Goal: Task Accomplishment & Management: Manage account settings

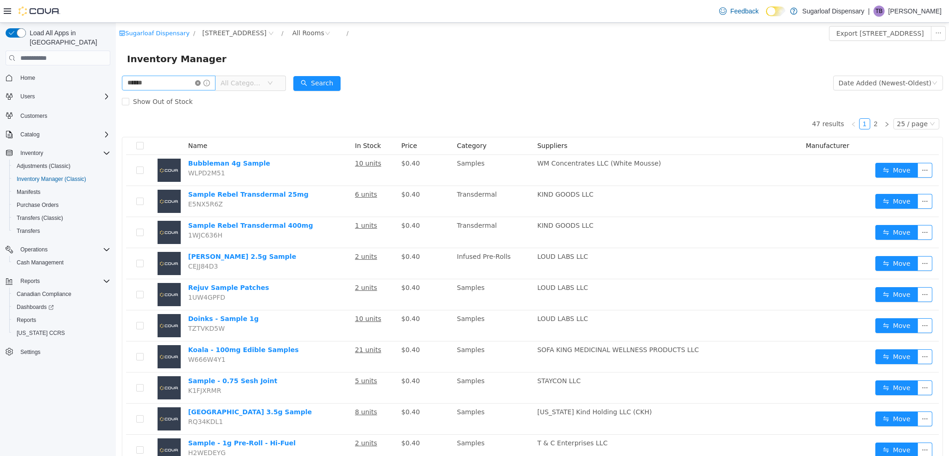
click at [201, 82] on icon "icon: close-circle" at bounding box center [198, 83] width 6 height 6
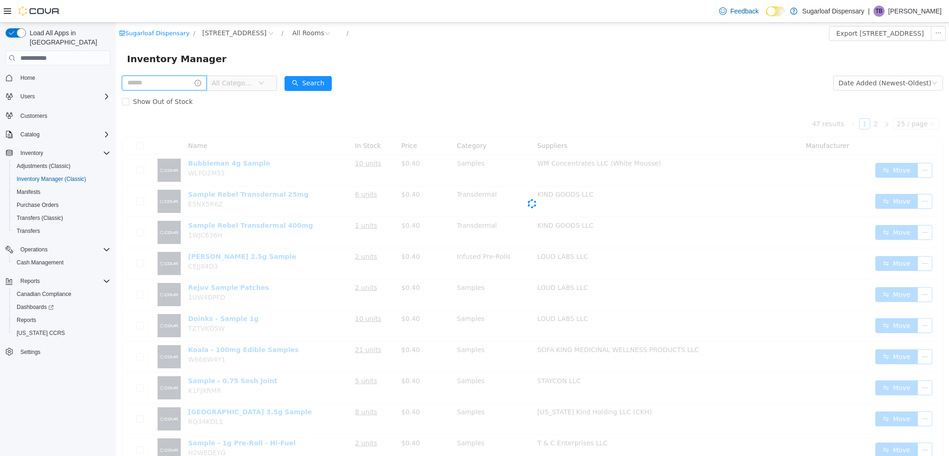
click at [195, 83] on input "text" at bounding box center [164, 83] width 85 height 15
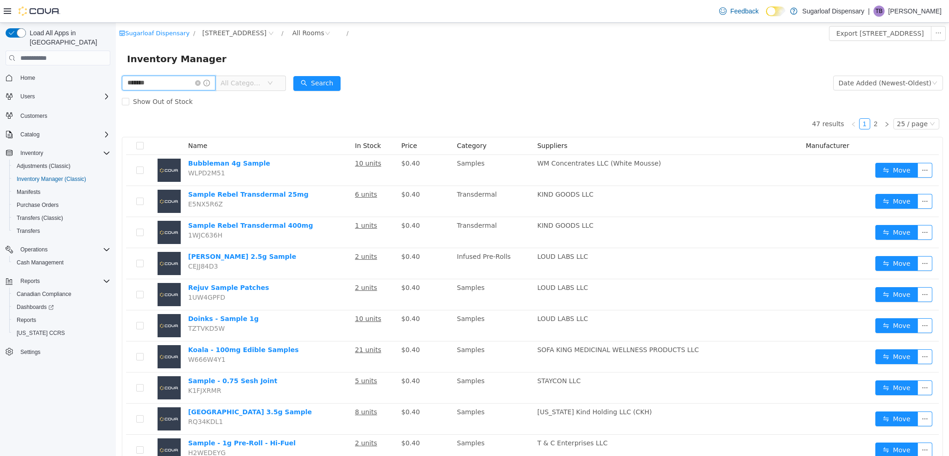
click at [194, 86] on input "*******" at bounding box center [169, 83] width 94 height 15
type input "*"
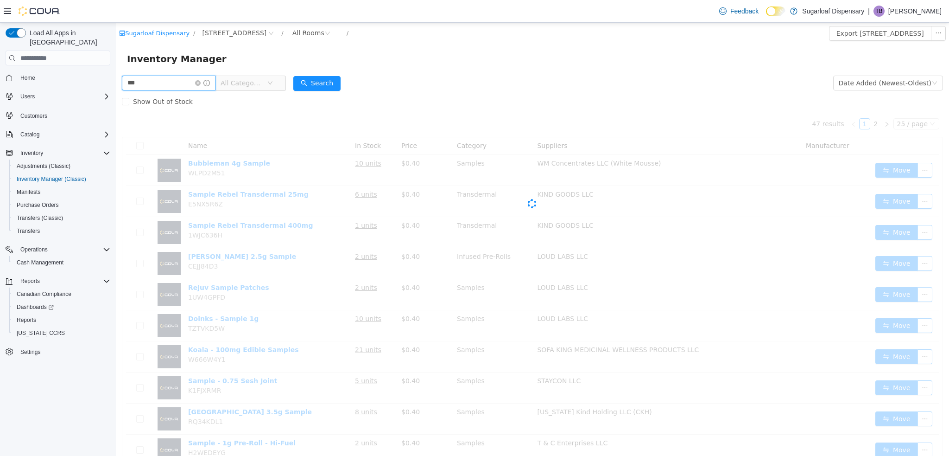
type input "***"
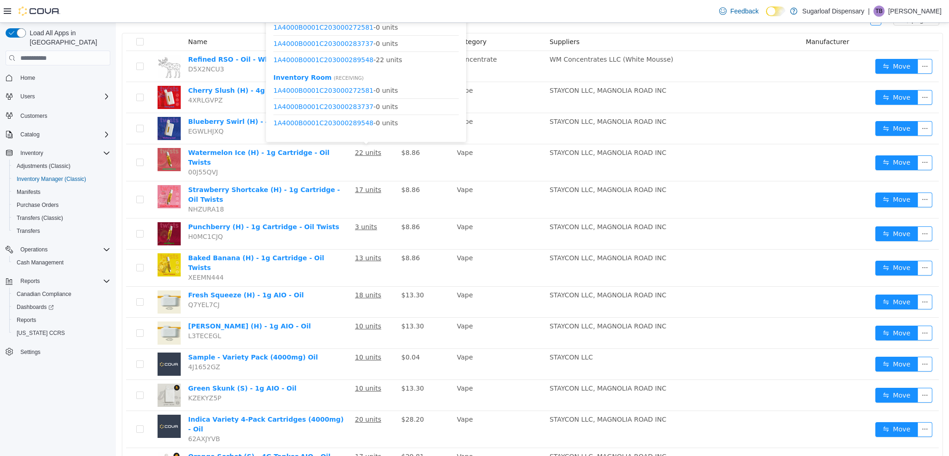
scroll to position [128, 0]
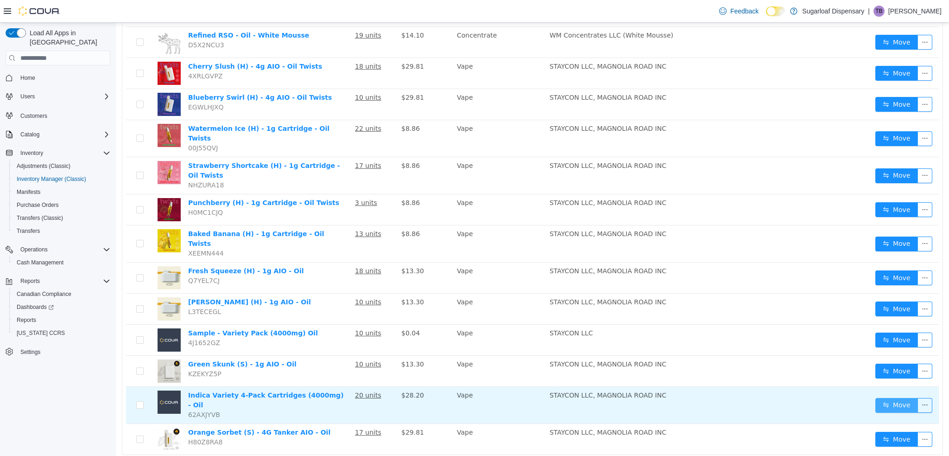
click at [896, 398] on button "Move" at bounding box center [897, 405] width 43 height 15
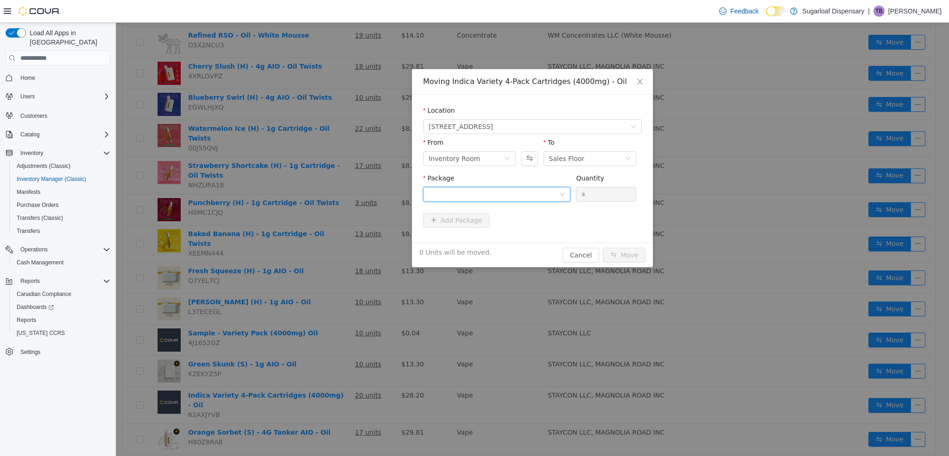
click at [524, 191] on div at bounding box center [494, 194] width 130 height 14
click at [509, 227] on strong "1A4000B0001C203000289557" at bounding box center [483, 227] width 109 height 7
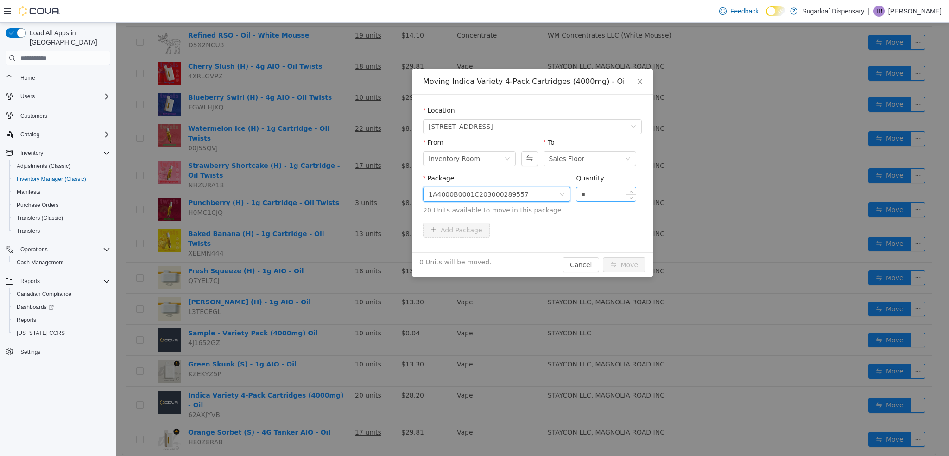
click at [618, 190] on input "*" at bounding box center [606, 194] width 59 height 14
type input "**"
click at [627, 266] on button "Move" at bounding box center [624, 264] width 43 height 15
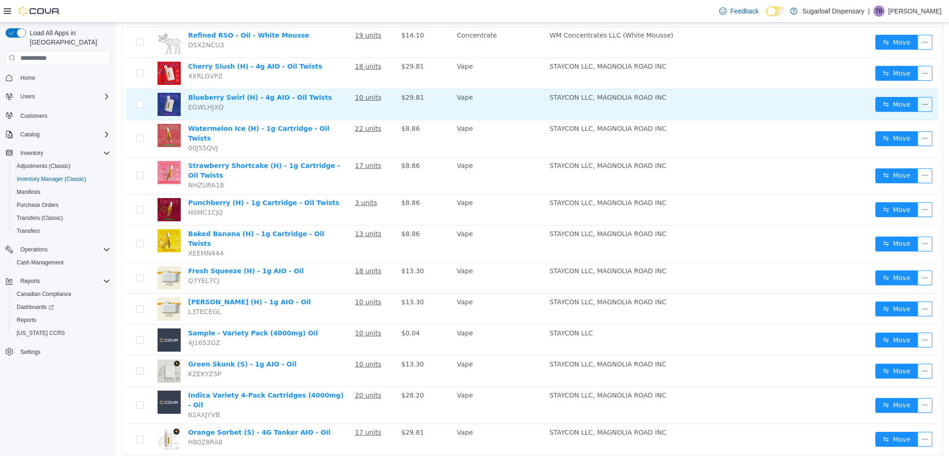
scroll to position [0, 0]
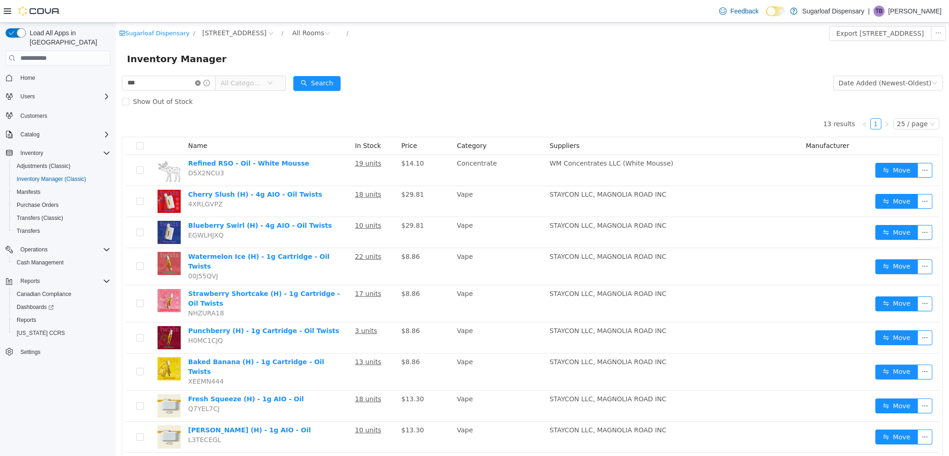
click at [201, 84] on icon "icon: close-circle" at bounding box center [198, 83] width 6 height 6
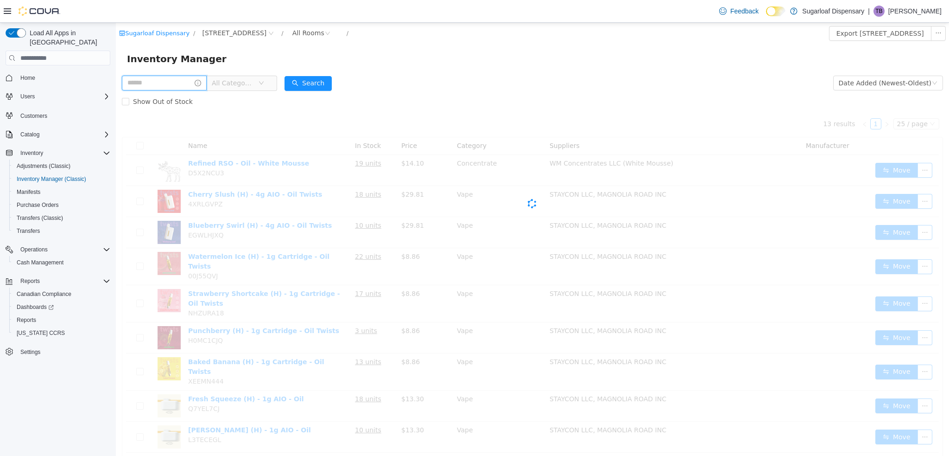
click at [184, 83] on input "text" at bounding box center [164, 83] width 85 height 15
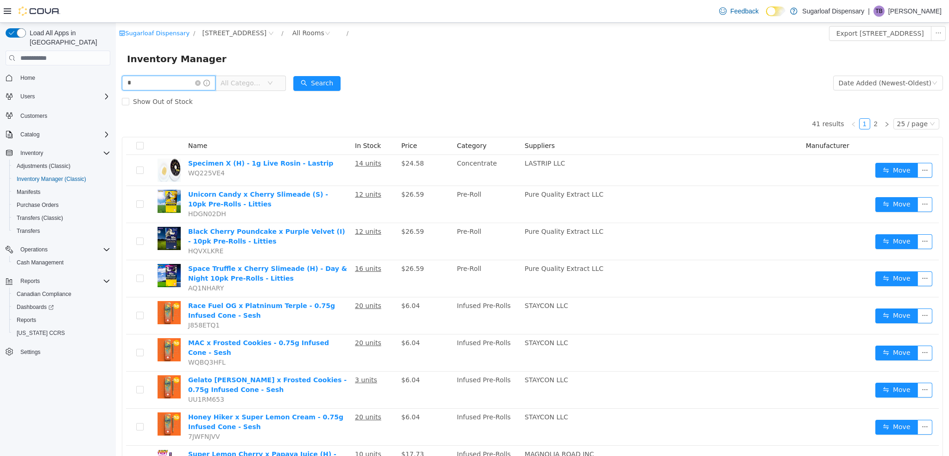
click at [184, 83] on input "*" at bounding box center [169, 83] width 94 height 15
type input "*"
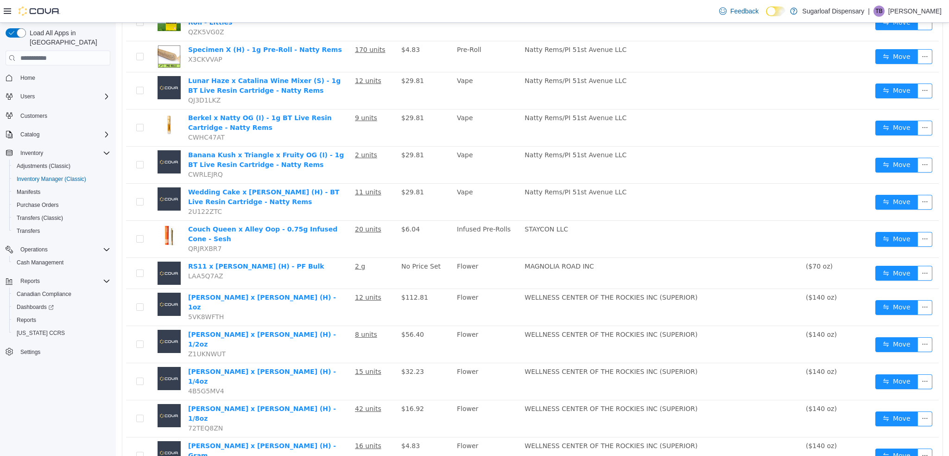
scroll to position [566, 0]
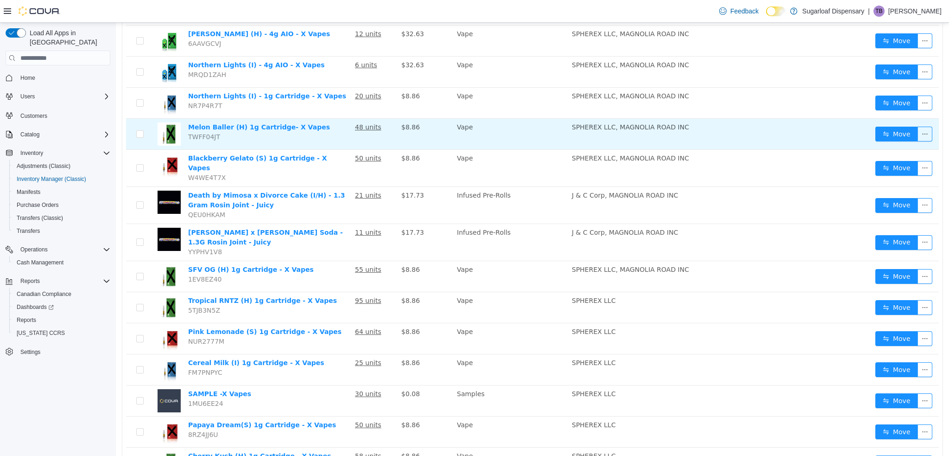
scroll to position [197, 0]
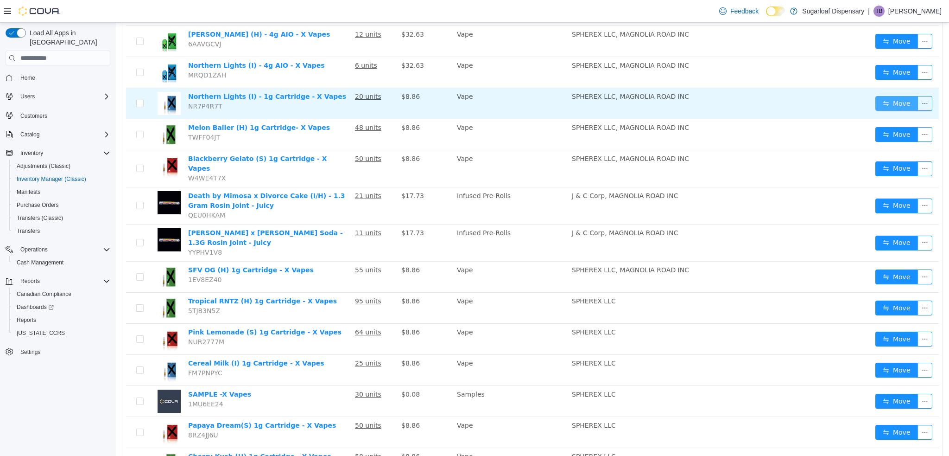
click at [893, 105] on button "Move" at bounding box center [897, 103] width 43 height 15
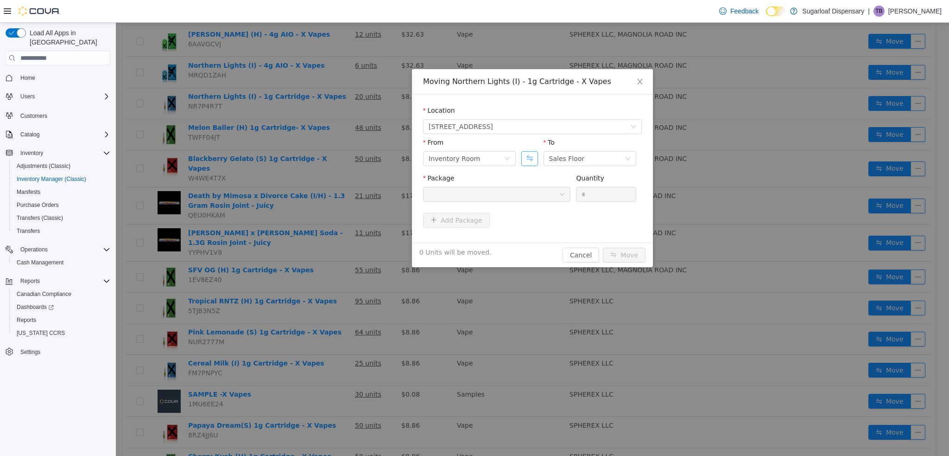
click at [530, 159] on button "Swap" at bounding box center [530, 158] width 16 height 15
click at [548, 196] on div at bounding box center [494, 194] width 130 height 14
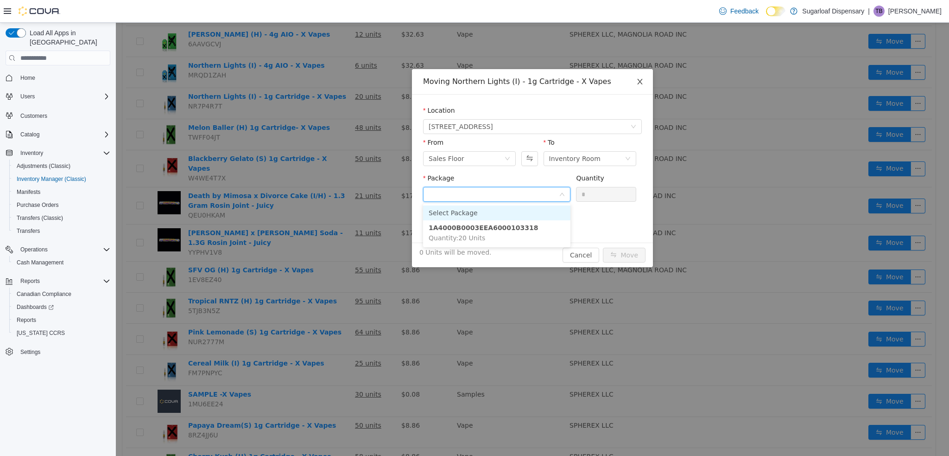
click at [641, 83] on icon "icon: close" at bounding box center [639, 82] width 5 height 6
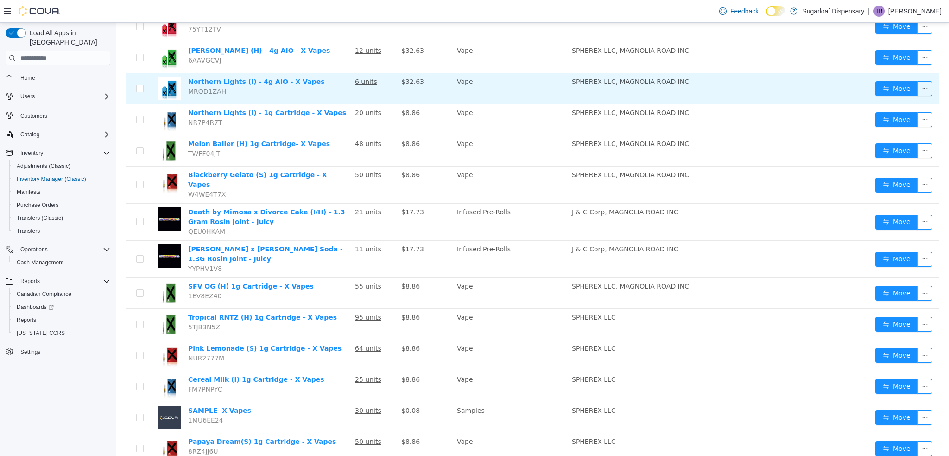
scroll to position [239, 0]
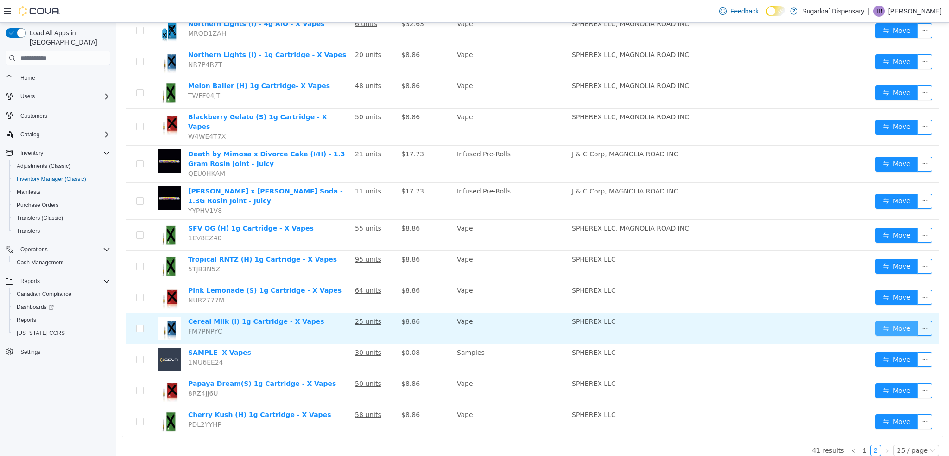
click at [877, 323] on button "Move" at bounding box center [897, 328] width 43 height 15
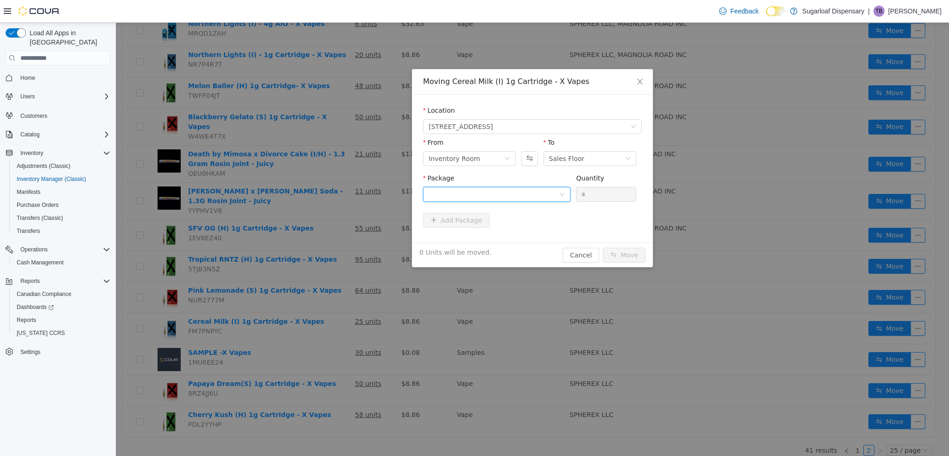
click at [541, 189] on div at bounding box center [494, 194] width 130 height 14
click at [525, 230] on li "1A4000B0003EEA6000101971 Quantity : 25 Units" at bounding box center [496, 232] width 147 height 25
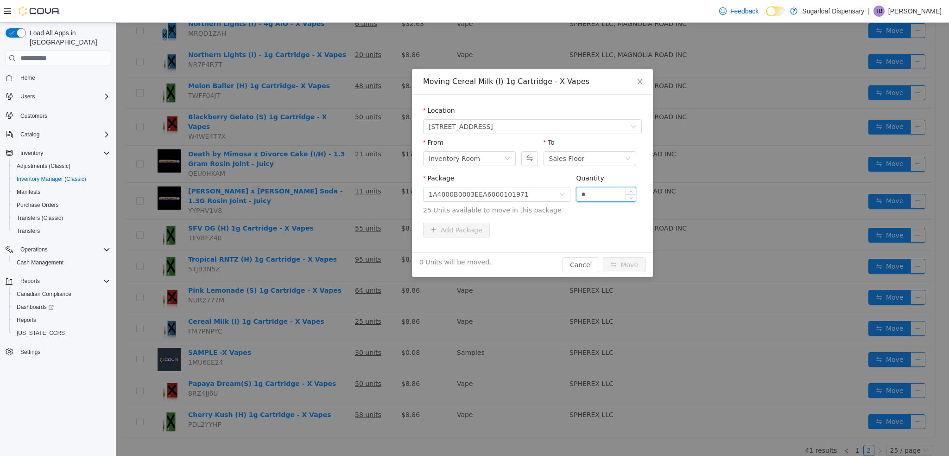
click at [615, 189] on input "*" at bounding box center [606, 194] width 59 height 14
type input "**"
click at [627, 267] on button "Move" at bounding box center [624, 264] width 43 height 15
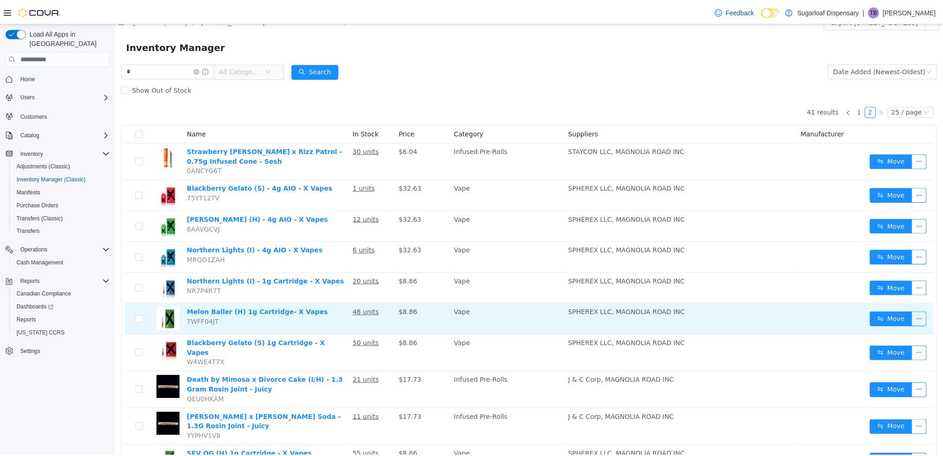
scroll to position [0, 0]
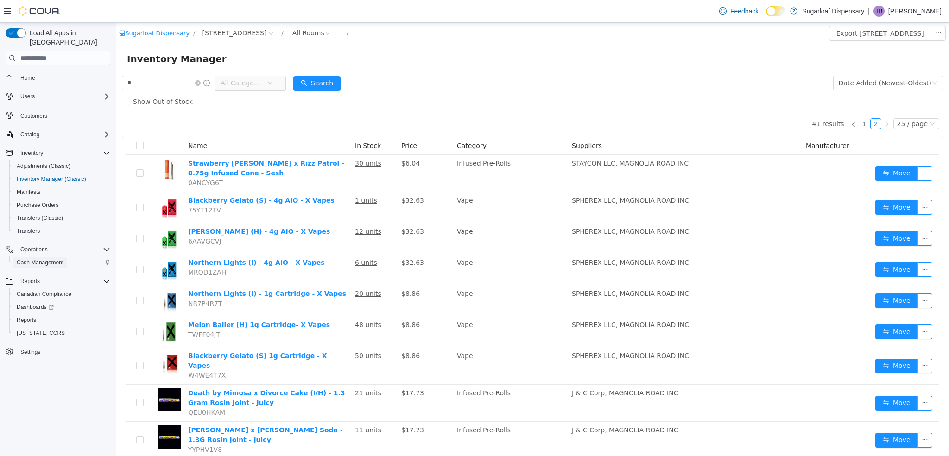
click at [46, 259] on span "Cash Management" at bounding box center [40, 262] width 47 height 7
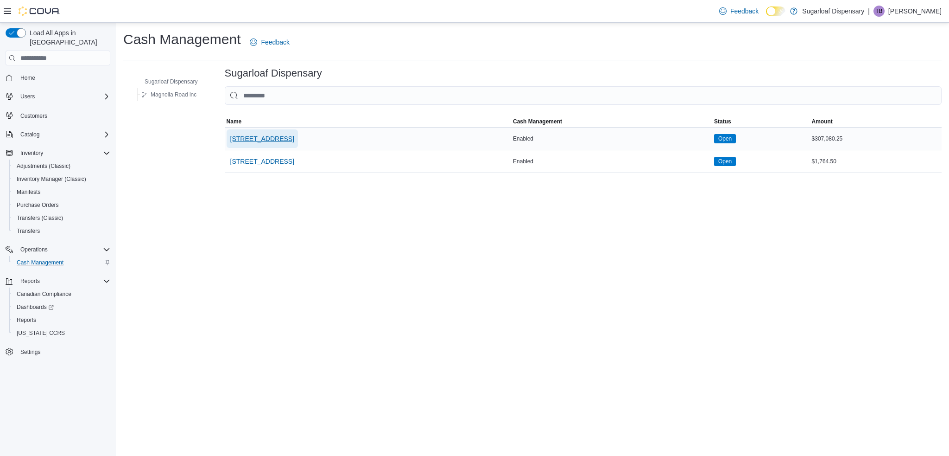
click at [251, 140] on span "[STREET_ADDRESS]" at bounding box center [262, 138] width 64 height 9
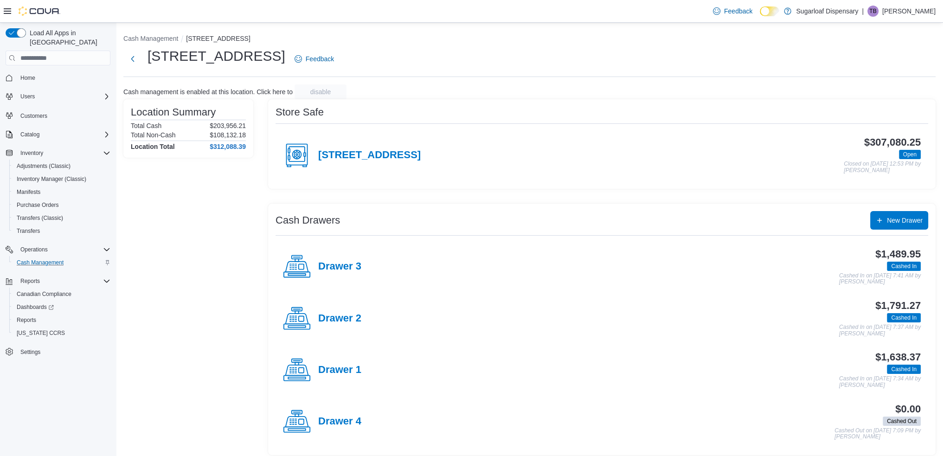
scroll to position [6, 0]
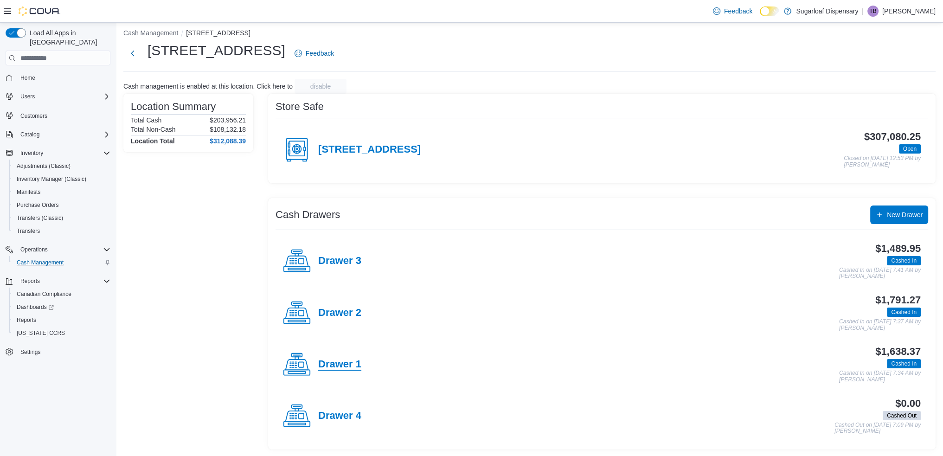
click at [357, 363] on h4 "Drawer 1" at bounding box center [339, 364] width 43 height 12
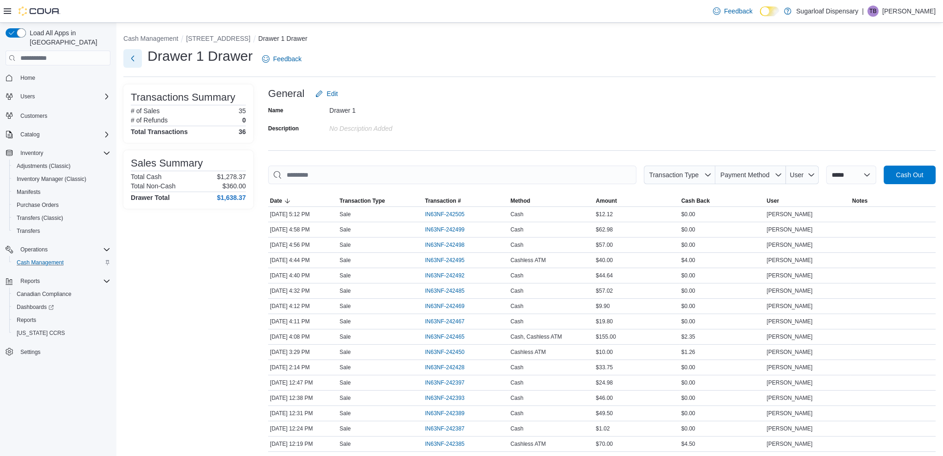
click at [131, 61] on button "Next" at bounding box center [132, 58] width 19 height 19
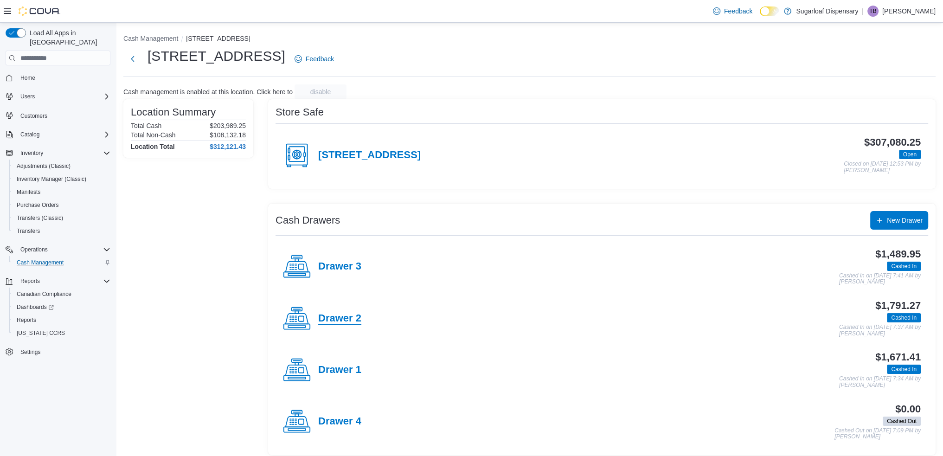
click at [360, 318] on h4 "Drawer 2" at bounding box center [339, 318] width 43 height 12
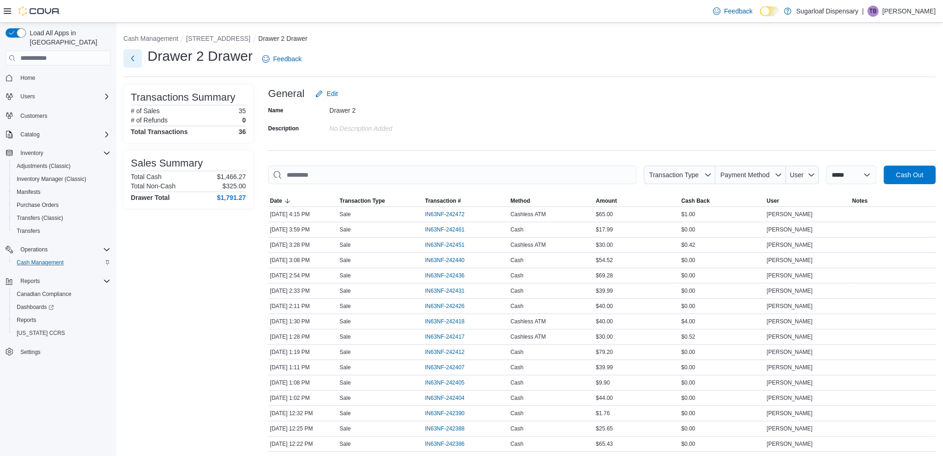
click at [138, 57] on button "Next" at bounding box center [132, 58] width 19 height 19
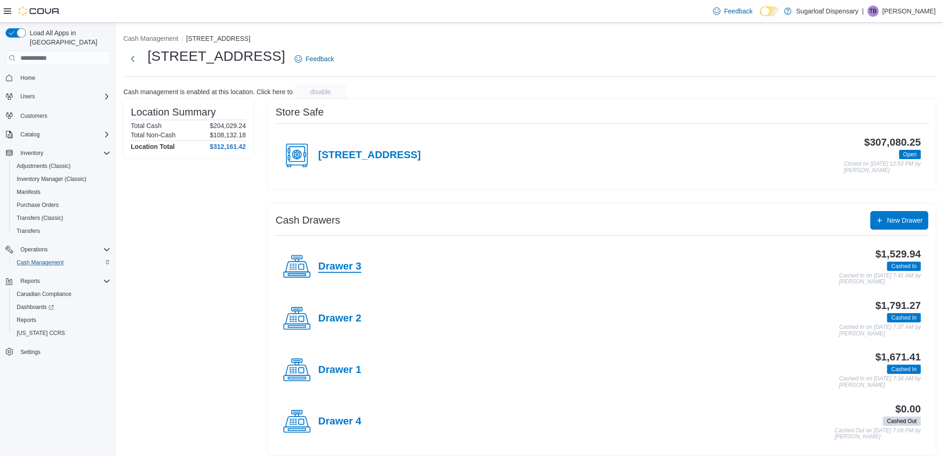
click at [350, 264] on h4 "Drawer 3" at bounding box center [339, 267] width 43 height 12
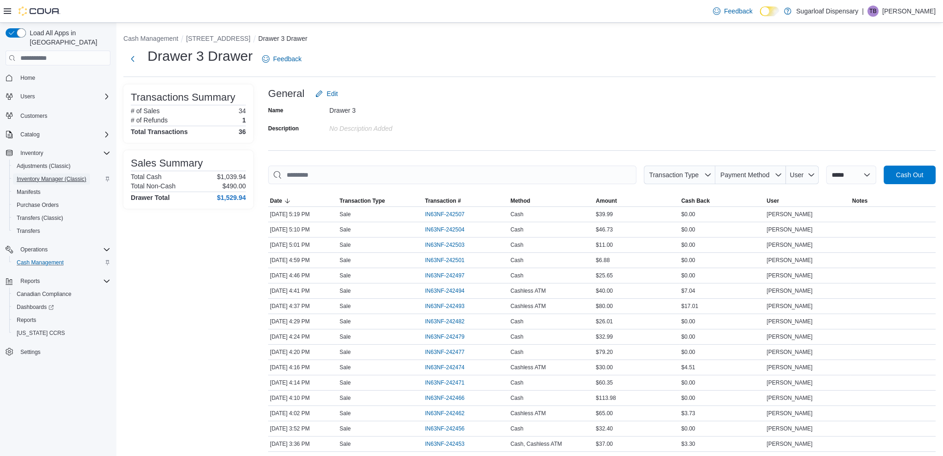
click at [47, 175] on span "Inventory Manager (Classic)" at bounding box center [52, 178] width 70 height 7
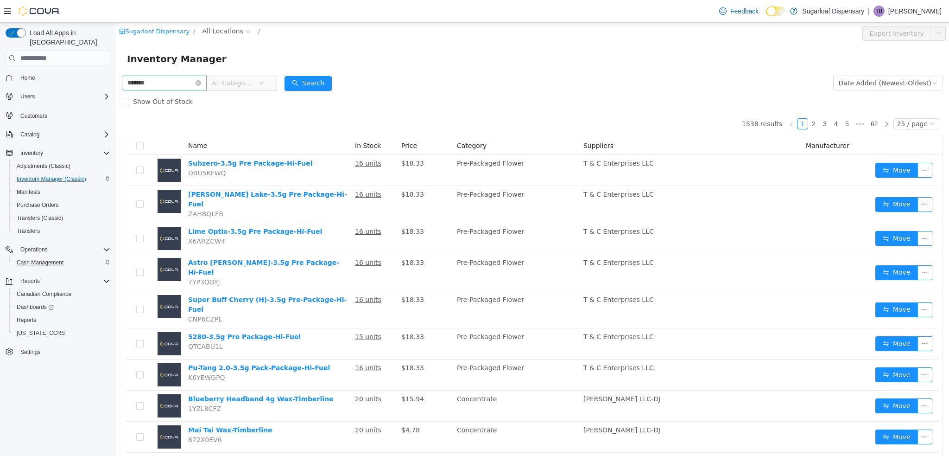
type input "*******"
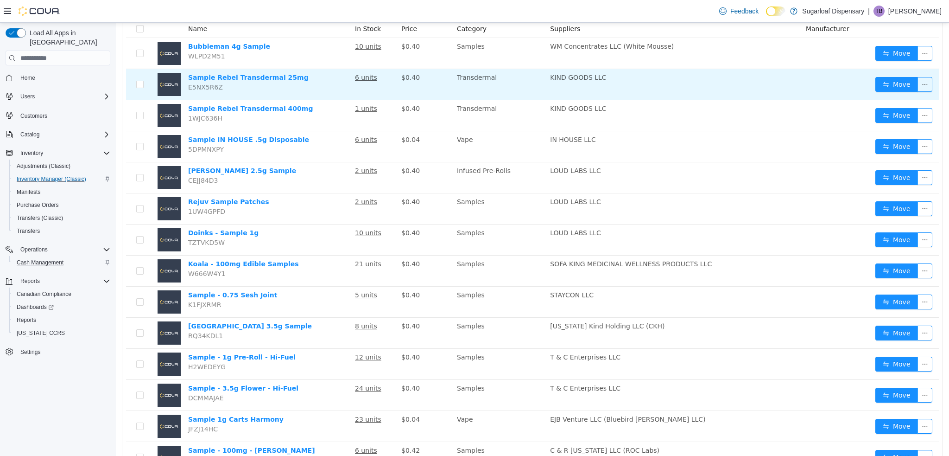
scroll to position [118, 0]
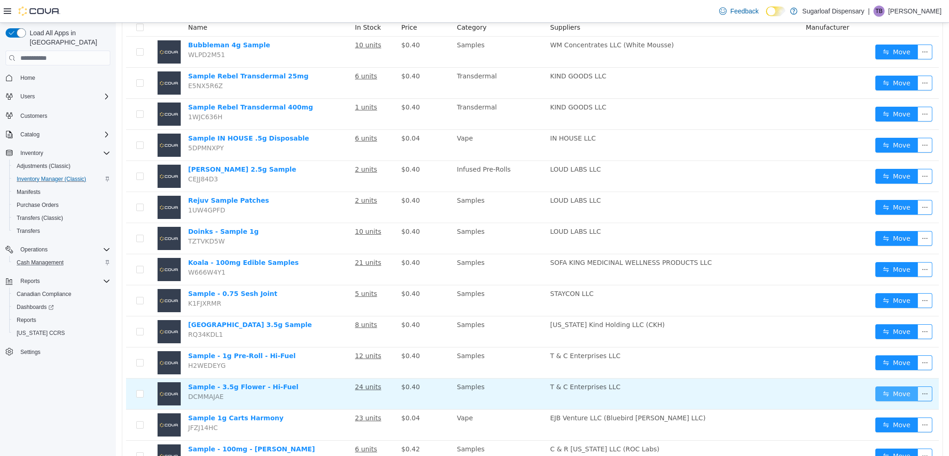
click at [893, 394] on button "Move" at bounding box center [897, 393] width 43 height 15
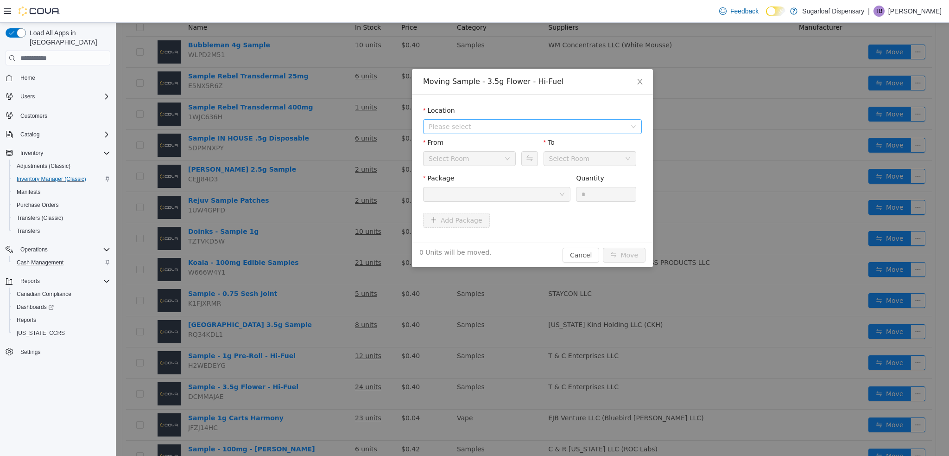
click at [500, 125] on span "Please select" at bounding box center [527, 126] width 197 height 9
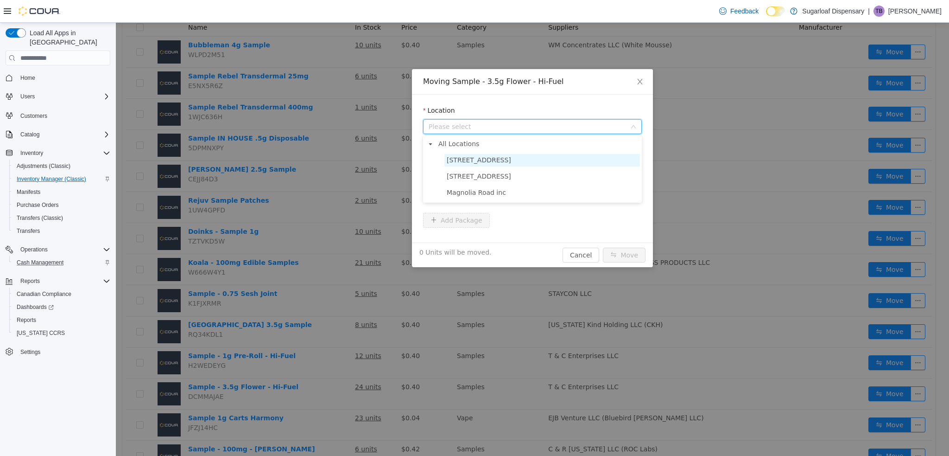
click at [486, 158] on span "[STREET_ADDRESS]" at bounding box center [479, 159] width 64 height 7
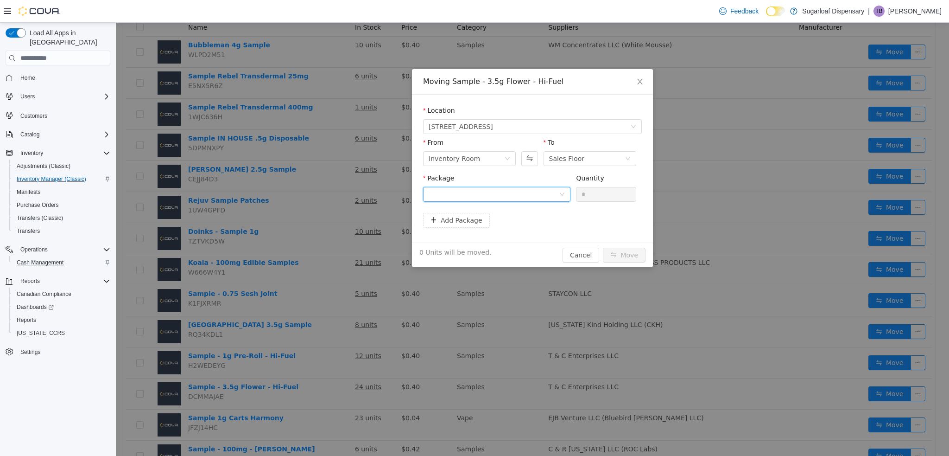
click at [556, 197] on div at bounding box center [494, 194] width 130 height 14
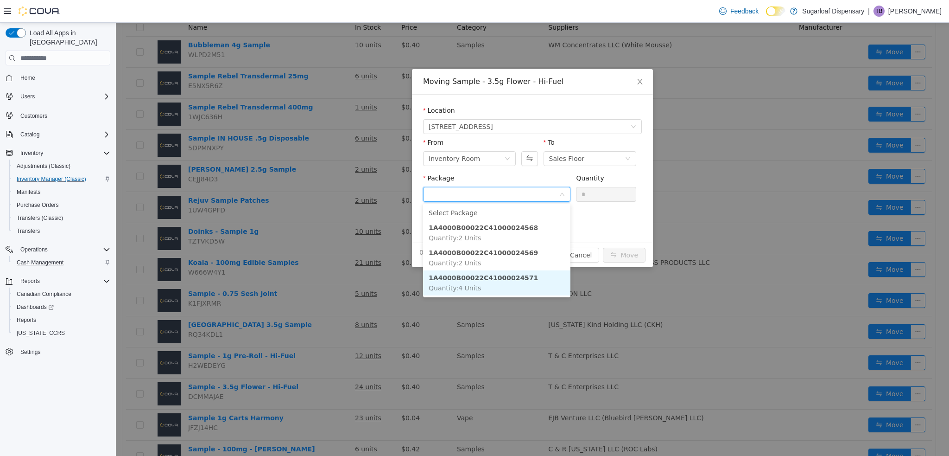
click at [502, 282] on li "1A4000B00022C41000024571 Quantity : 4 Units" at bounding box center [496, 282] width 147 height 25
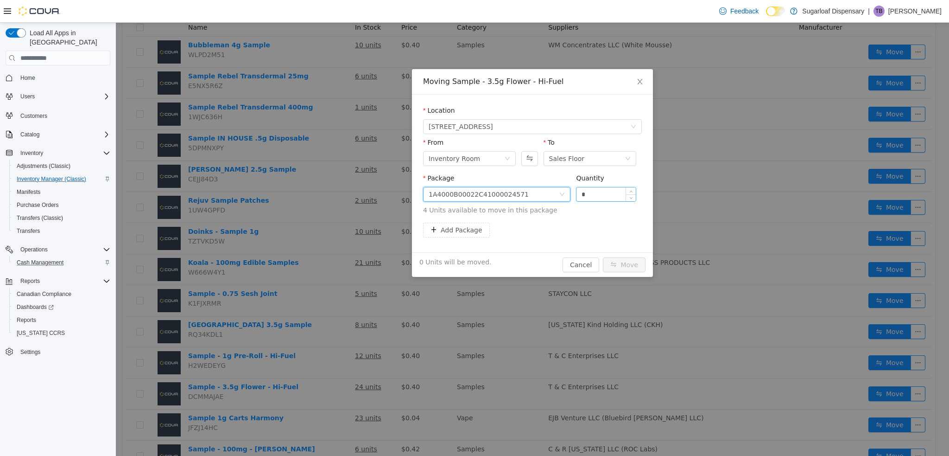
click at [608, 191] on input "*" at bounding box center [606, 194] width 59 height 14
type input "*"
click at [618, 261] on button "Move" at bounding box center [624, 264] width 43 height 15
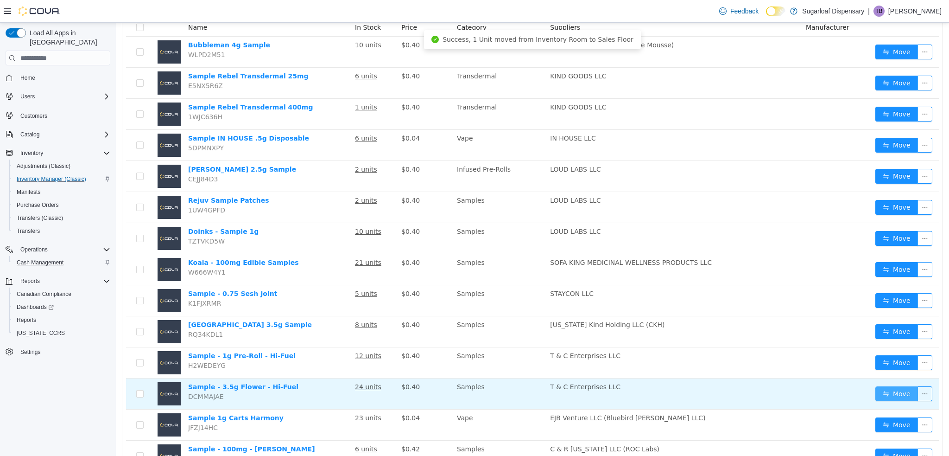
click at [881, 394] on button "Move" at bounding box center [897, 393] width 43 height 15
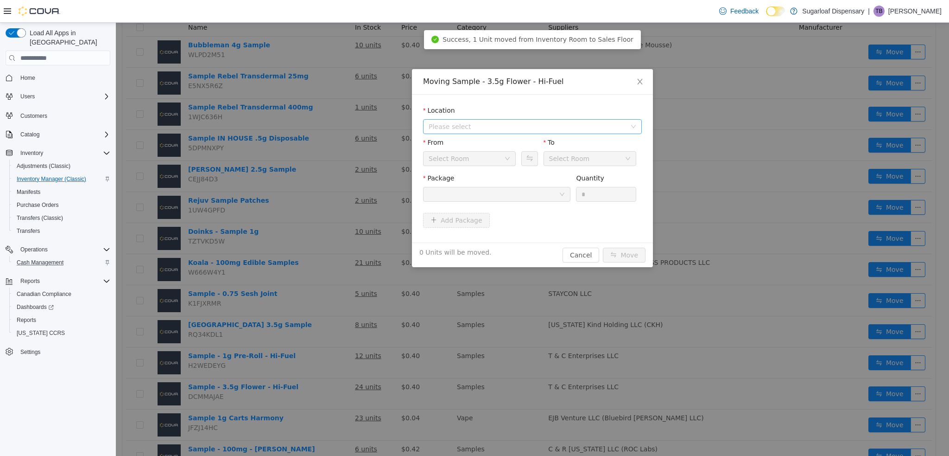
click at [529, 131] on span "Please select" at bounding box center [527, 126] width 197 height 9
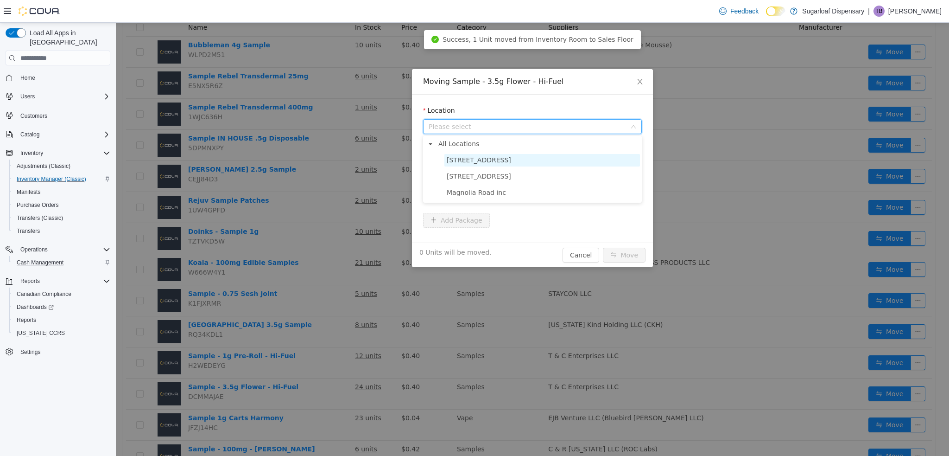
click at [493, 157] on span "[STREET_ADDRESS]" at bounding box center [479, 159] width 64 height 7
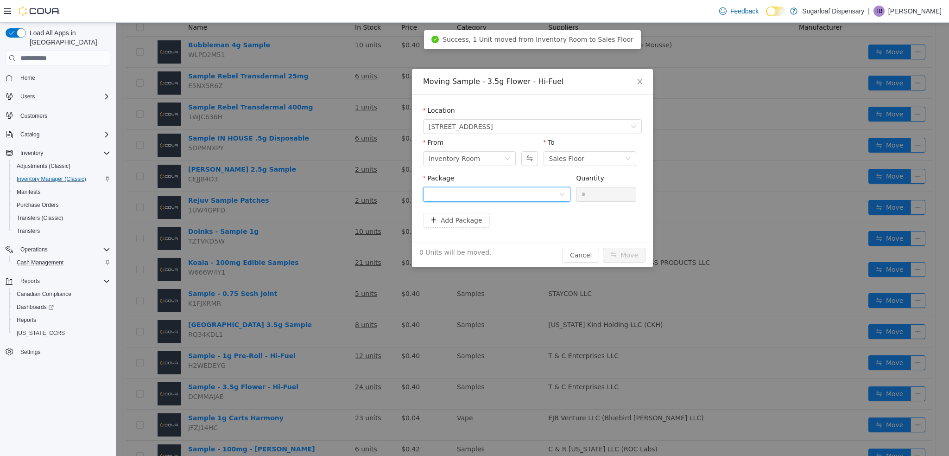
click at [525, 200] on div at bounding box center [494, 194] width 130 height 14
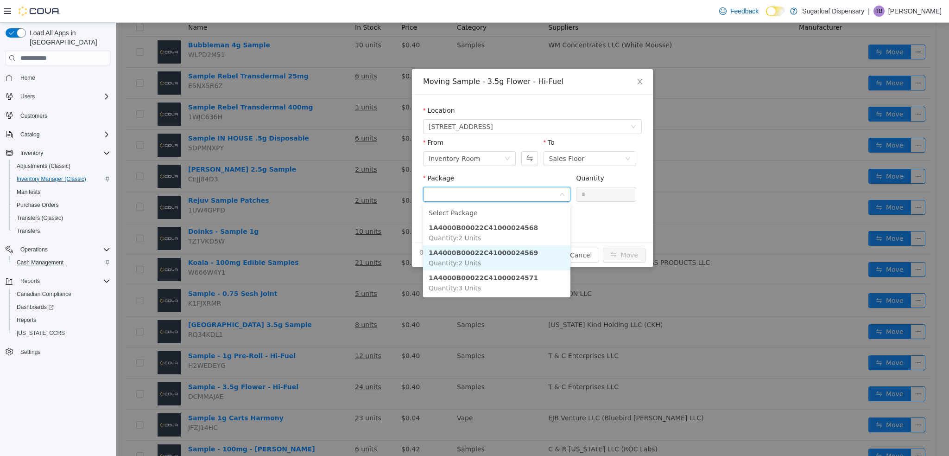
click at [519, 258] on li "1A4000B00022C41000024569 Quantity : 2 Units" at bounding box center [496, 257] width 147 height 25
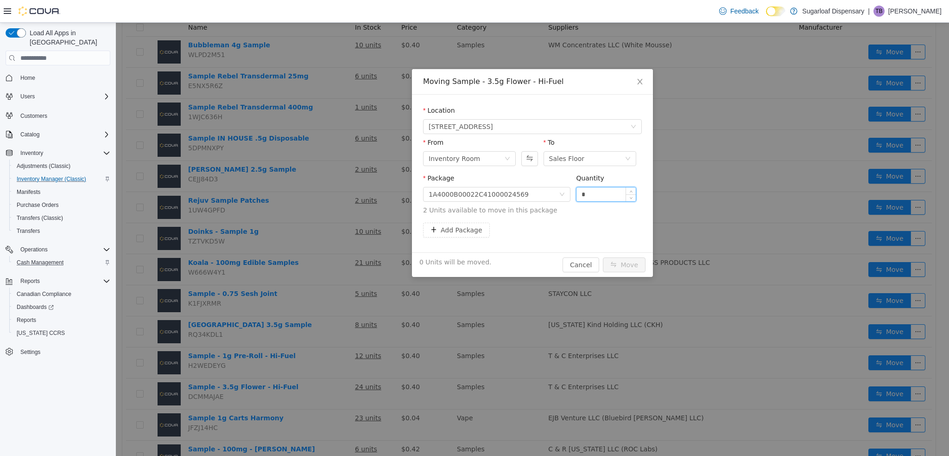
click at [603, 196] on input "*" at bounding box center [606, 194] width 59 height 14
type input "*"
click at [623, 264] on button "Move" at bounding box center [624, 264] width 43 height 15
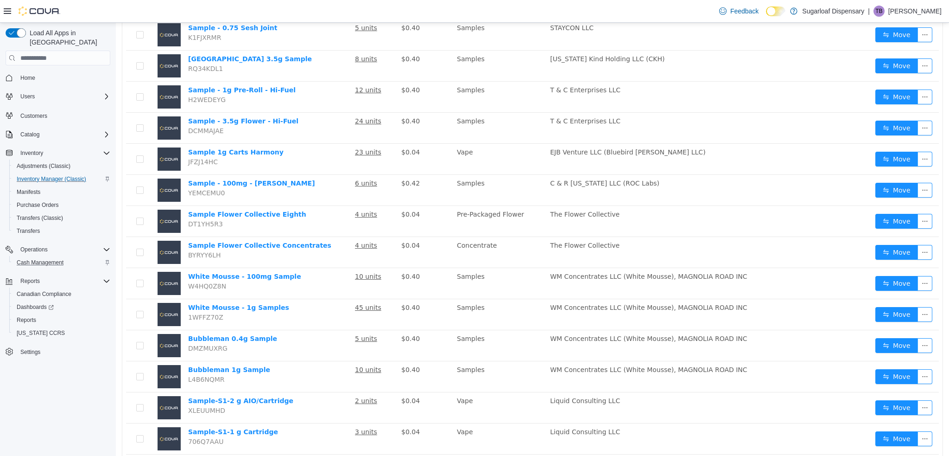
scroll to position [499, 0]
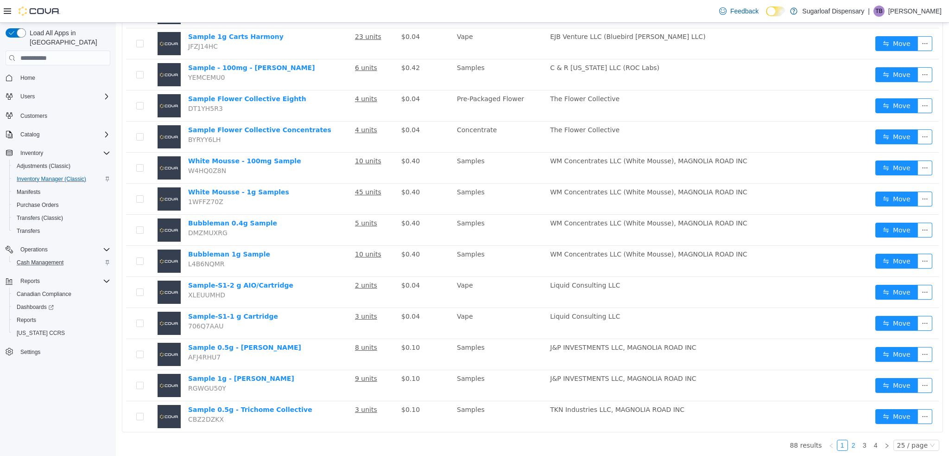
click at [849, 442] on link "2" at bounding box center [854, 445] width 10 height 10
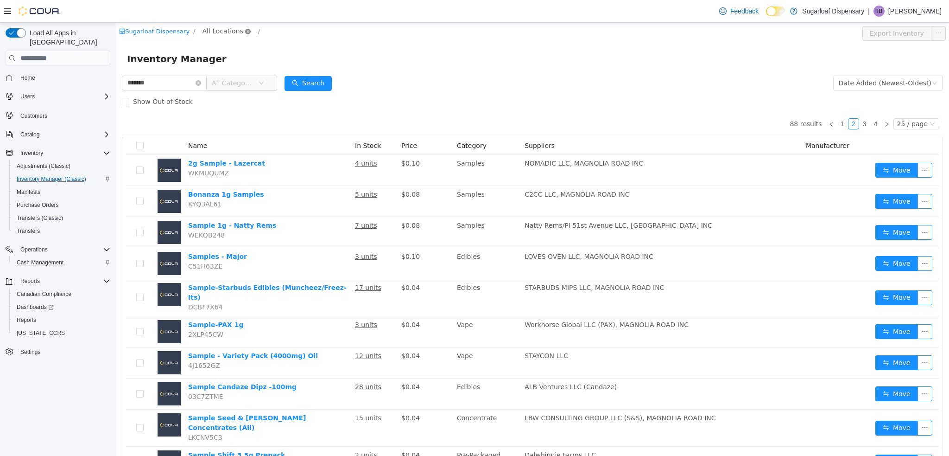
click at [245, 32] on icon "icon: close-circle" at bounding box center [248, 32] width 6 height 6
click at [228, 32] on span "All Locations" at bounding box center [223, 31] width 41 height 10
click at [247, 81] on span "[STREET_ADDRESS]" at bounding box center [248, 80] width 64 height 7
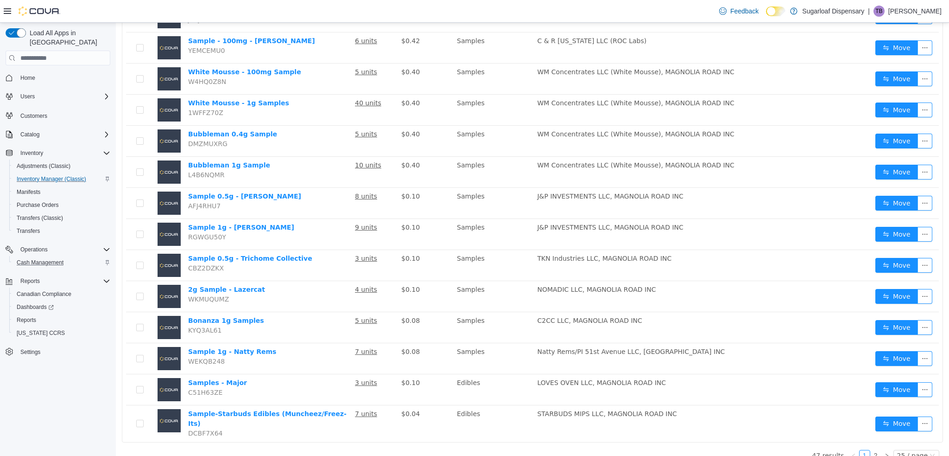
scroll to position [499, 0]
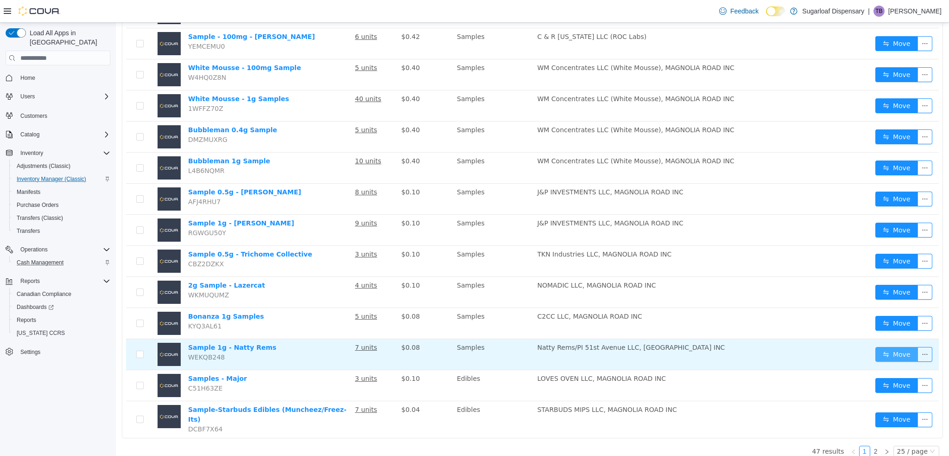
click at [898, 354] on button "Move" at bounding box center [897, 354] width 43 height 15
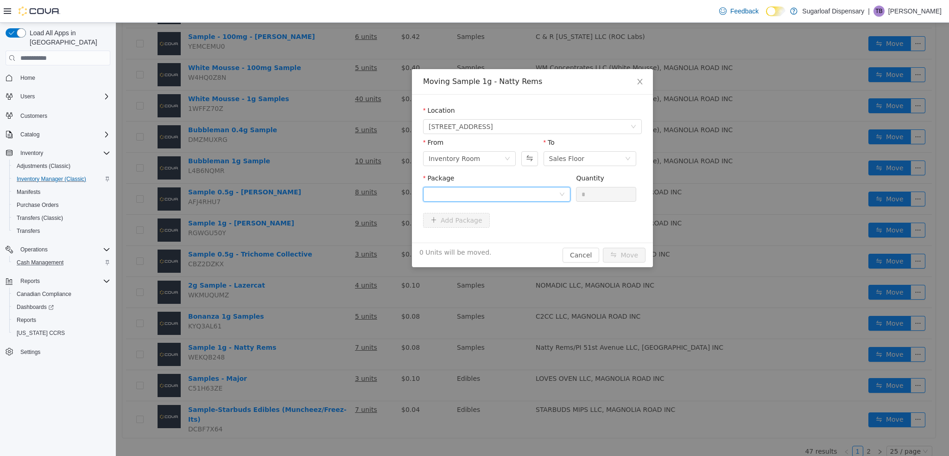
click at [464, 191] on div at bounding box center [494, 194] width 130 height 14
click at [471, 229] on strong "1A4000B0000AD81000043479" at bounding box center [484, 227] width 111 height 7
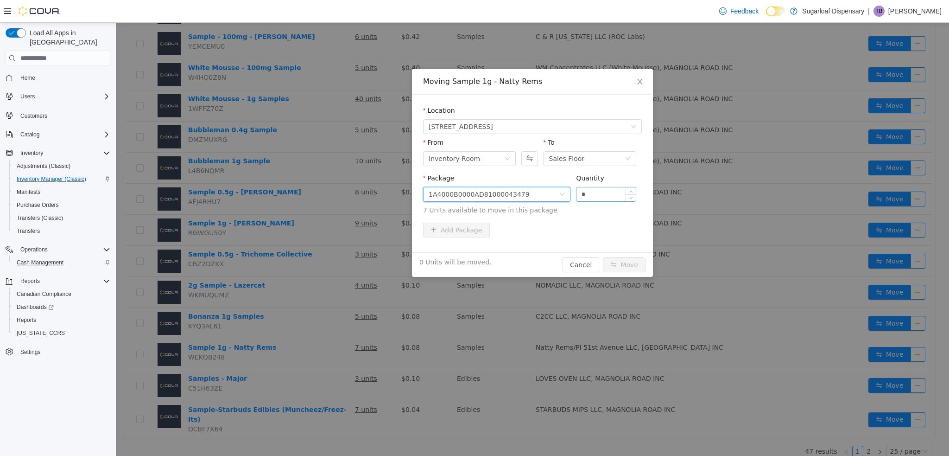
click at [604, 192] on input "*" at bounding box center [606, 194] width 59 height 14
type input "*"
click at [612, 267] on button "Move" at bounding box center [624, 264] width 43 height 15
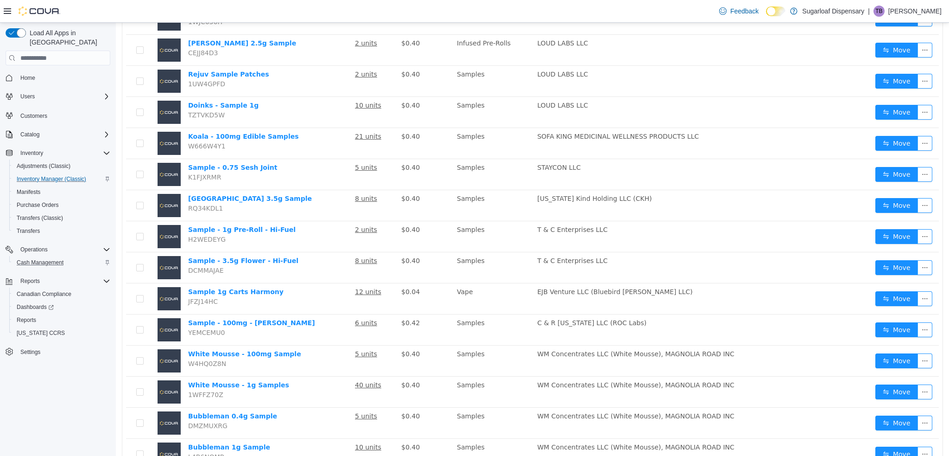
scroll to position [212, 0]
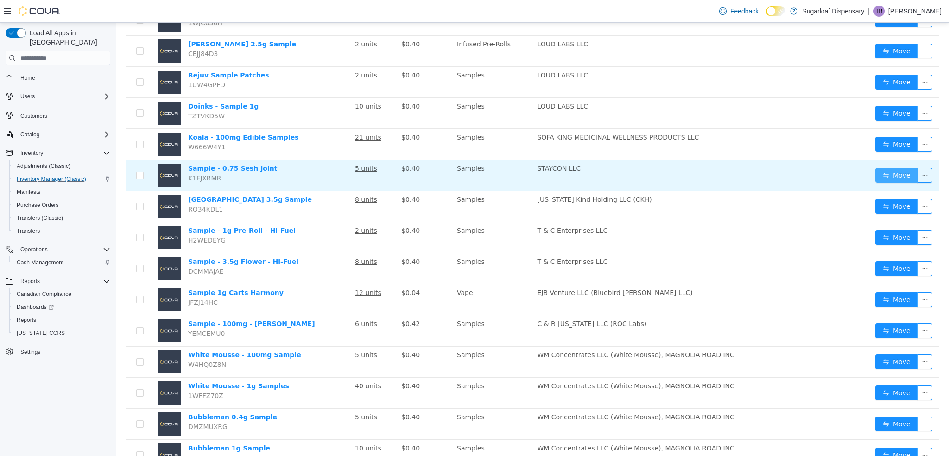
click at [892, 175] on button "Move" at bounding box center [897, 175] width 43 height 15
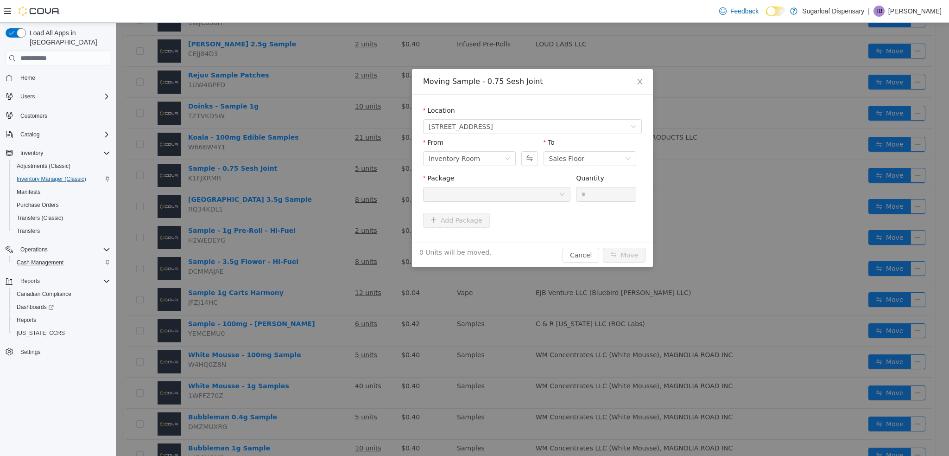
click at [505, 203] on div "Package" at bounding box center [496, 189] width 147 height 32
click at [534, 163] on button "Swap" at bounding box center [530, 158] width 16 height 15
click at [538, 190] on div at bounding box center [494, 194] width 130 height 14
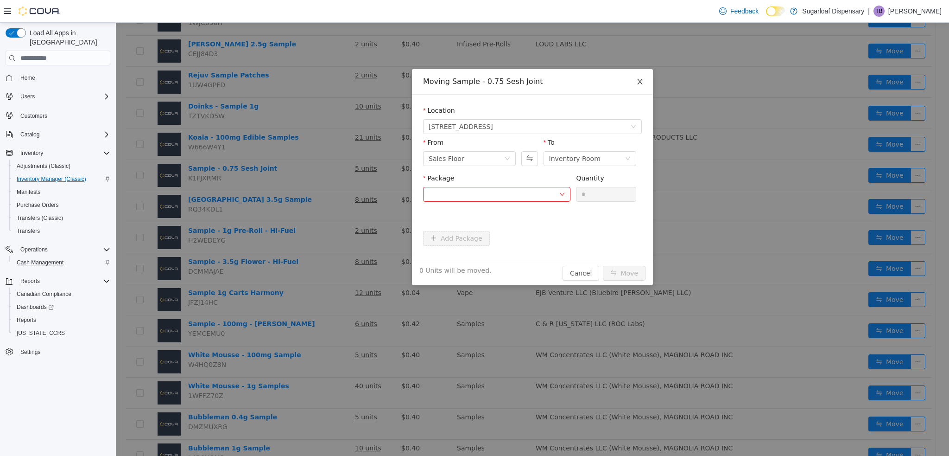
click at [642, 82] on icon "icon: close" at bounding box center [640, 81] width 7 height 7
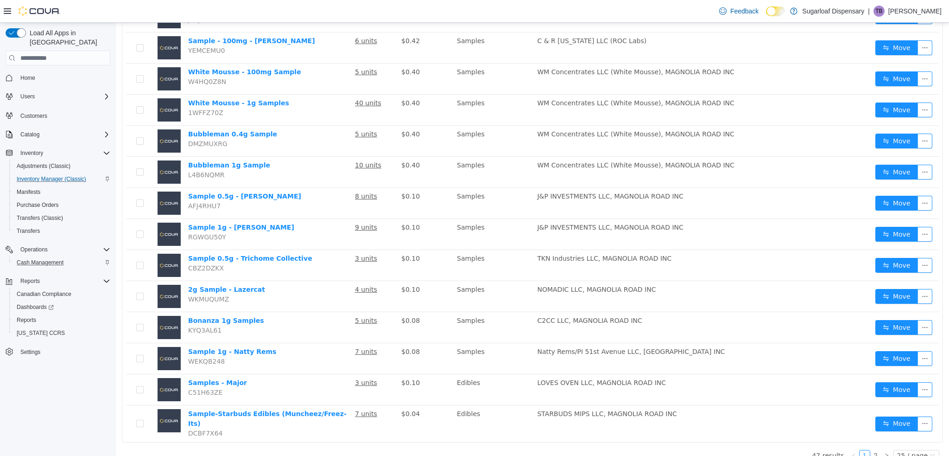
scroll to position [499, 0]
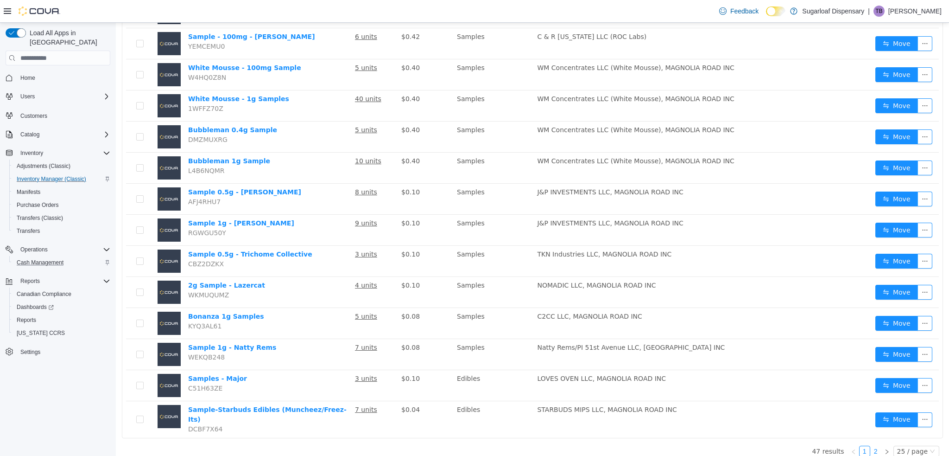
click at [872, 446] on link "2" at bounding box center [876, 451] width 10 height 10
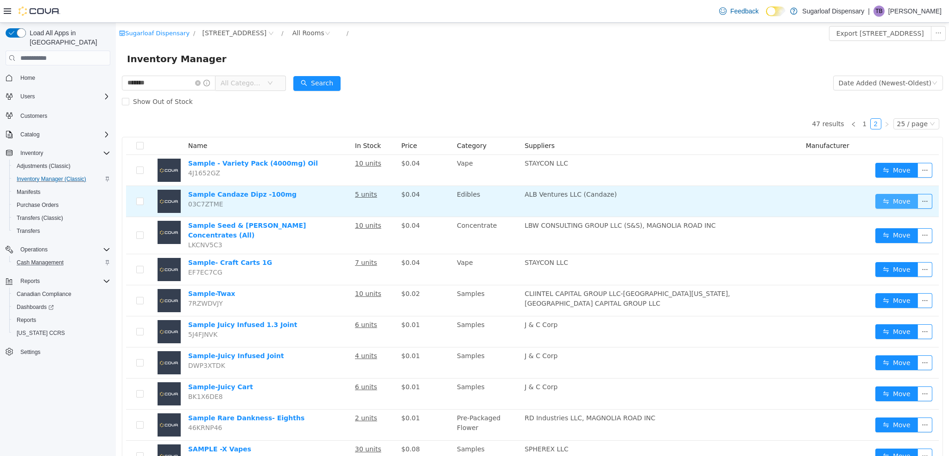
click at [885, 199] on button "Move" at bounding box center [897, 201] width 43 height 15
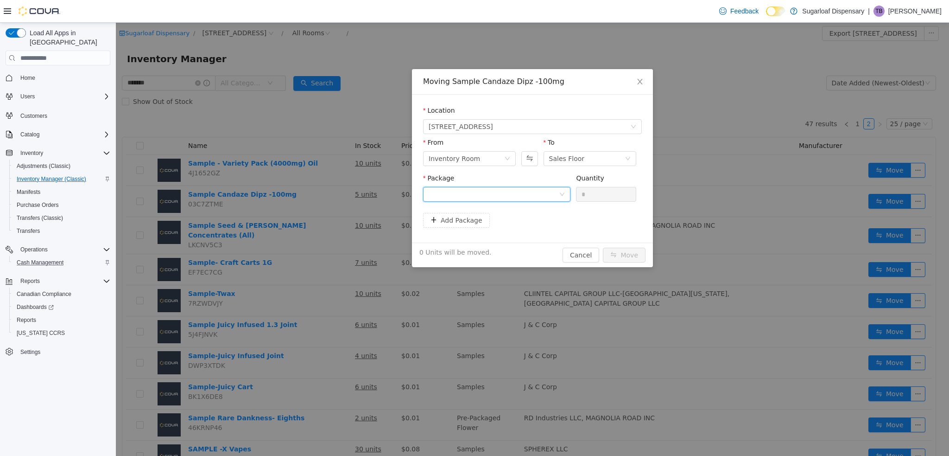
click at [488, 188] on div at bounding box center [494, 194] width 130 height 14
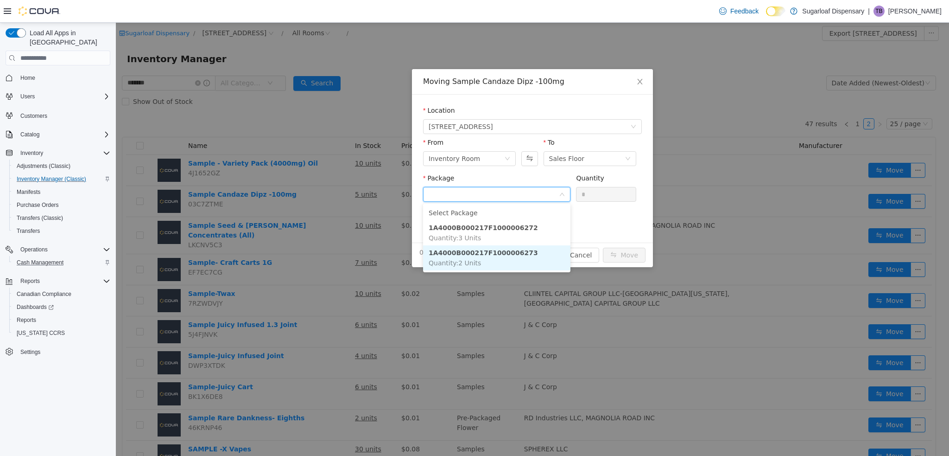
click at [492, 254] on strong "1A4000B000217F1000006273" at bounding box center [483, 252] width 109 height 7
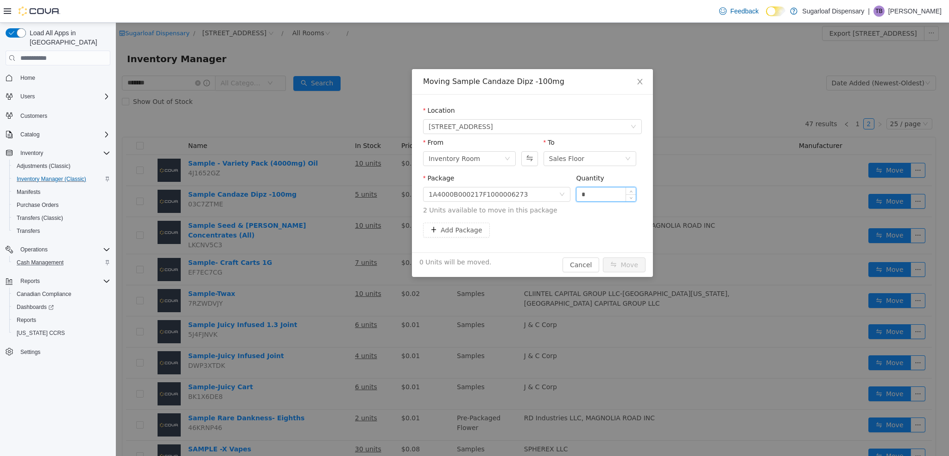
click at [594, 198] on input "*" at bounding box center [606, 194] width 59 height 14
type input "*"
click at [618, 266] on button "Move" at bounding box center [624, 264] width 43 height 15
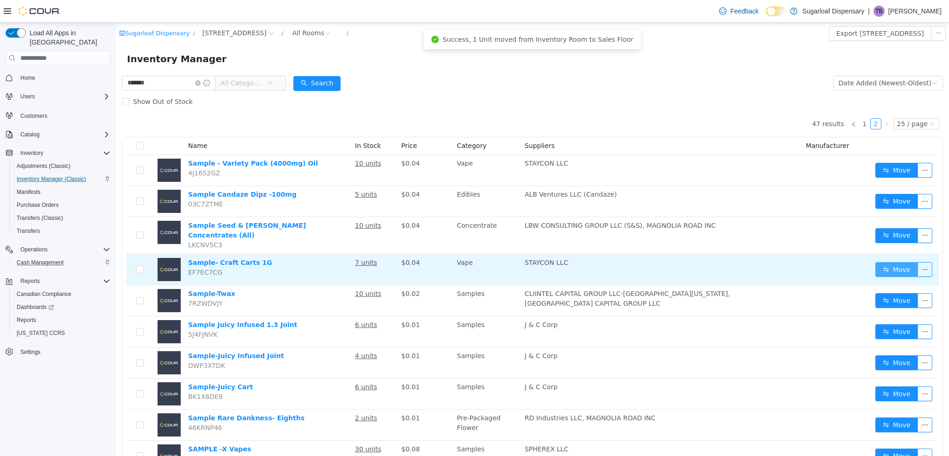
click at [879, 262] on button "Move" at bounding box center [897, 269] width 43 height 15
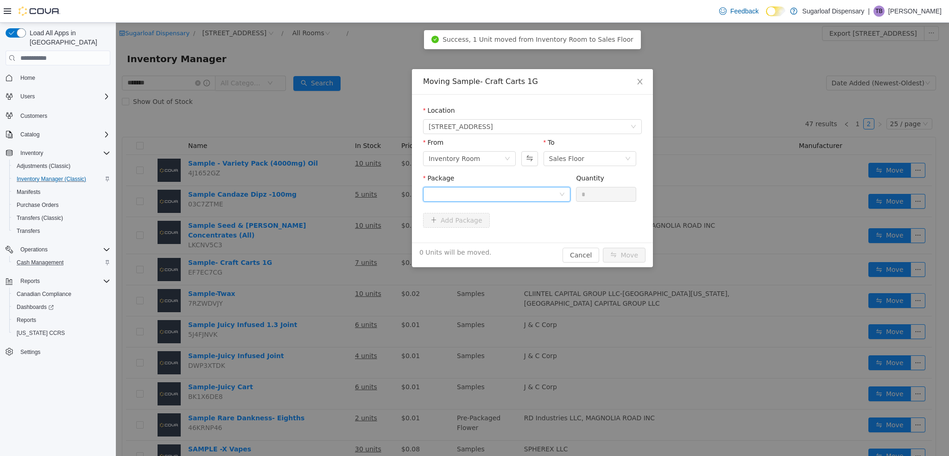
click at [484, 196] on div at bounding box center [494, 194] width 130 height 14
click at [542, 230] on li "1A4000B0001C203000291544 Quantity : 7 Units" at bounding box center [496, 232] width 147 height 25
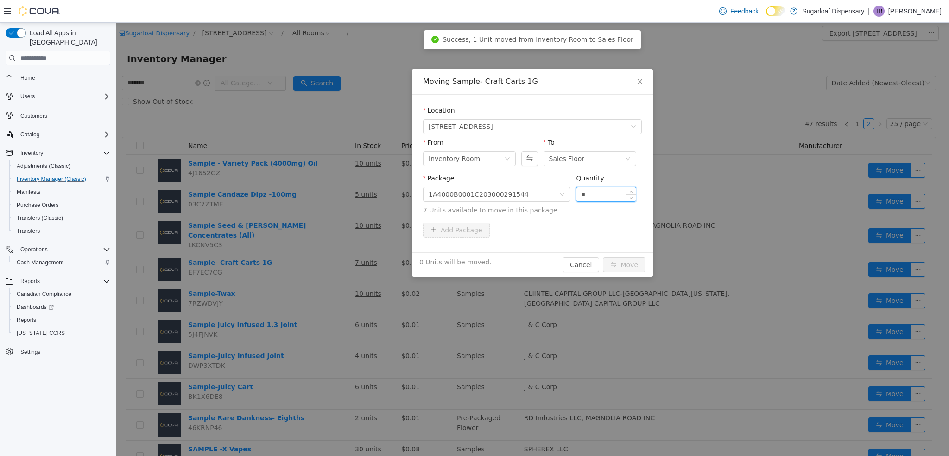
click at [605, 193] on input "*" at bounding box center [606, 194] width 59 height 14
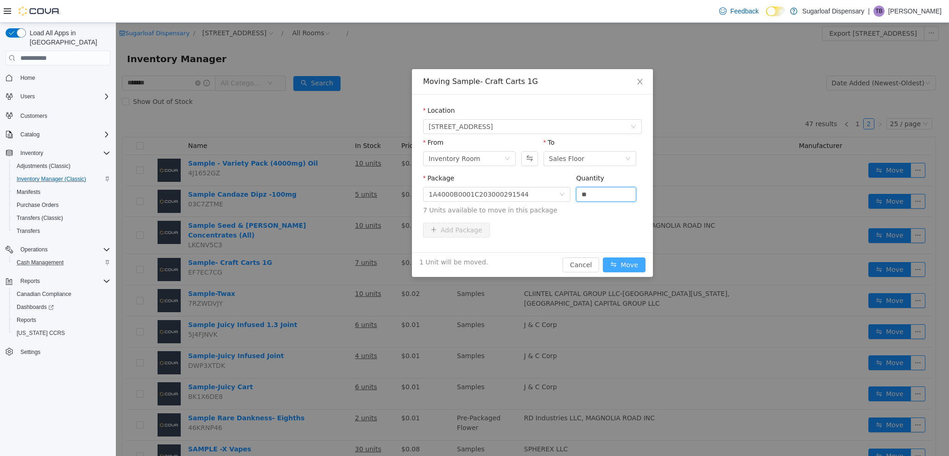
type input "*"
click at [623, 268] on button "Move" at bounding box center [624, 264] width 43 height 15
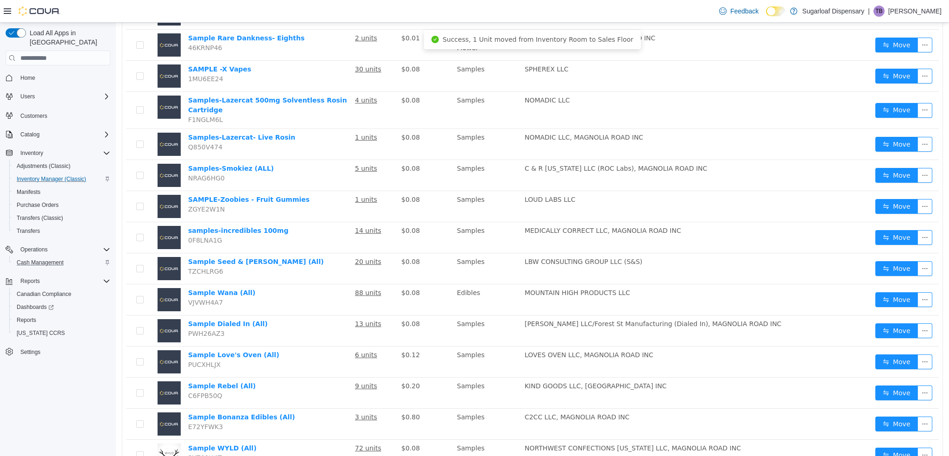
scroll to position [406, 0]
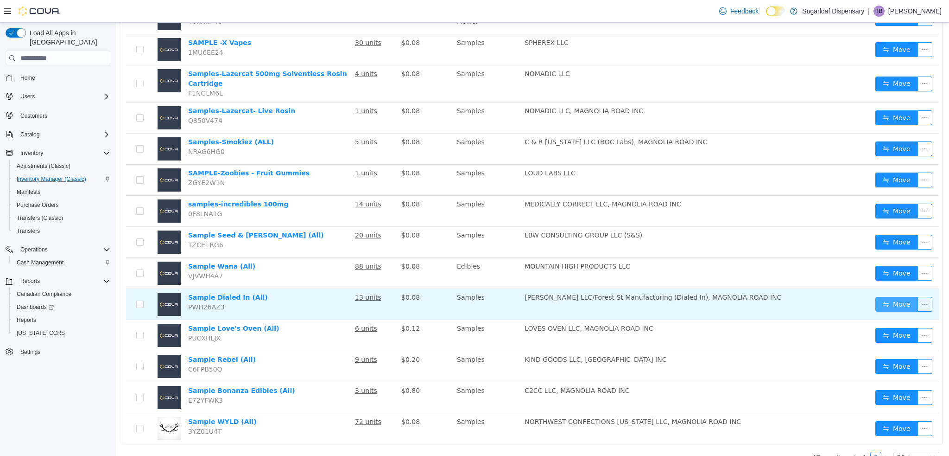
click at [879, 297] on button "Move" at bounding box center [897, 304] width 43 height 15
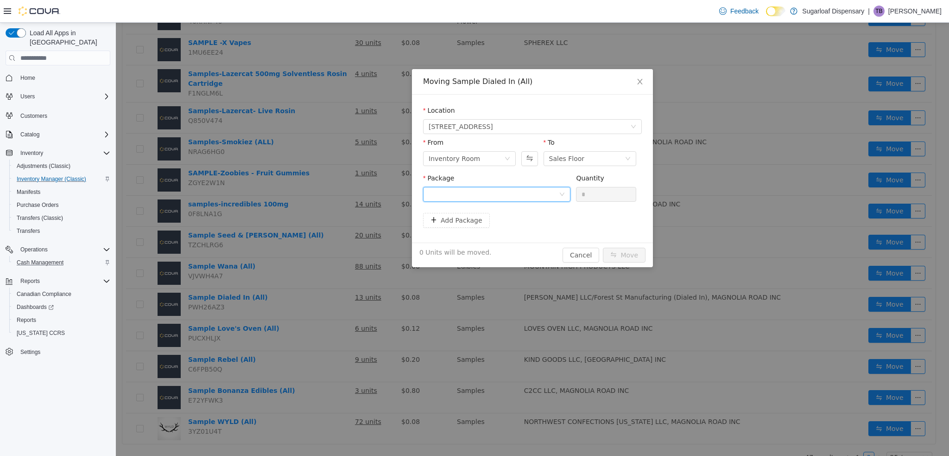
click at [452, 200] on div at bounding box center [494, 194] width 130 height 14
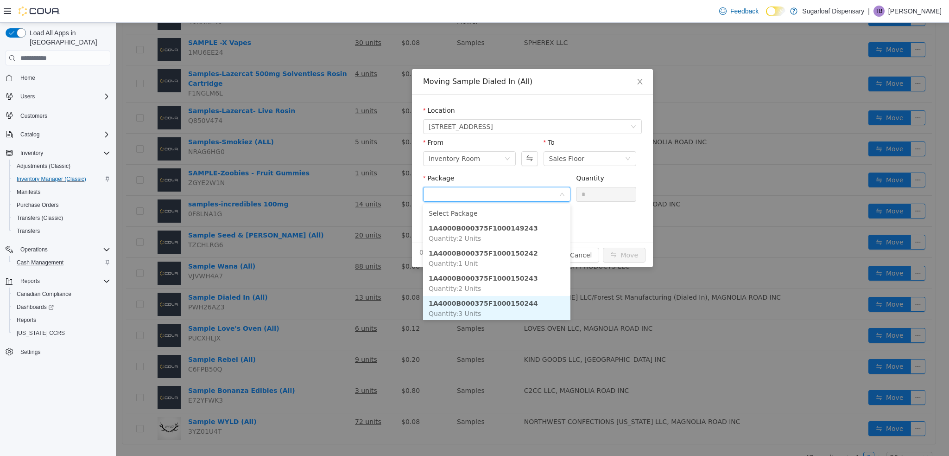
scroll to position [28, 0]
click at [481, 305] on li "1A4000B000375F1000150245 Quantity : 2 Units" at bounding box center [496, 305] width 147 height 25
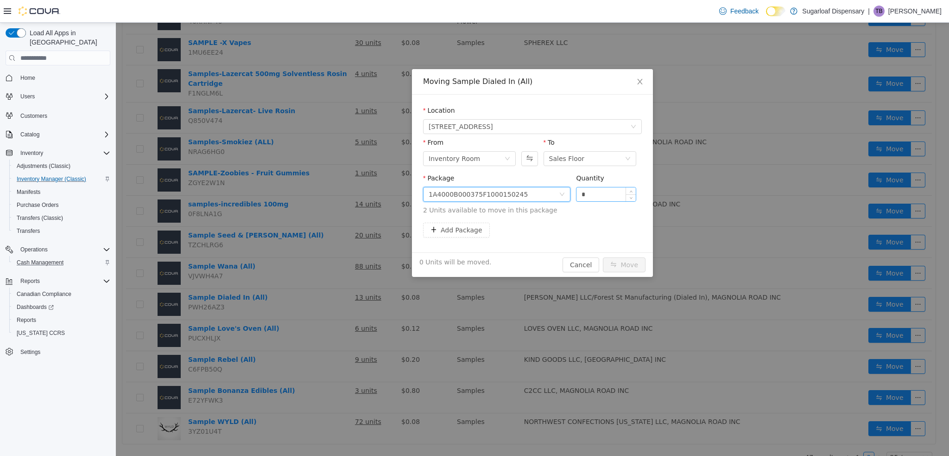
click at [596, 192] on input "*" at bounding box center [606, 194] width 59 height 14
type input "*"
click at [612, 264] on button "Move" at bounding box center [624, 264] width 43 height 15
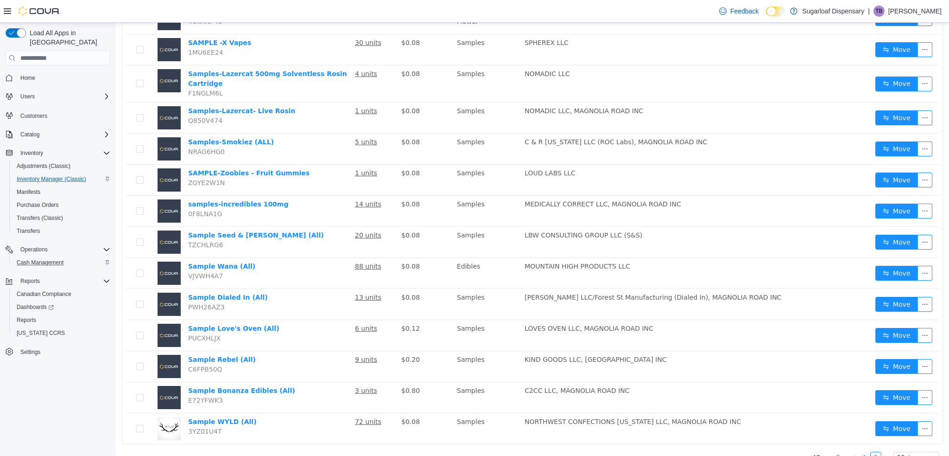
click at [865, 452] on link "1" at bounding box center [865, 457] width 10 height 10
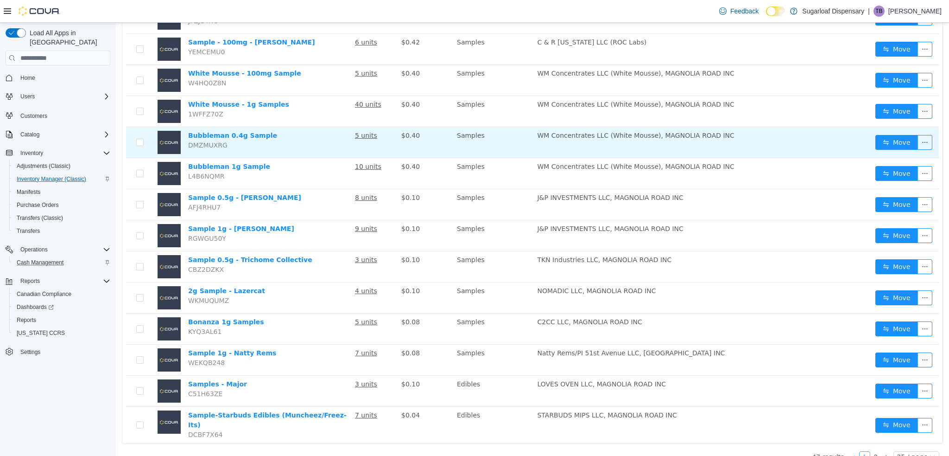
scroll to position [499, 0]
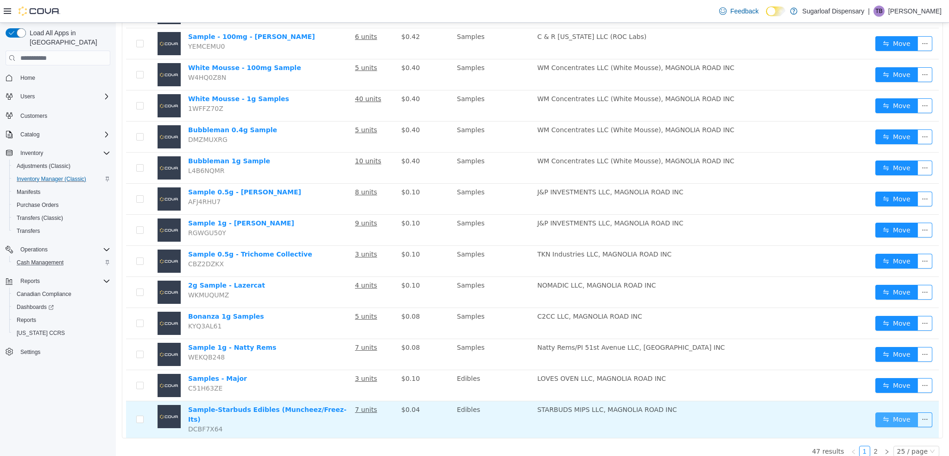
click at [888, 412] on button "Move" at bounding box center [897, 419] width 43 height 15
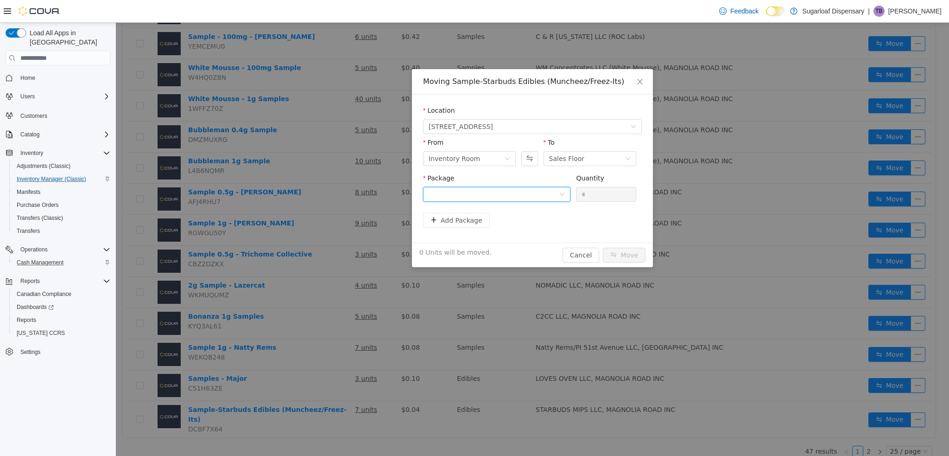
click at [529, 191] on div at bounding box center [494, 194] width 130 height 14
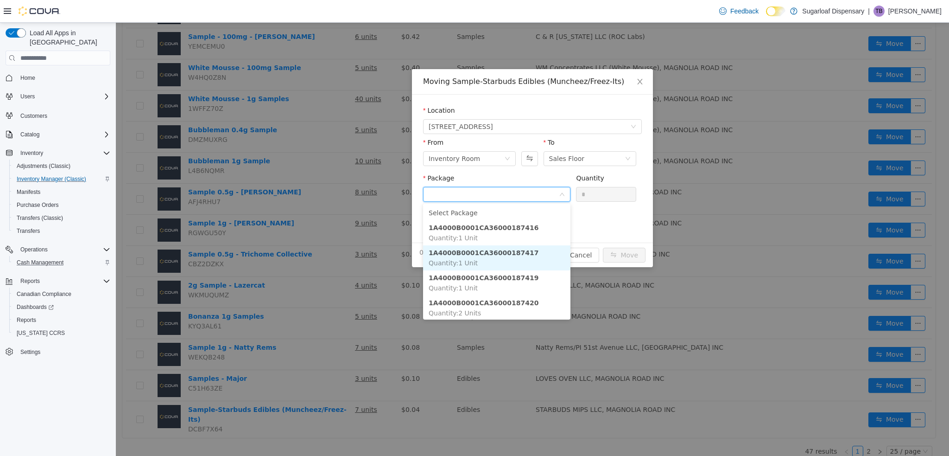
click at [507, 256] on strong "1A4000B0001CA36000187417" at bounding box center [484, 252] width 110 height 7
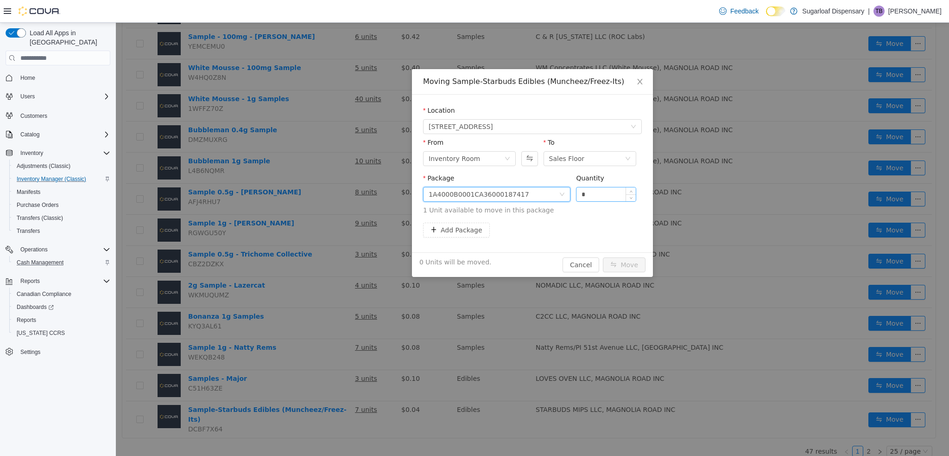
click at [595, 195] on input "*" at bounding box center [606, 194] width 59 height 14
type input "*"
click at [630, 266] on button "Move" at bounding box center [624, 264] width 43 height 15
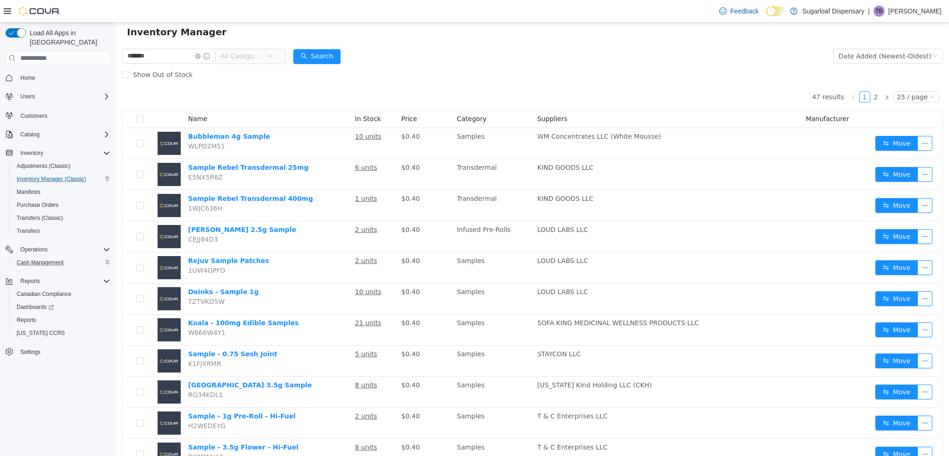
scroll to position [0, 0]
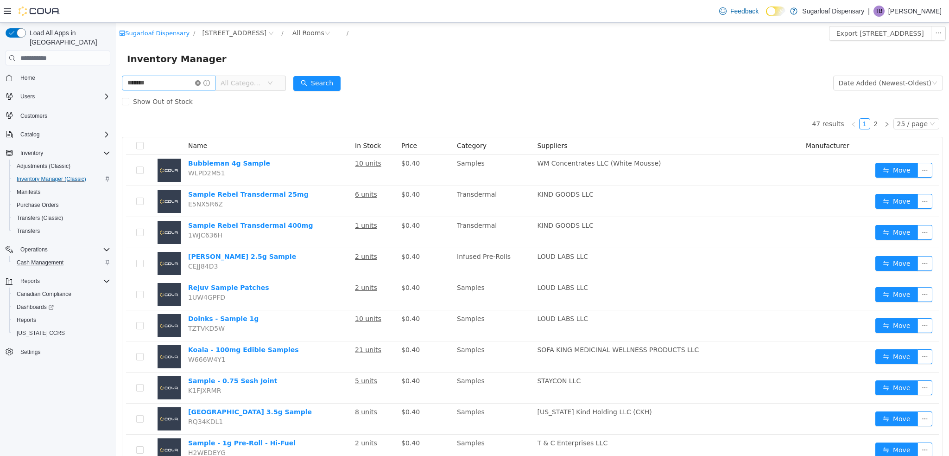
click at [201, 84] on icon "icon: close-circle" at bounding box center [198, 83] width 6 height 6
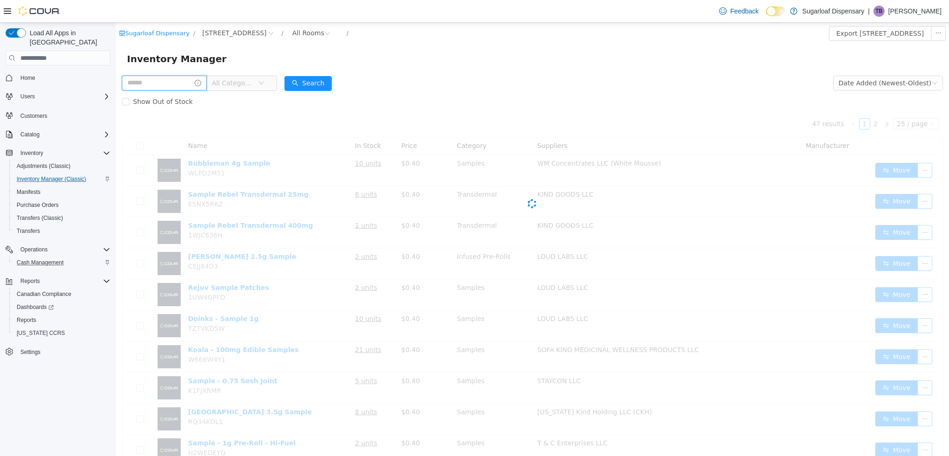
click at [193, 85] on input "text" at bounding box center [164, 83] width 85 height 15
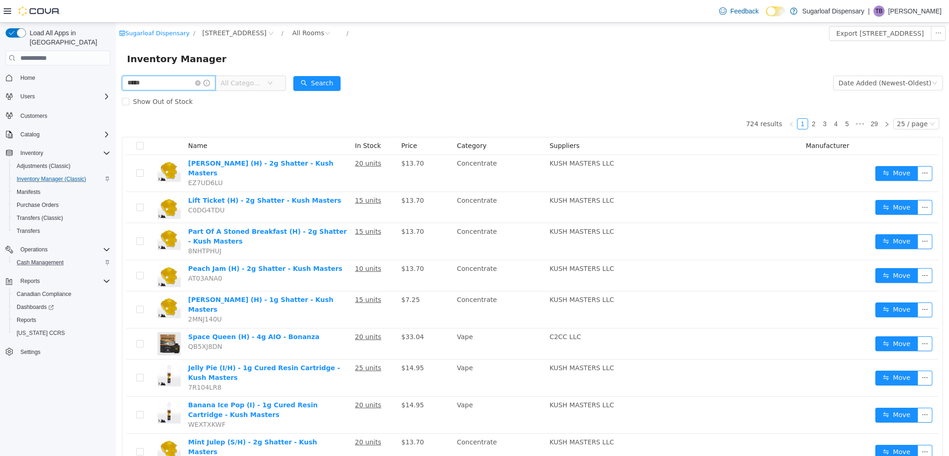
type input "*****"
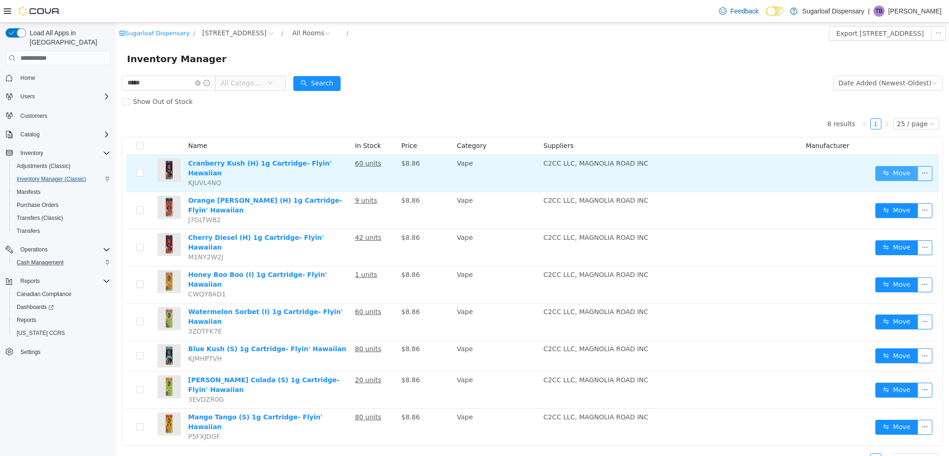
click at [898, 166] on button "Move" at bounding box center [897, 173] width 43 height 15
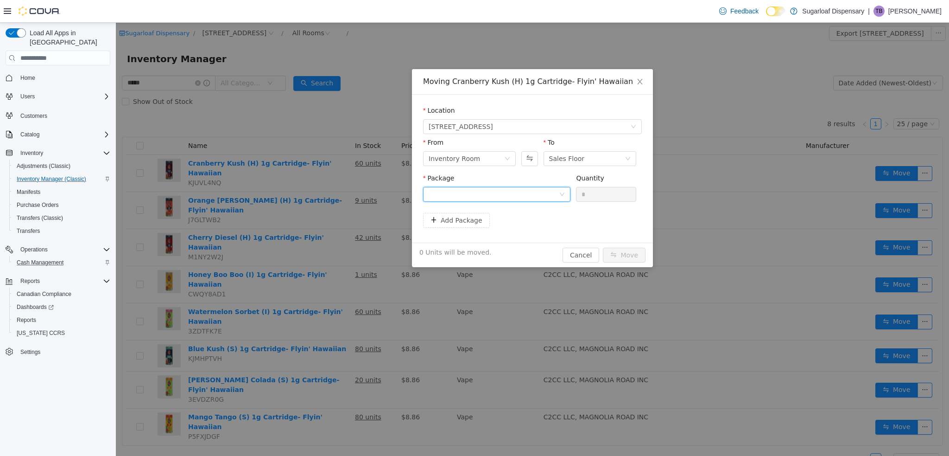
click at [523, 196] on div at bounding box center [494, 194] width 130 height 14
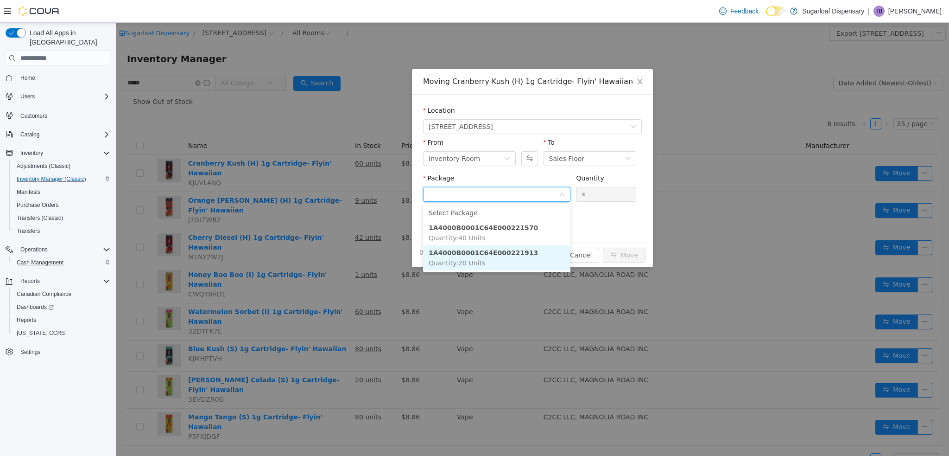
click at [506, 259] on li "1A4000B0001C64E000221913 Quantity : 20 Units" at bounding box center [496, 257] width 147 height 25
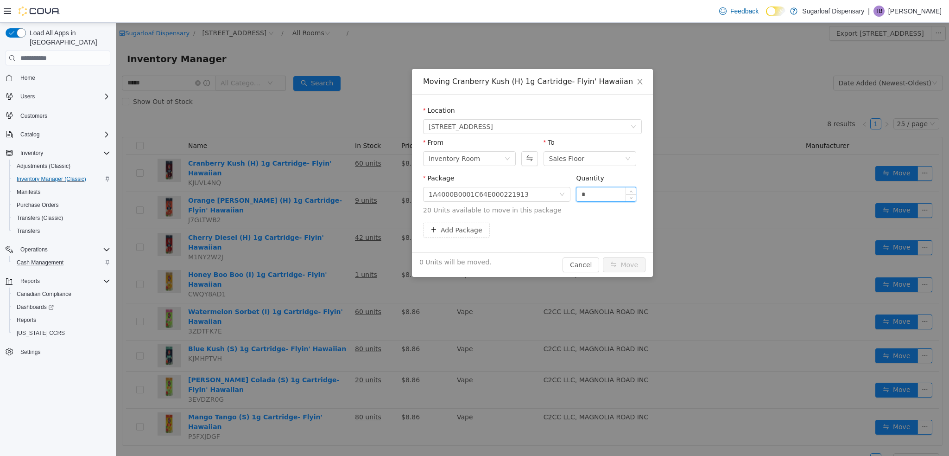
click at [595, 192] on input "*" at bounding box center [606, 194] width 59 height 14
type input "**"
click at [623, 265] on button "Move" at bounding box center [624, 264] width 43 height 15
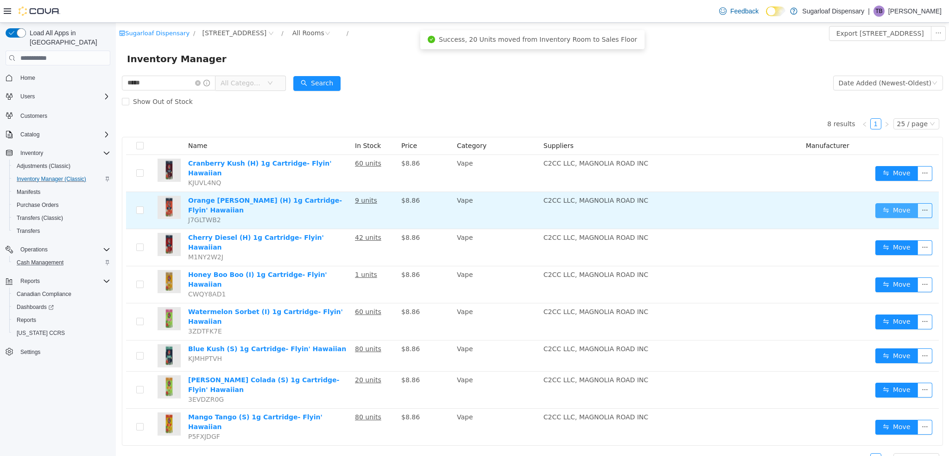
click at [891, 203] on button "Move" at bounding box center [897, 210] width 43 height 15
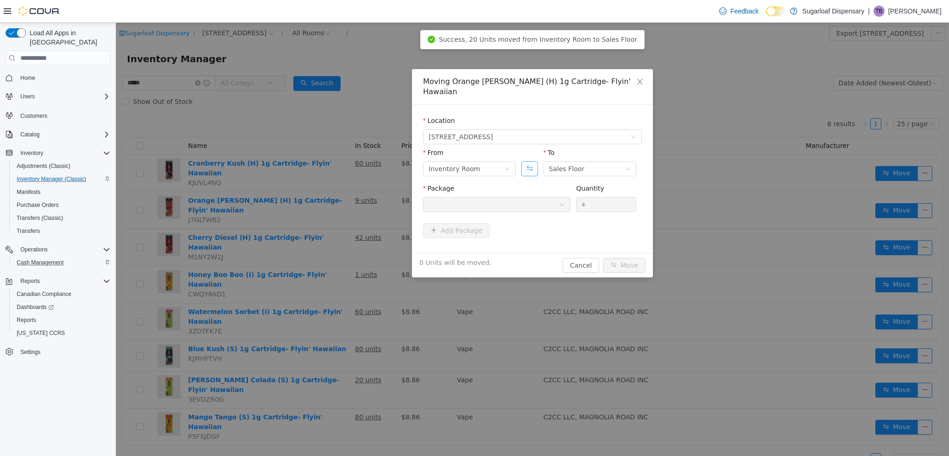
click at [534, 163] on button "Swap" at bounding box center [530, 168] width 16 height 15
click at [542, 202] on div "Package" at bounding box center [496, 200] width 147 height 32
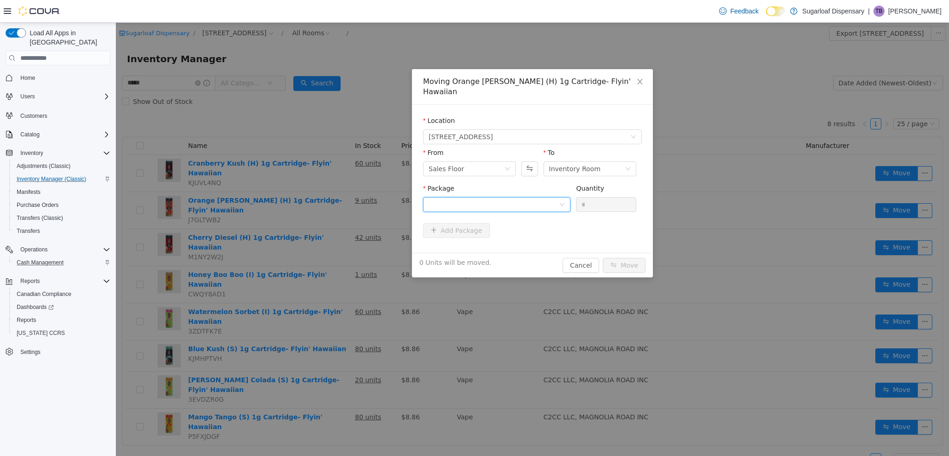
click at [543, 197] on div at bounding box center [494, 204] width 130 height 14
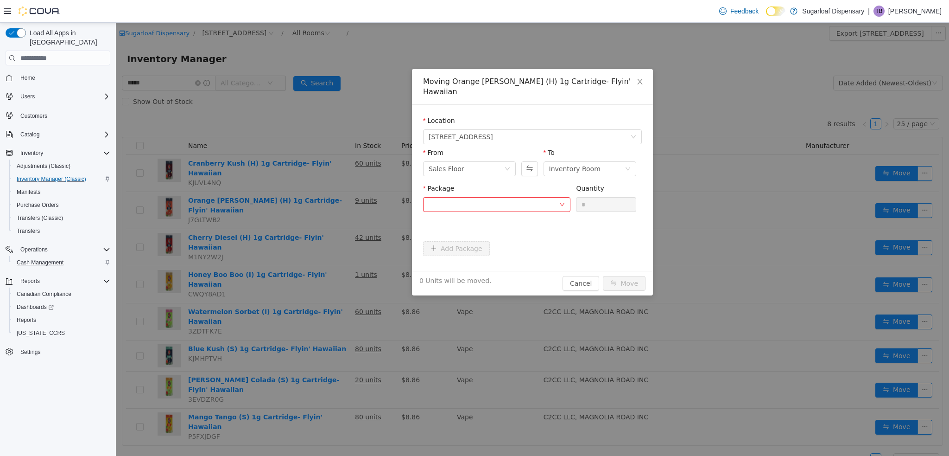
click at [592, 223] on form "Location 336 East Chestnut St From Sales Floor To Inventory Room Package Please…" at bounding box center [532, 188] width 219 height 144
click at [585, 276] on button "Cancel" at bounding box center [581, 283] width 37 height 15
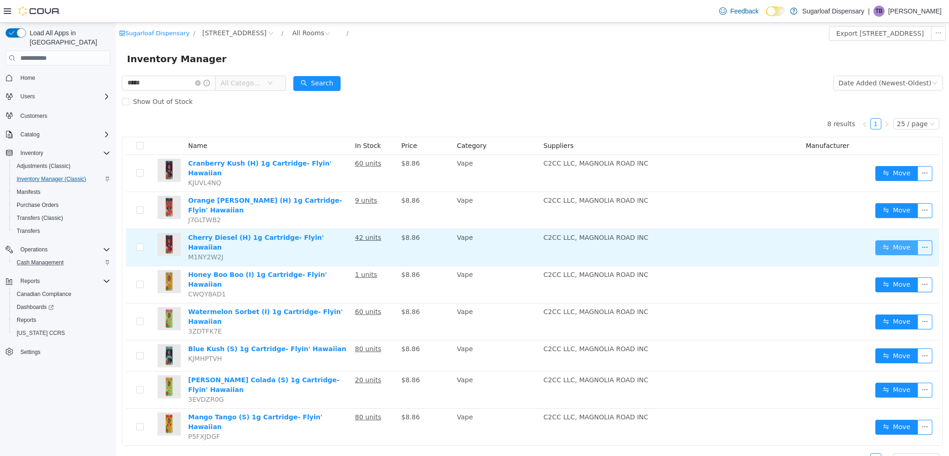
click at [896, 240] on button "Move" at bounding box center [897, 247] width 43 height 15
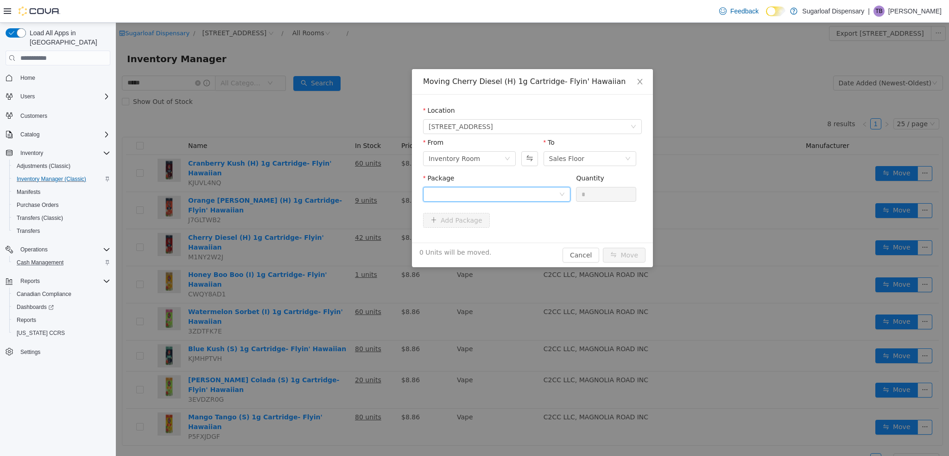
click at [521, 192] on div at bounding box center [494, 194] width 130 height 14
click at [516, 226] on strong "1A4000B0001C64E000221912" at bounding box center [483, 227] width 109 height 7
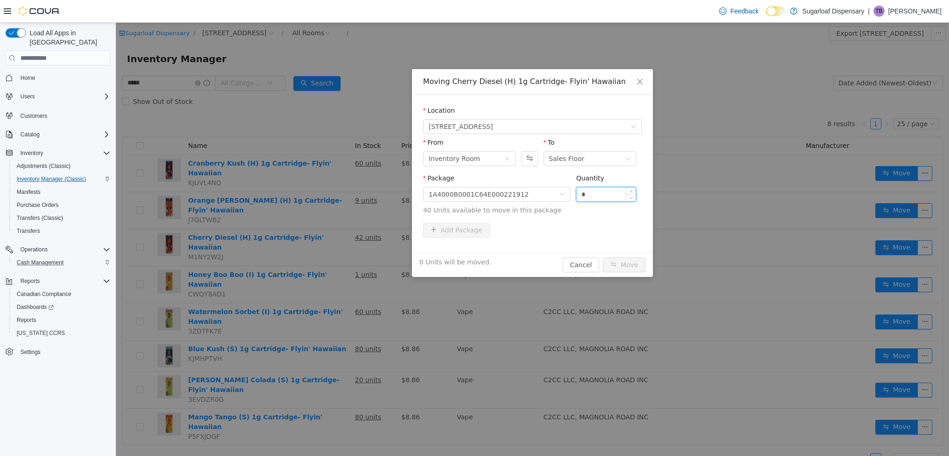
click at [593, 197] on input "*" at bounding box center [606, 194] width 59 height 14
type input "**"
click at [618, 260] on button "Move" at bounding box center [624, 264] width 43 height 15
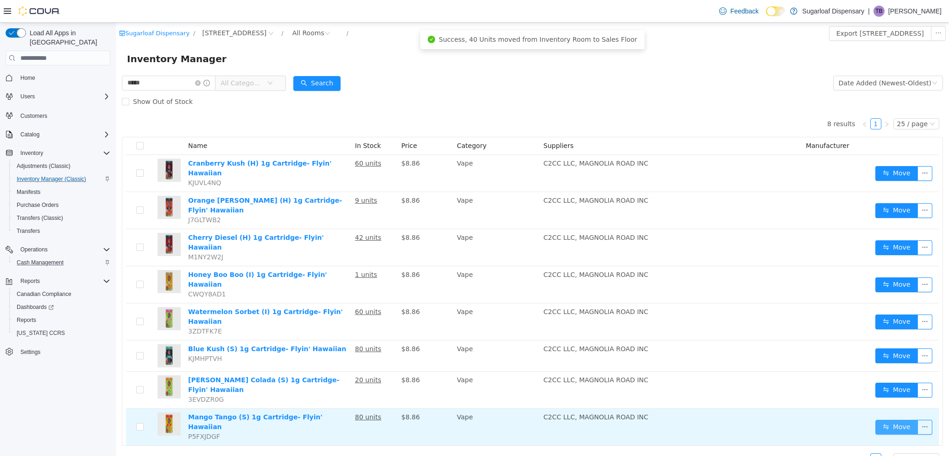
click at [892, 420] on button "Move" at bounding box center [897, 427] width 43 height 15
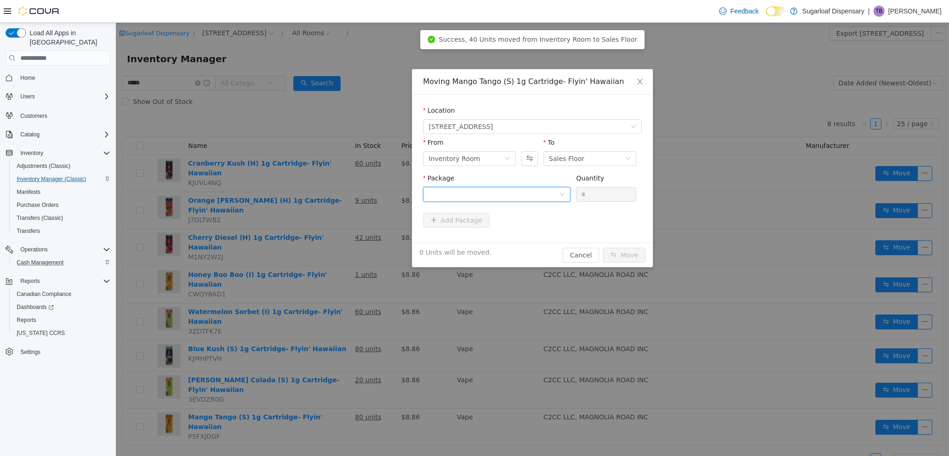
click at [512, 194] on div at bounding box center [494, 194] width 130 height 14
click at [517, 229] on li "1A4000B0001C64E000221908 Quantity : 80 Units" at bounding box center [496, 232] width 147 height 25
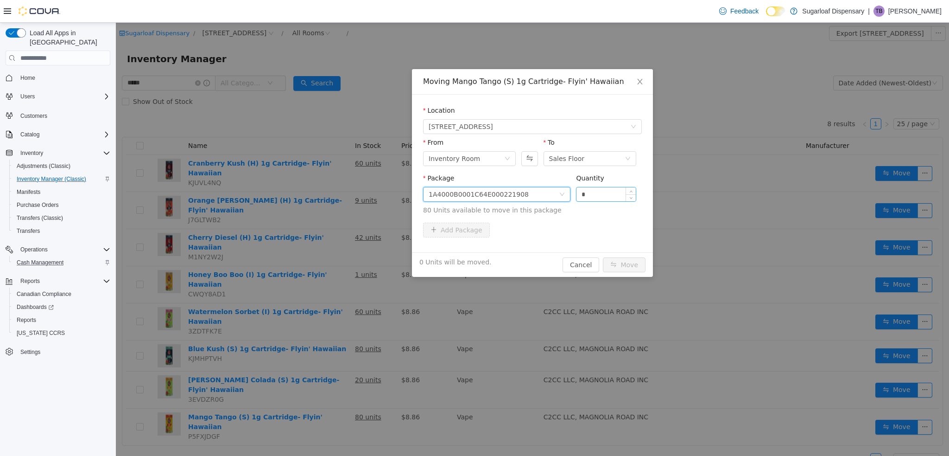
click at [607, 197] on input "*" at bounding box center [606, 194] width 59 height 14
type input "**"
click at [620, 264] on button "Move" at bounding box center [624, 264] width 43 height 15
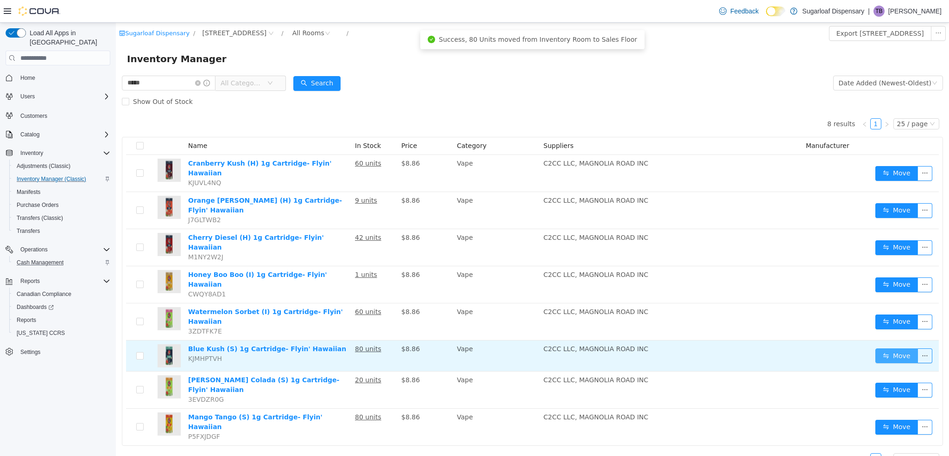
click at [894, 348] on button "Move" at bounding box center [897, 355] width 43 height 15
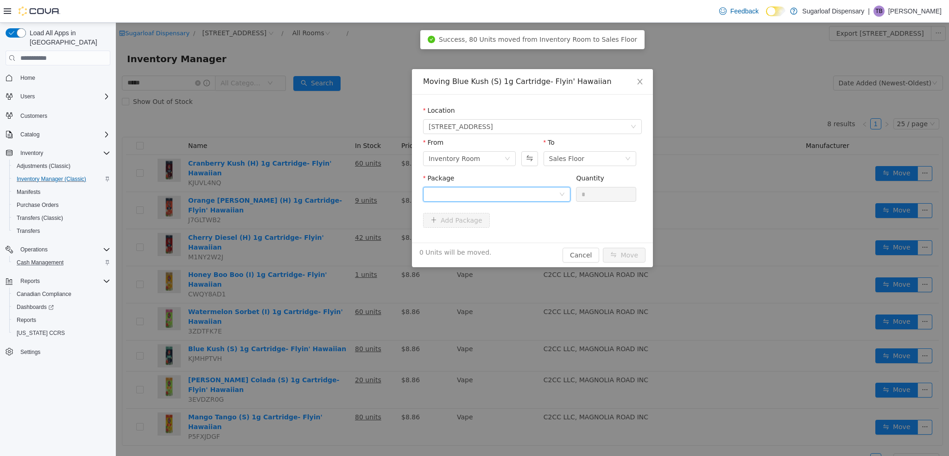
click at [526, 197] on div at bounding box center [494, 194] width 130 height 14
click at [489, 241] on li "1A4000B0001C64E000221910 Quantity : 80 Units" at bounding box center [496, 232] width 147 height 25
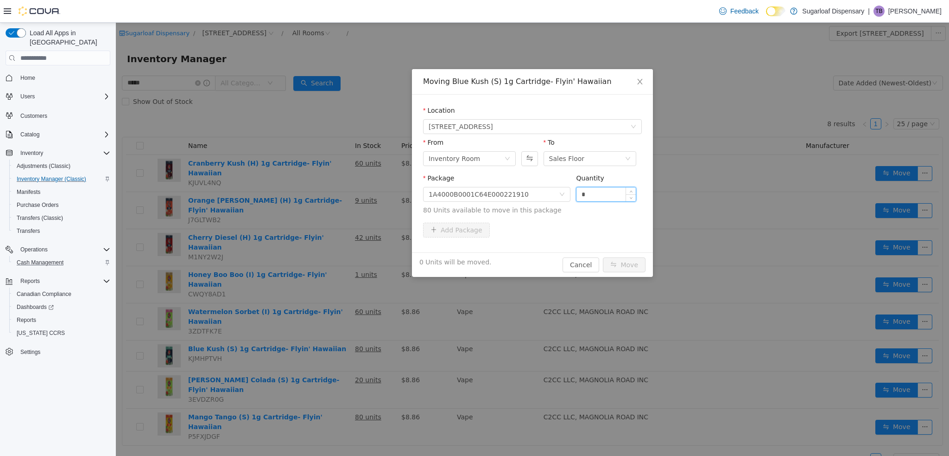
click at [590, 194] on input "*" at bounding box center [606, 194] width 59 height 14
type input "**"
click at [618, 266] on button "Move" at bounding box center [624, 264] width 43 height 15
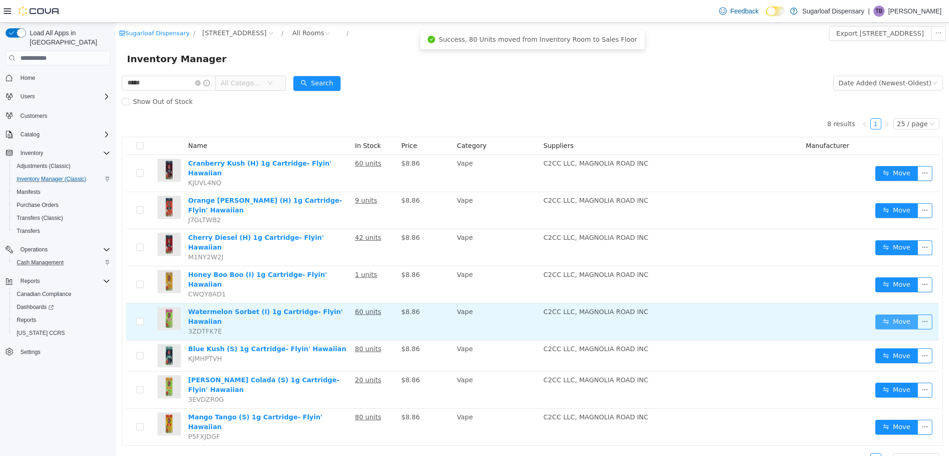
click at [909, 314] on button "Move" at bounding box center [897, 321] width 43 height 15
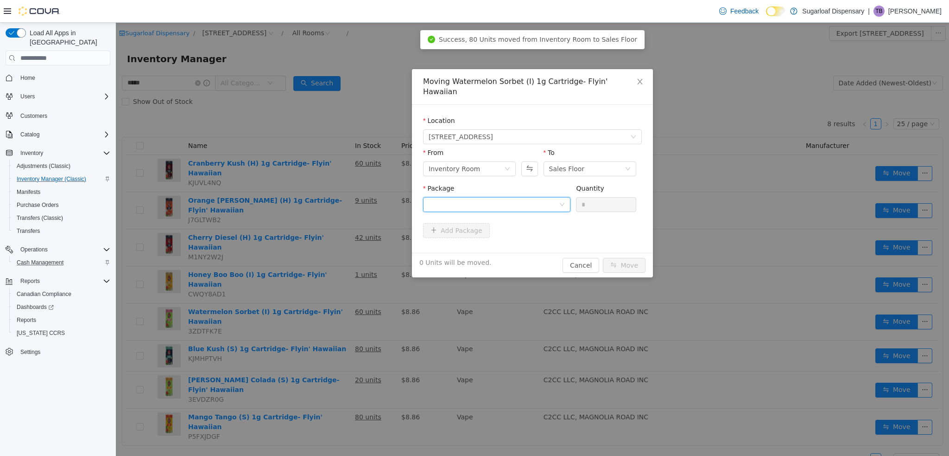
click at [536, 197] on div at bounding box center [494, 204] width 130 height 14
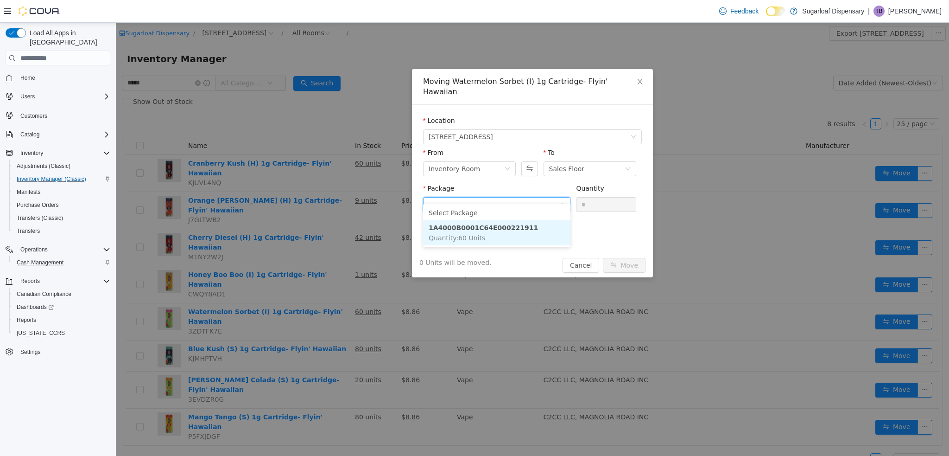
click at [510, 226] on strong "1A4000B0001C64E000221911" at bounding box center [483, 227] width 109 height 7
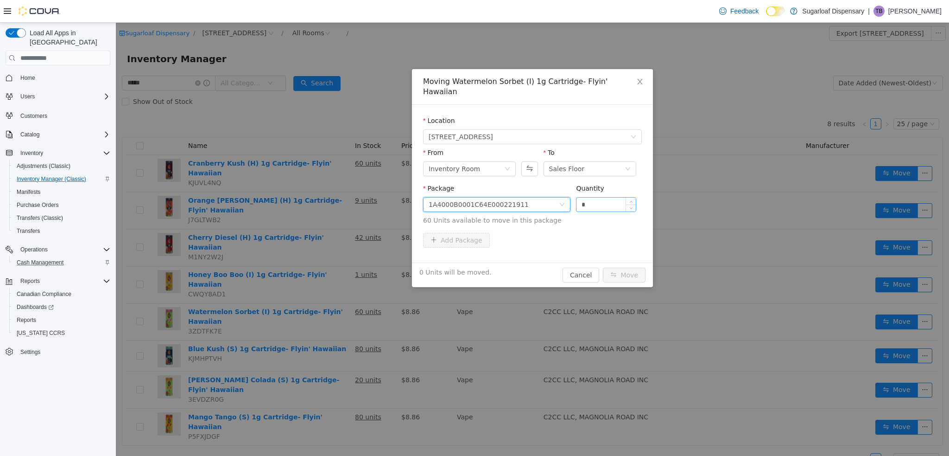
click at [596, 197] on input "*" at bounding box center [606, 204] width 59 height 14
type input "**"
click at [620, 267] on button "Move" at bounding box center [624, 274] width 43 height 15
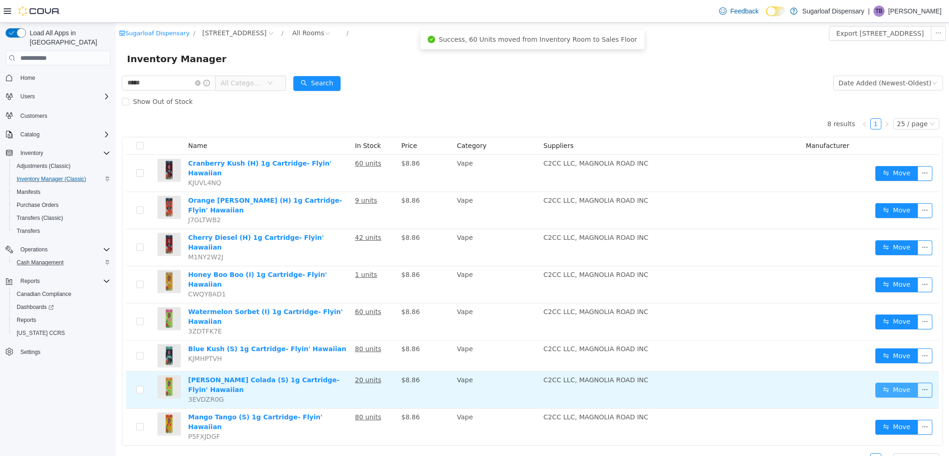
click at [884, 382] on button "Move" at bounding box center [897, 389] width 43 height 15
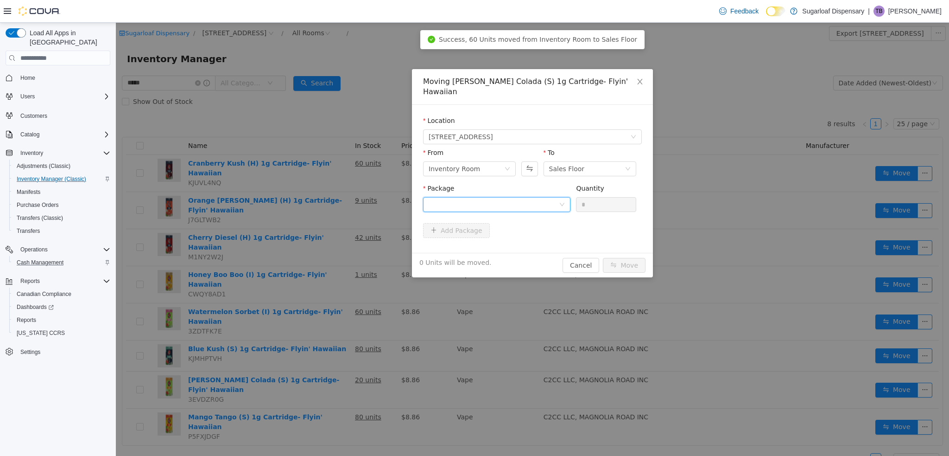
click at [547, 197] on div at bounding box center [494, 204] width 130 height 14
click at [510, 235] on li "1A4000B0001C64E000221909 Quantity : 20 Units" at bounding box center [496, 232] width 147 height 25
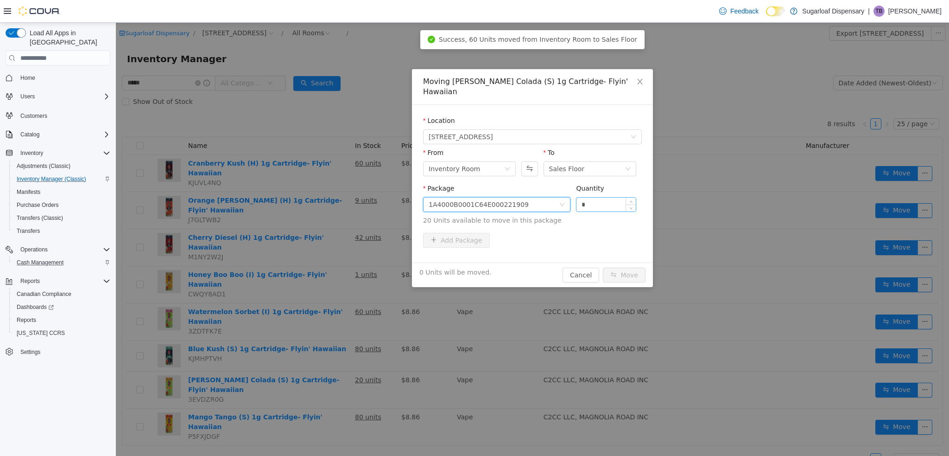
click at [596, 197] on input "*" at bounding box center [606, 204] width 59 height 14
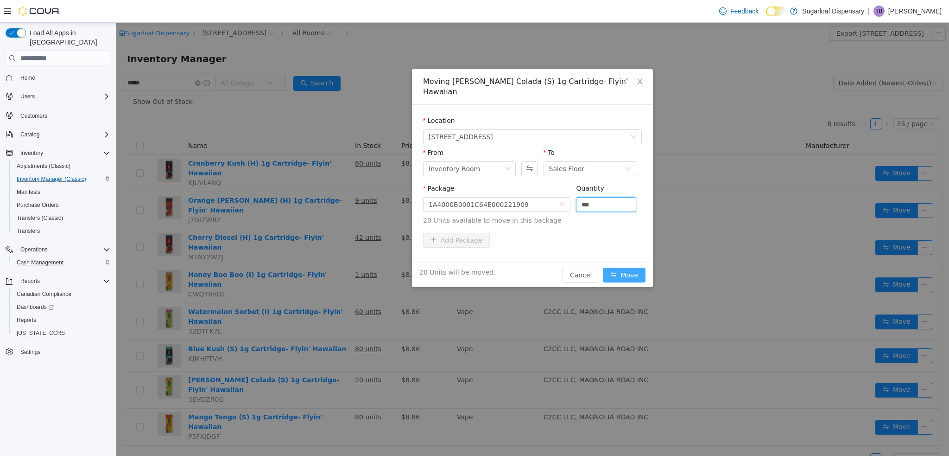
type input "**"
click at [621, 267] on button "Move" at bounding box center [624, 274] width 43 height 15
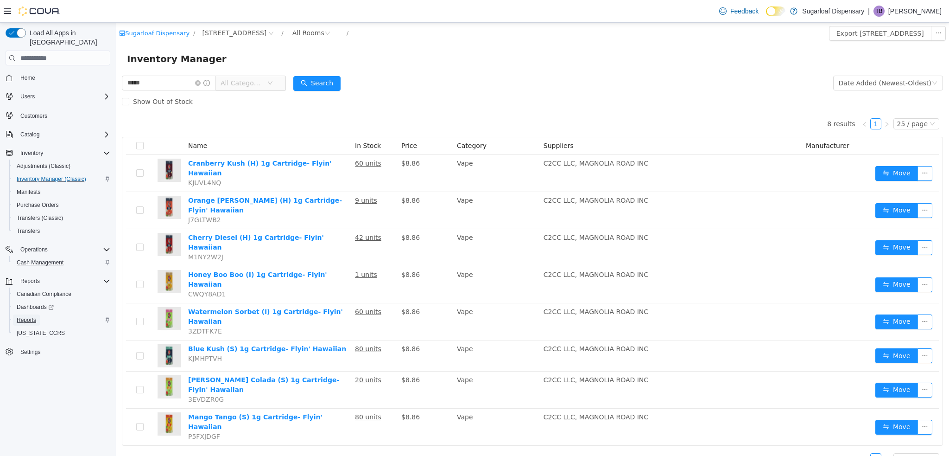
click at [30, 316] on span "Reports" at bounding box center [26, 319] width 19 height 7
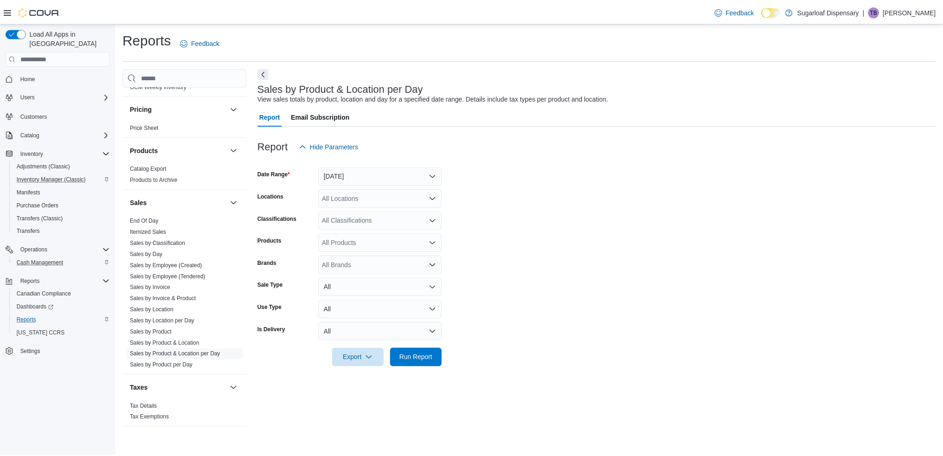
scroll to position [540, 0]
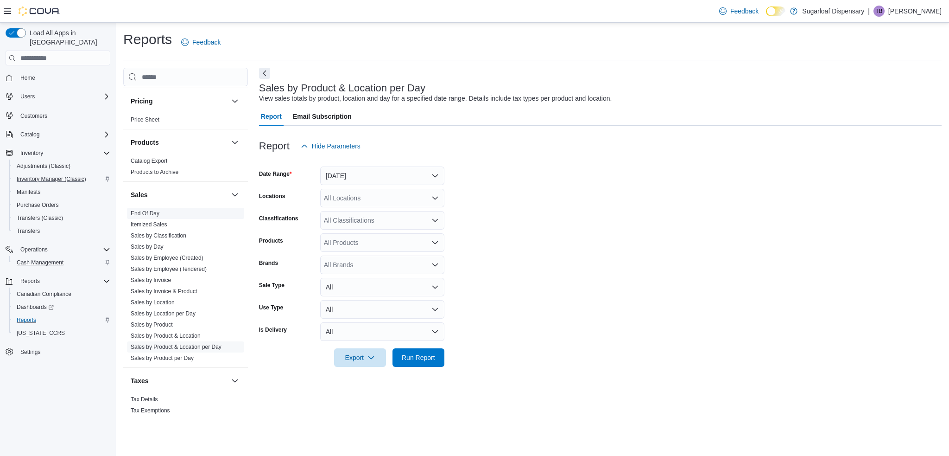
click at [148, 212] on link "End Of Day" at bounding box center [145, 213] width 29 height 6
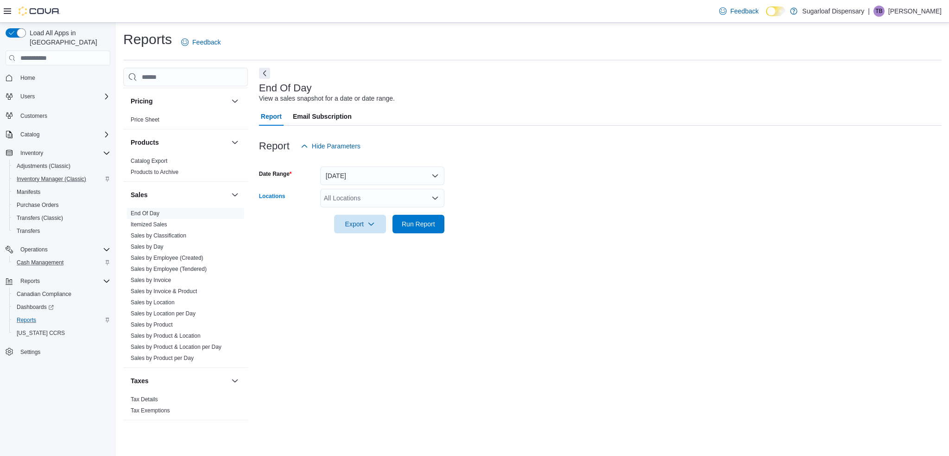
click at [346, 204] on div "All Locations" at bounding box center [382, 198] width 124 height 19
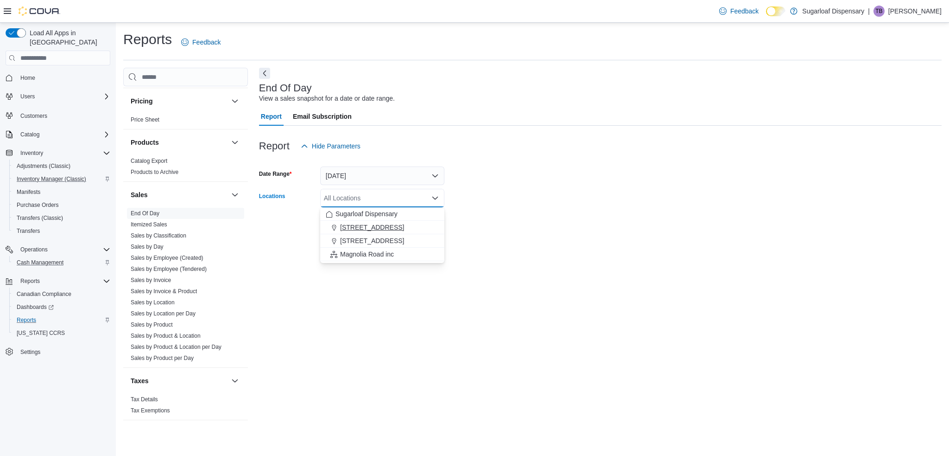
click at [358, 227] on span "[STREET_ADDRESS]" at bounding box center [372, 227] width 64 height 9
click at [503, 210] on div at bounding box center [600, 210] width 683 height 7
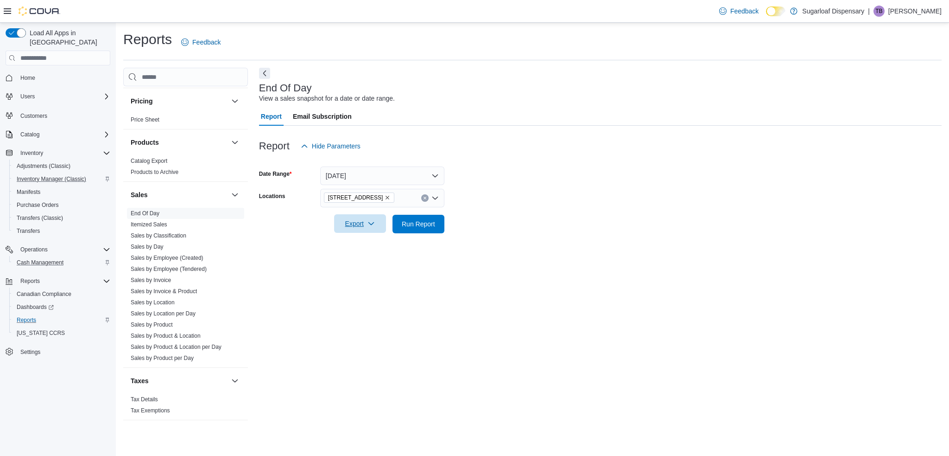
click at [356, 223] on span "Export" at bounding box center [360, 223] width 41 height 19
click at [414, 224] on span "Run Report" at bounding box center [418, 223] width 33 height 9
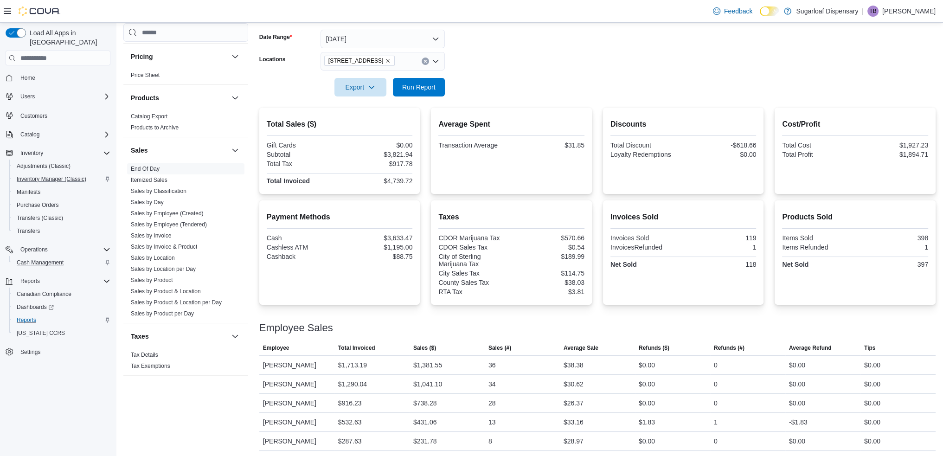
scroll to position [138, 0]
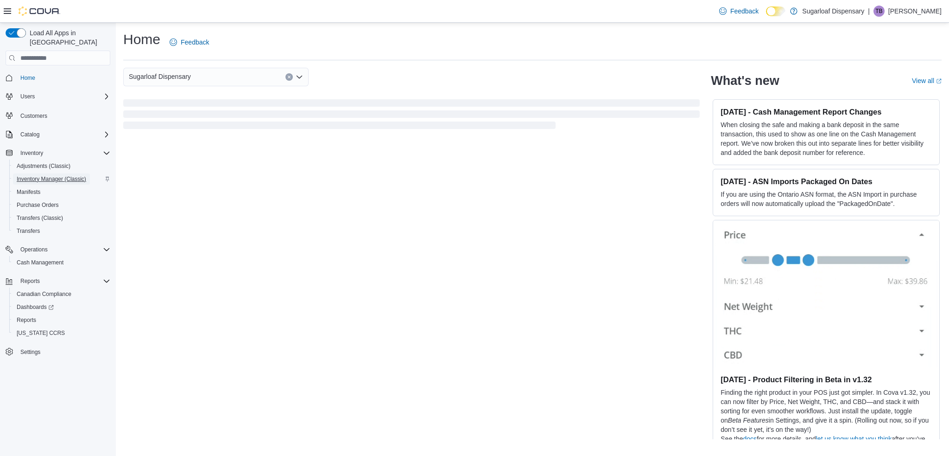
click at [49, 175] on span "Inventory Manager (Classic)" at bounding box center [52, 178] width 70 height 7
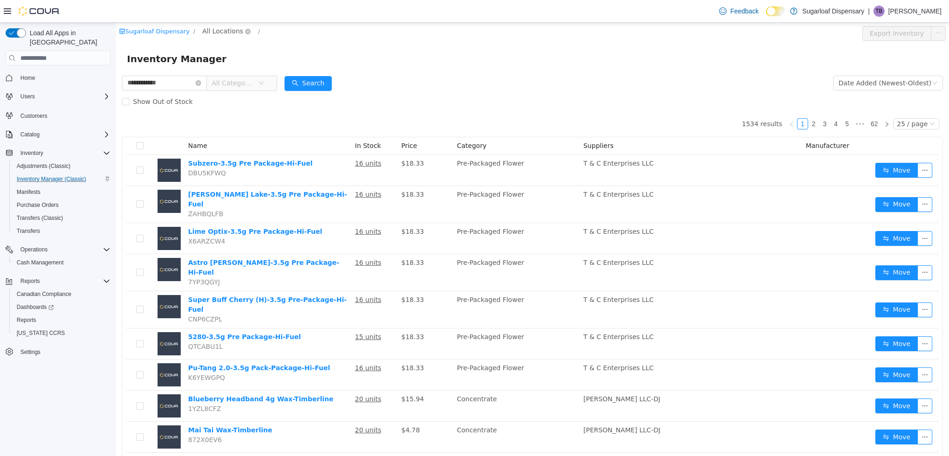
type input "**********"
click at [221, 29] on span "All Locations" at bounding box center [223, 31] width 41 height 10
click at [238, 80] on span "[STREET_ADDRESS]" at bounding box center [248, 80] width 64 height 7
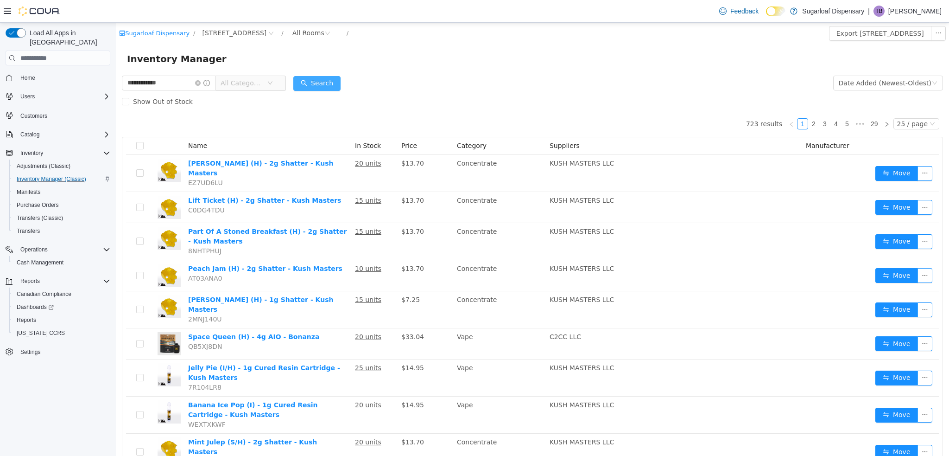
click at [315, 84] on button "Search" at bounding box center [316, 83] width 47 height 15
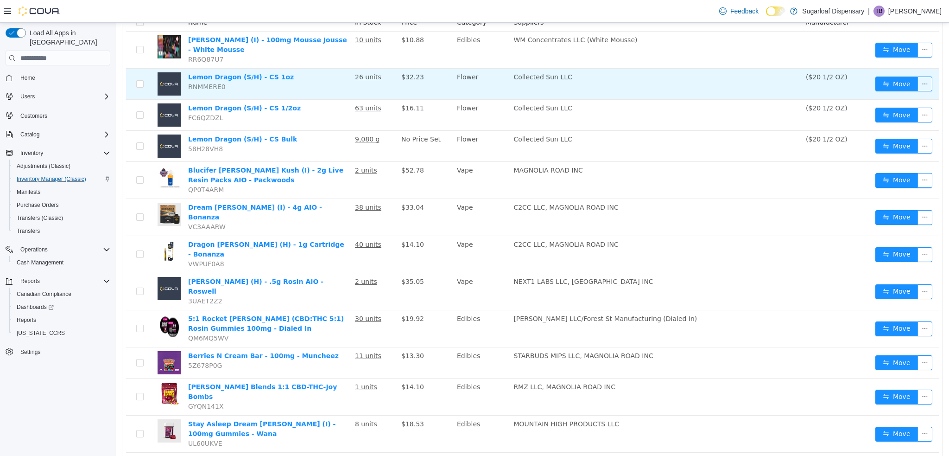
scroll to position [124, 0]
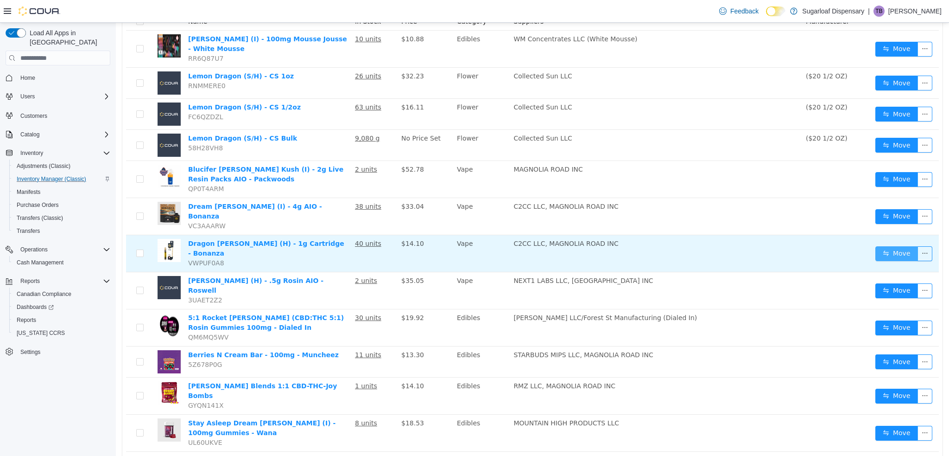
click at [882, 246] on button "Move" at bounding box center [897, 253] width 43 height 15
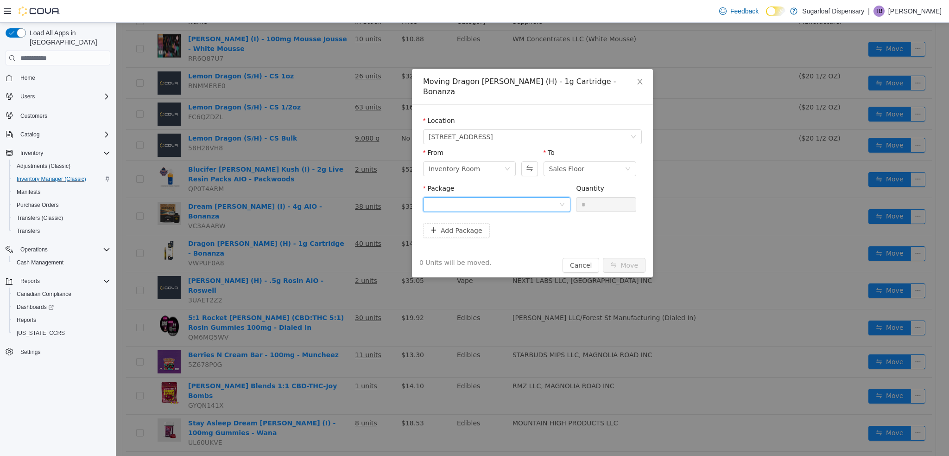
click at [479, 197] on div at bounding box center [494, 204] width 130 height 14
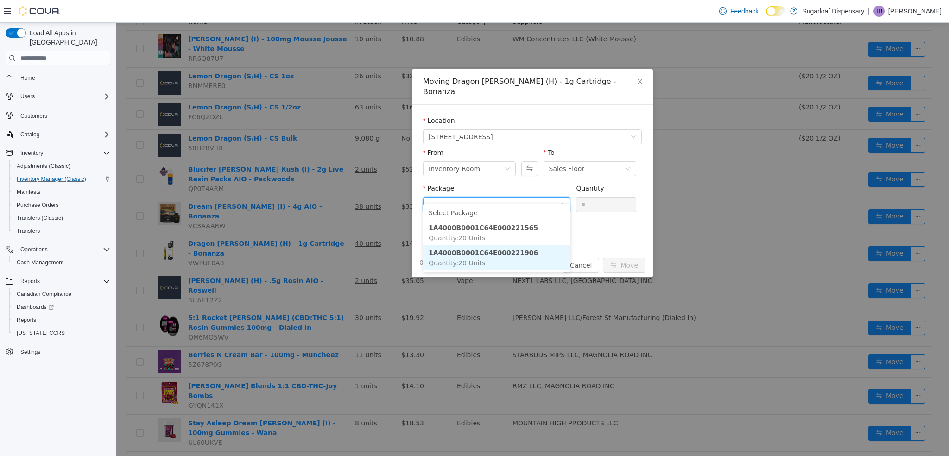
click at [481, 253] on strong "1A4000B0001C64E000221906" at bounding box center [483, 252] width 109 height 7
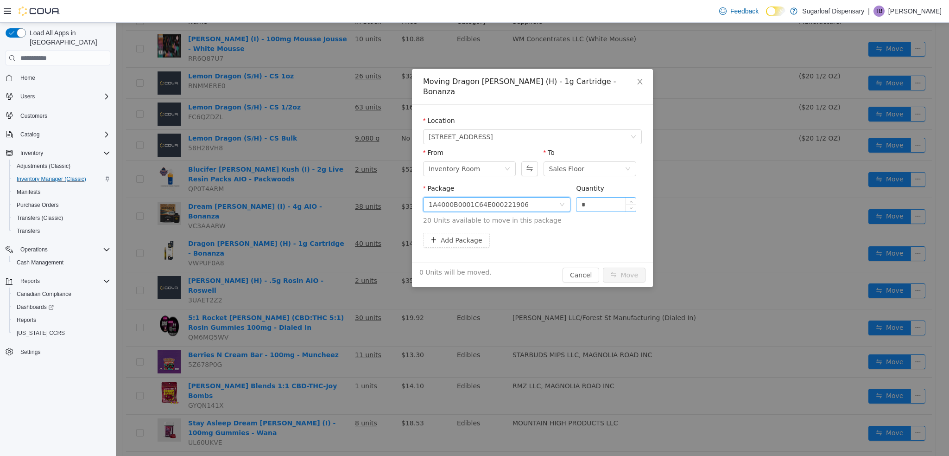
click at [601, 197] on input "*" at bounding box center [606, 204] width 59 height 14
type input "**"
click at [628, 267] on button "Move" at bounding box center [624, 274] width 43 height 15
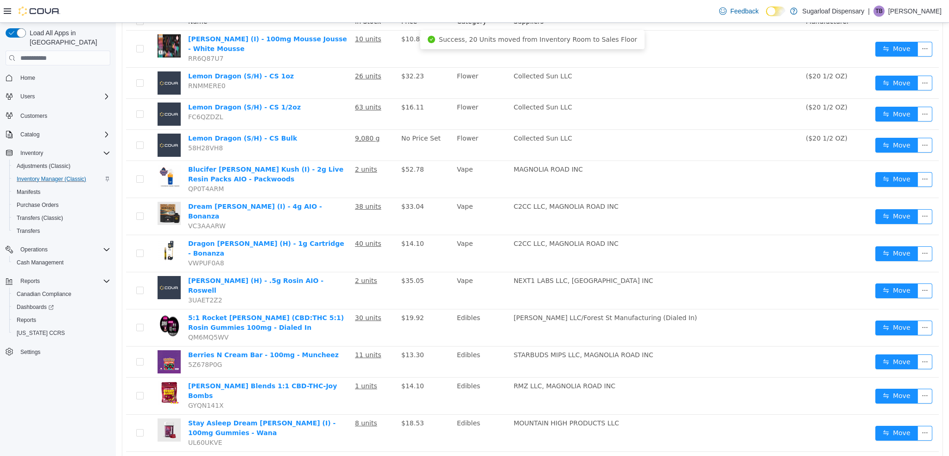
scroll to position [0, 0]
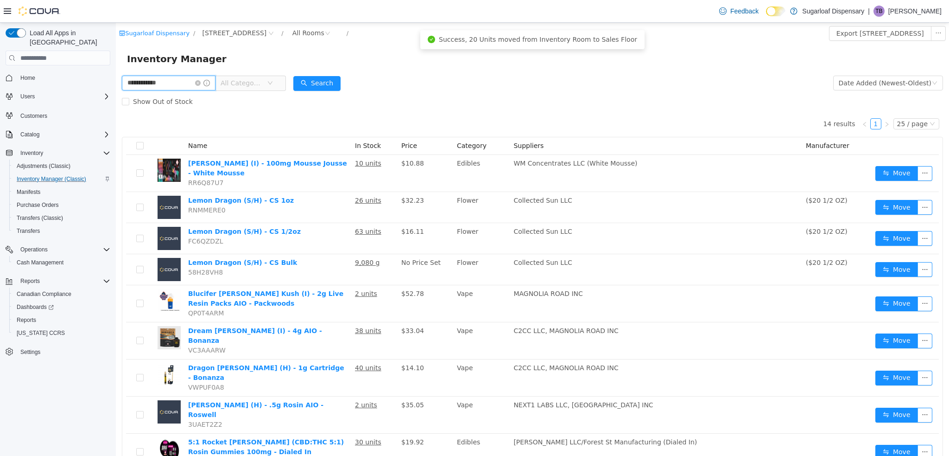
drag, startPoint x: 167, startPoint y: 83, endPoint x: 118, endPoint y: 90, distance: 49.2
click at [118, 90] on div "**********" at bounding box center [533, 372] width 834 height 596
type input "**********"
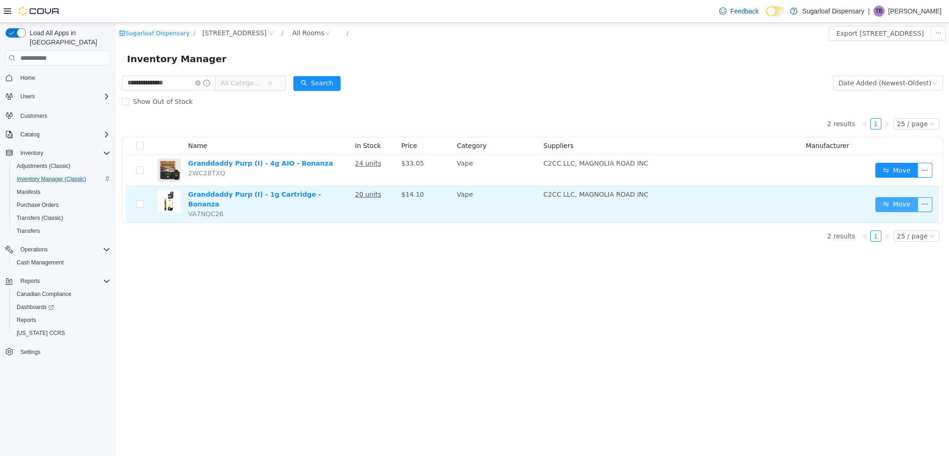
click at [886, 208] on button "Move" at bounding box center [897, 204] width 43 height 15
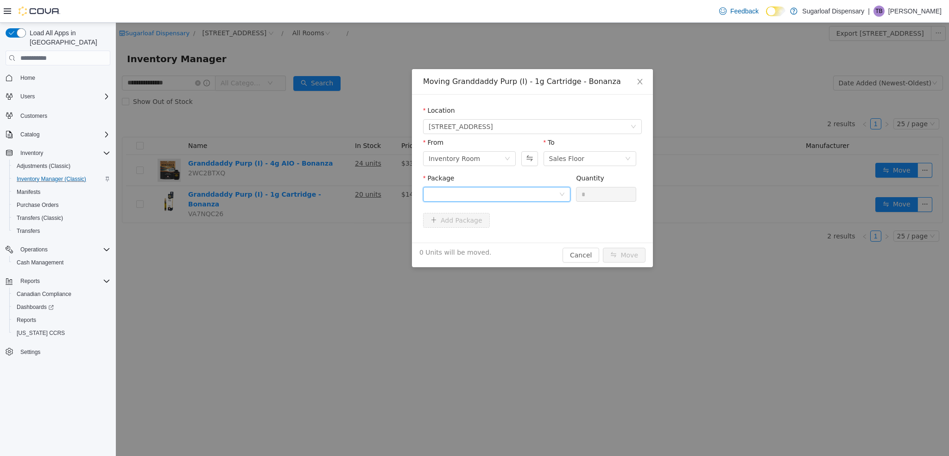
click at [534, 197] on div at bounding box center [494, 194] width 130 height 14
click at [509, 236] on li "1A4000B0001C64E000221905 Quantity : 20 Units" at bounding box center [496, 232] width 147 height 25
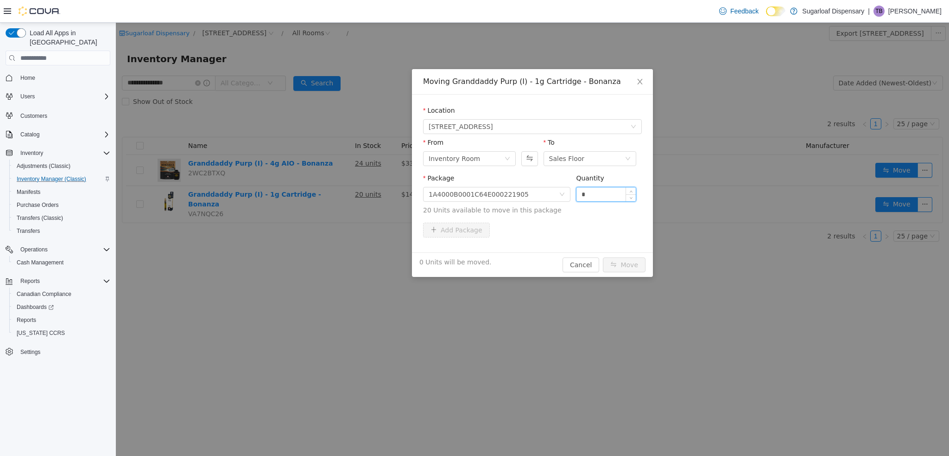
click at [605, 191] on input "*" at bounding box center [606, 194] width 59 height 14
type input "**"
click at [616, 267] on button "Move" at bounding box center [624, 264] width 43 height 15
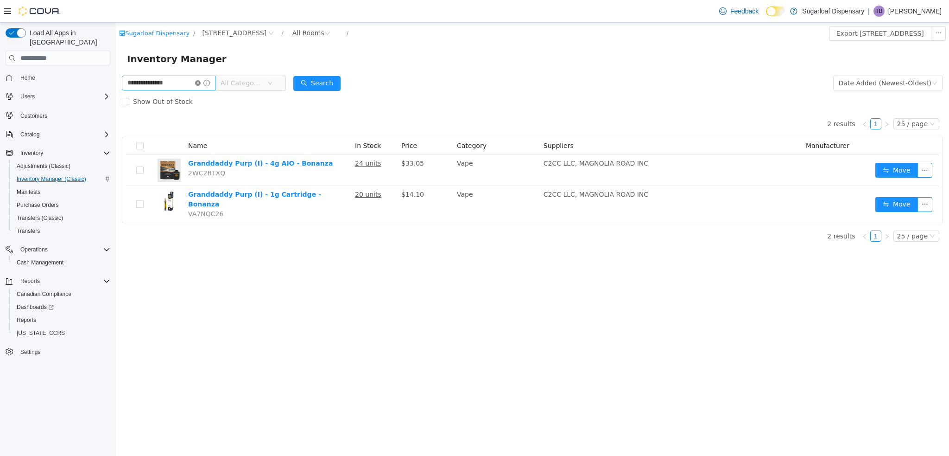
click at [201, 82] on icon "icon: close-circle" at bounding box center [198, 83] width 6 height 6
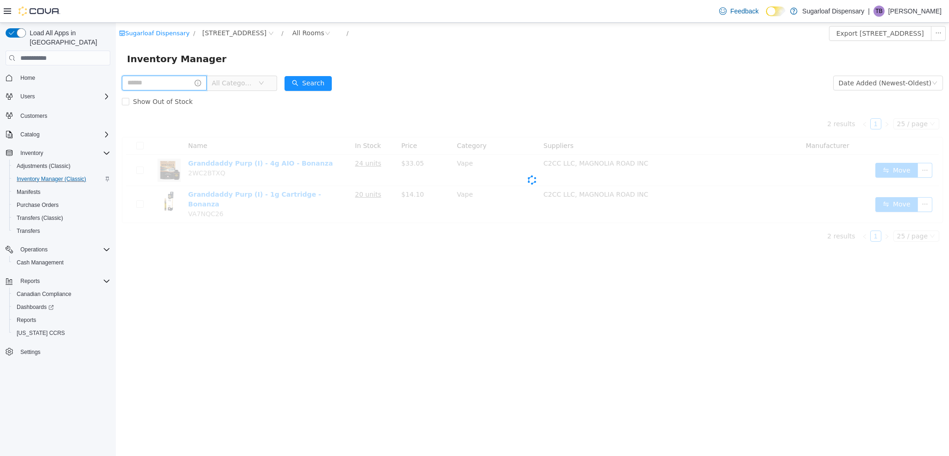
click at [181, 83] on input "text" at bounding box center [164, 83] width 85 height 15
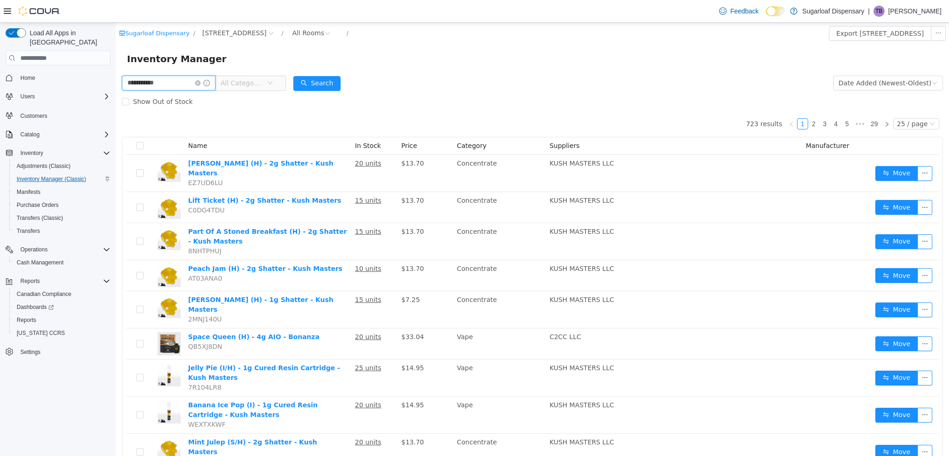
type input "**********"
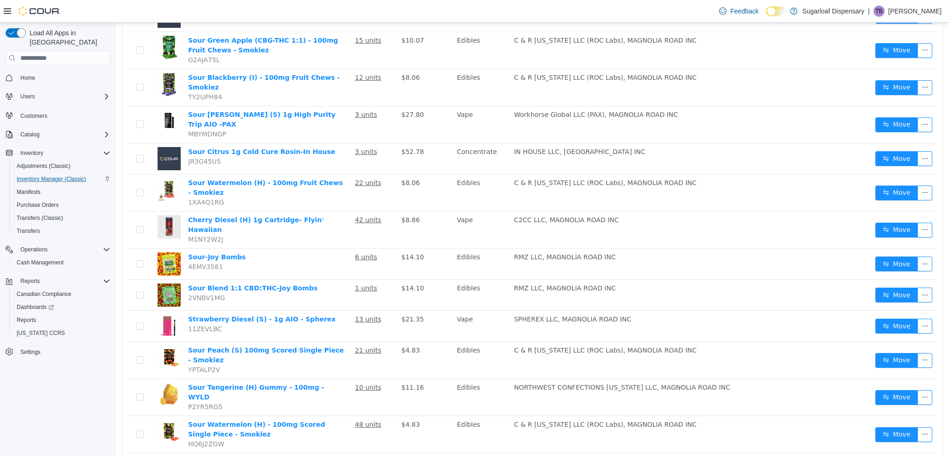
scroll to position [523, 0]
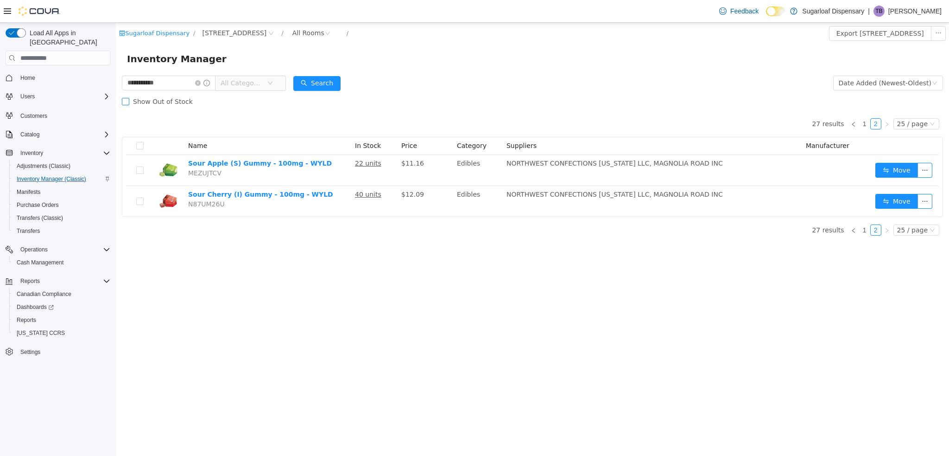
click at [157, 99] on span "Show Out of Stock" at bounding box center [162, 101] width 67 height 7
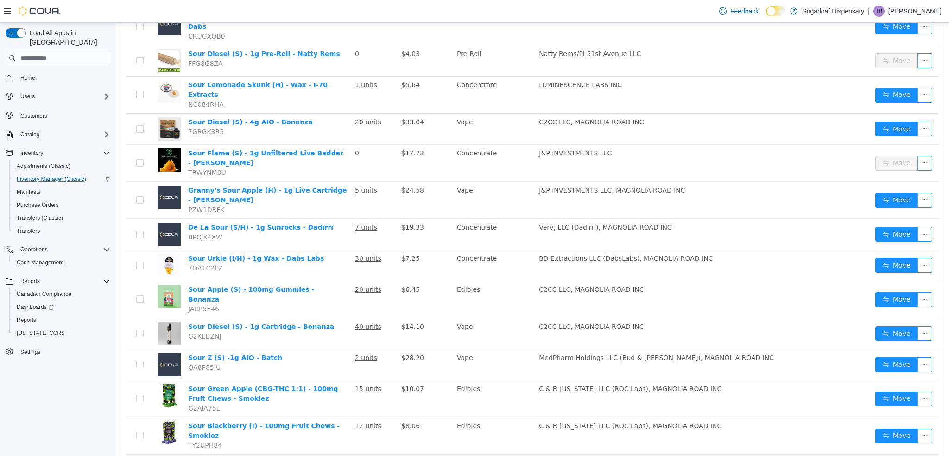
scroll to position [517, 0]
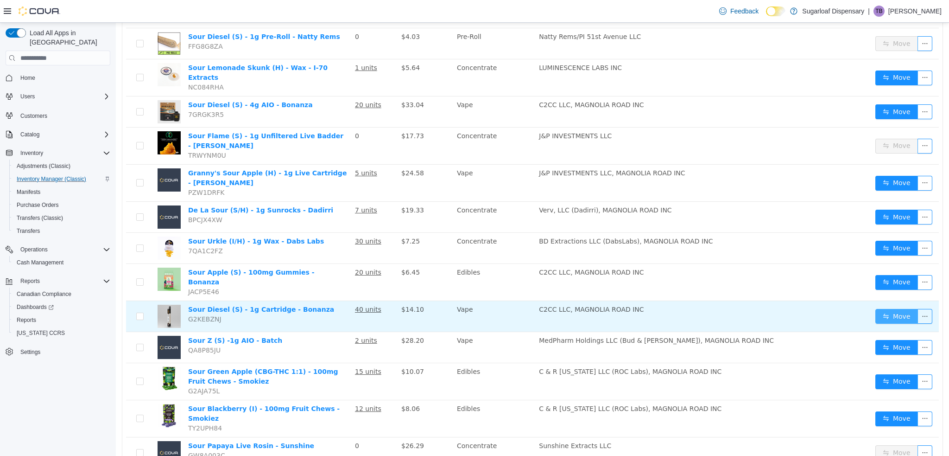
click at [876, 309] on button "Move" at bounding box center [897, 316] width 43 height 15
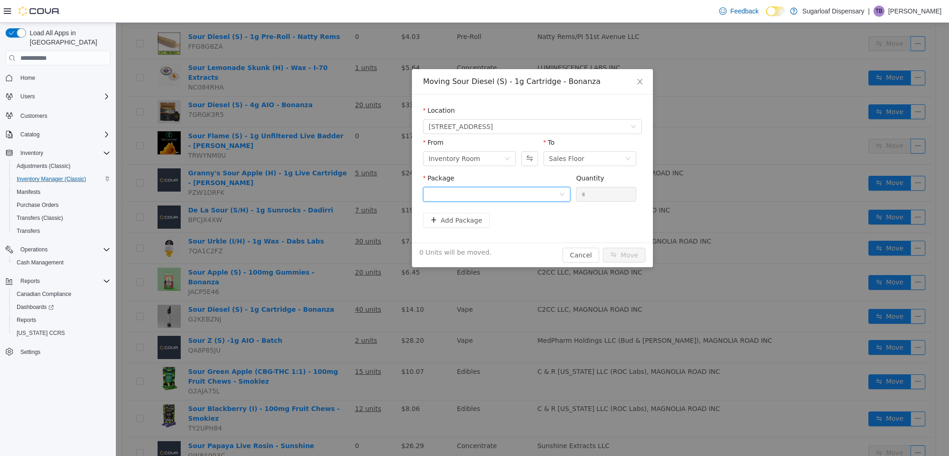
click at [549, 190] on div at bounding box center [494, 194] width 130 height 14
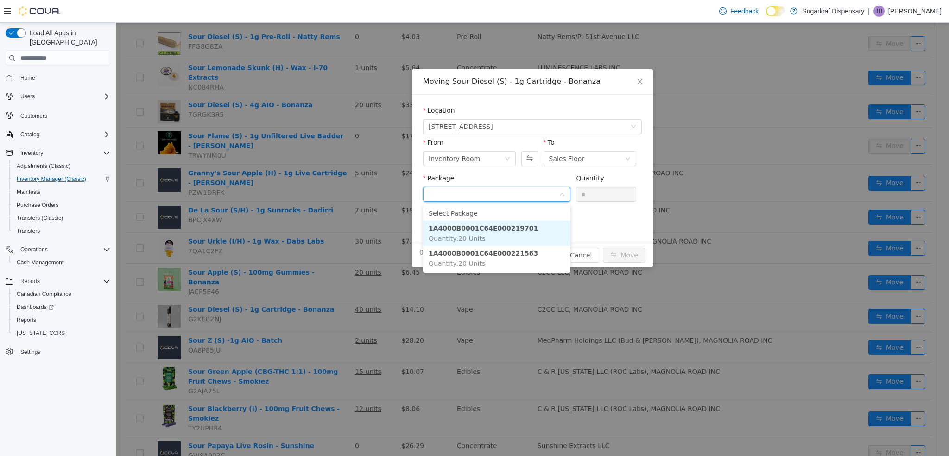
click at [506, 222] on li "1A4000B0001C64E000219701 Quantity : 20 Units" at bounding box center [496, 233] width 147 height 25
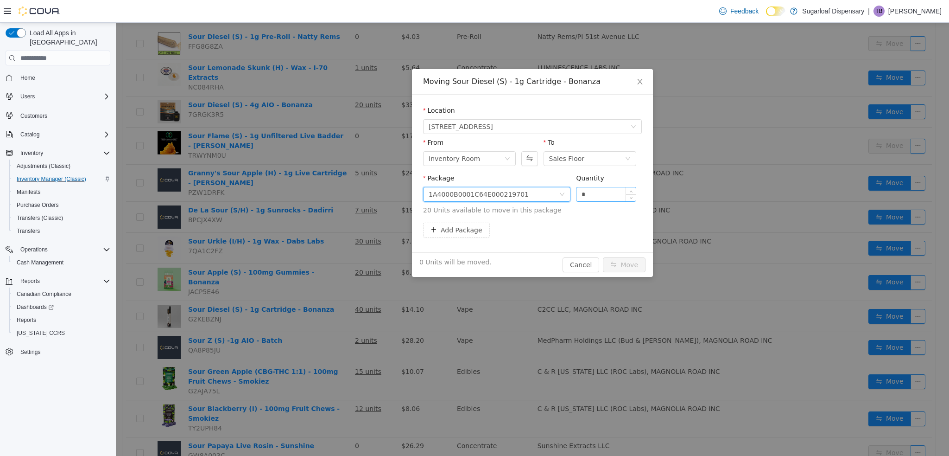
click at [601, 194] on input "*" at bounding box center [606, 194] width 59 height 14
type input "**"
click at [618, 265] on button "Move" at bounding box center [624, 264] width 43 height 15
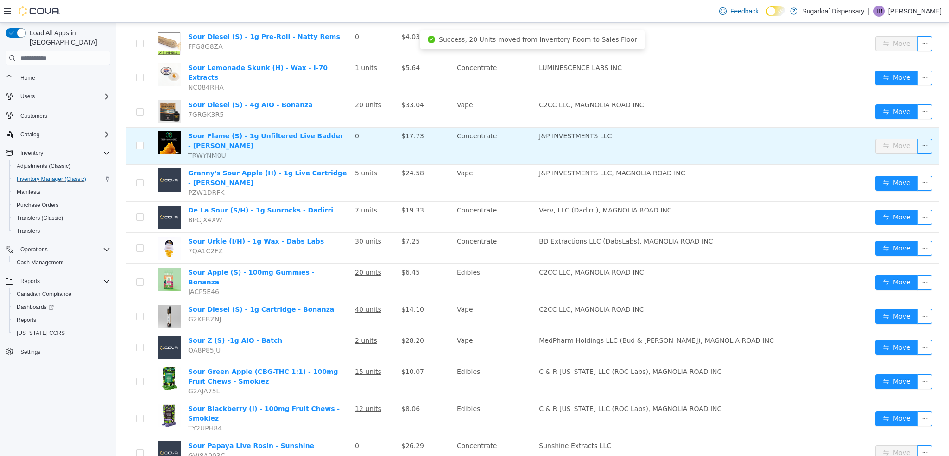
scroll to position [0, 0]
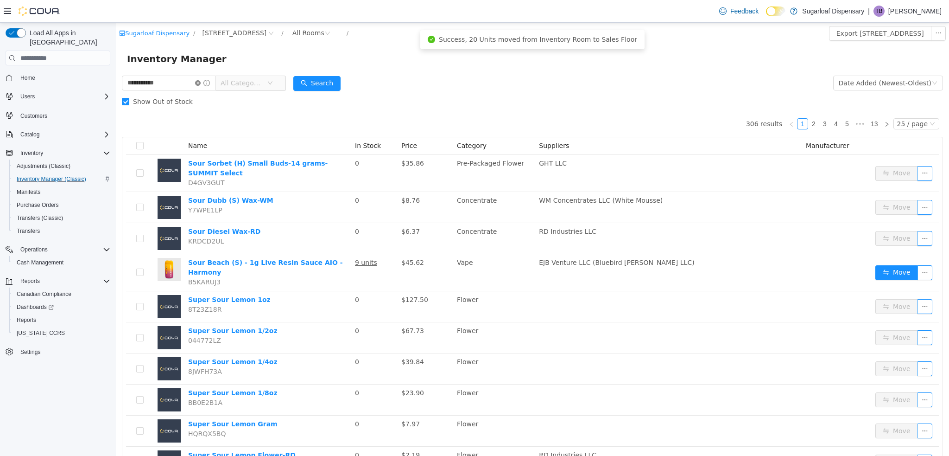
click at [201, 83] on icon "icon: close-circle" at bounding box center [198, 83] width 6 height 6
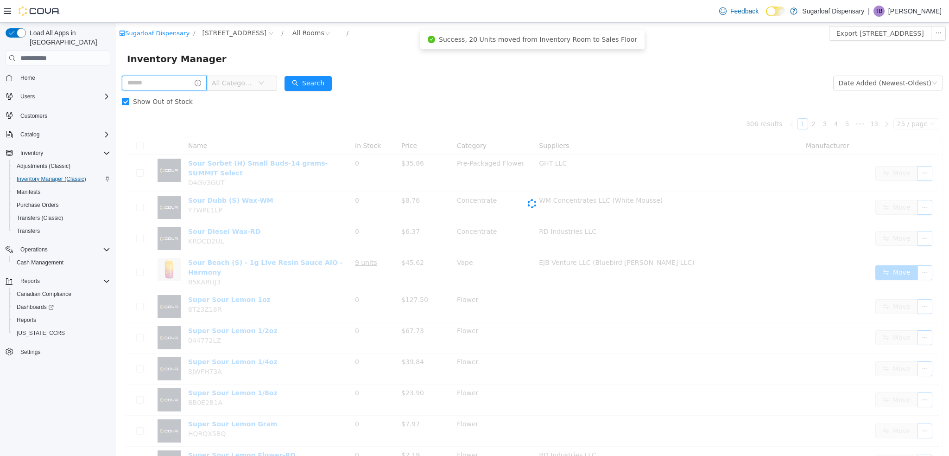
click at [189, 83] on input "text" at bounding box center [164, 83] width 85 height 15
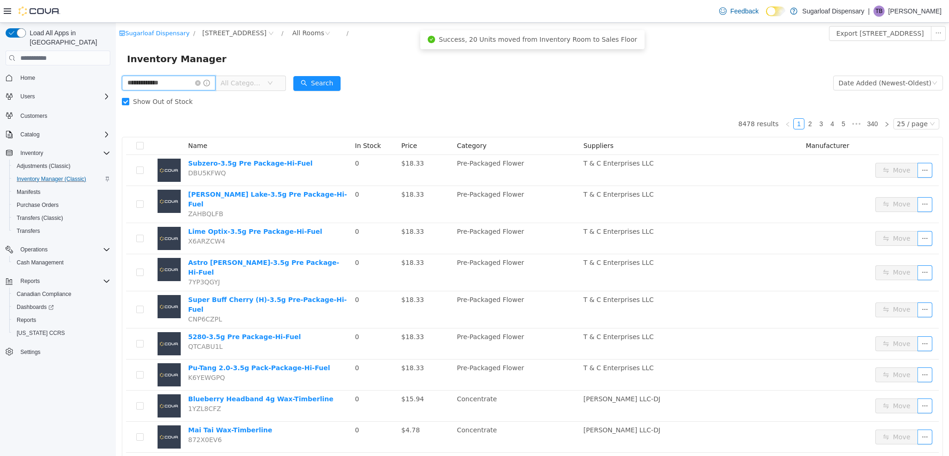
type input "**********"
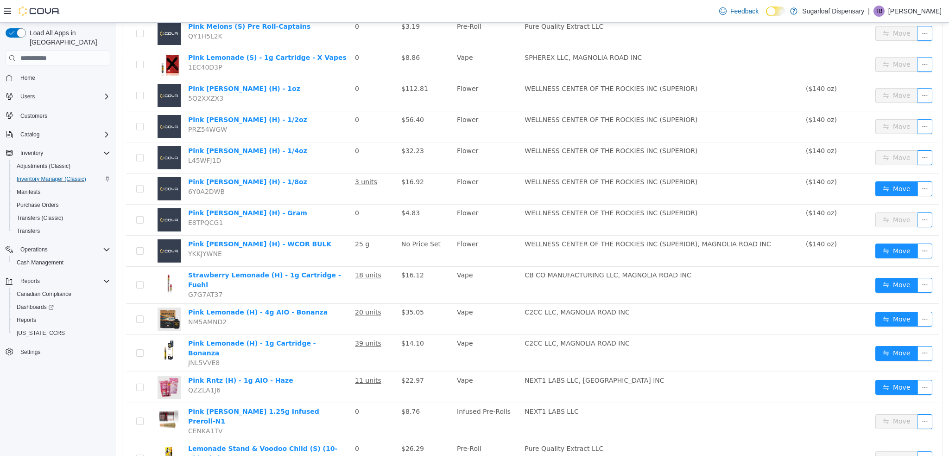
scroll to position [505, 0]
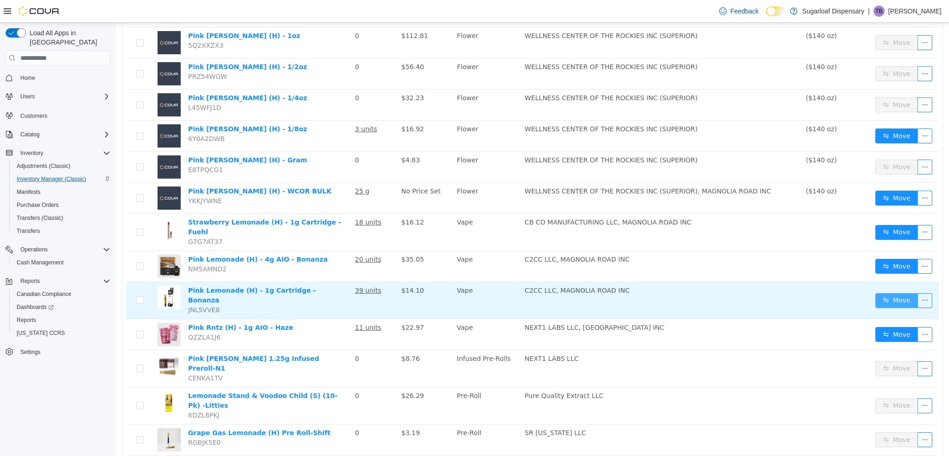
click at [885, 293] on button "Move" at bounding box center [897, 300] width 43 height 15
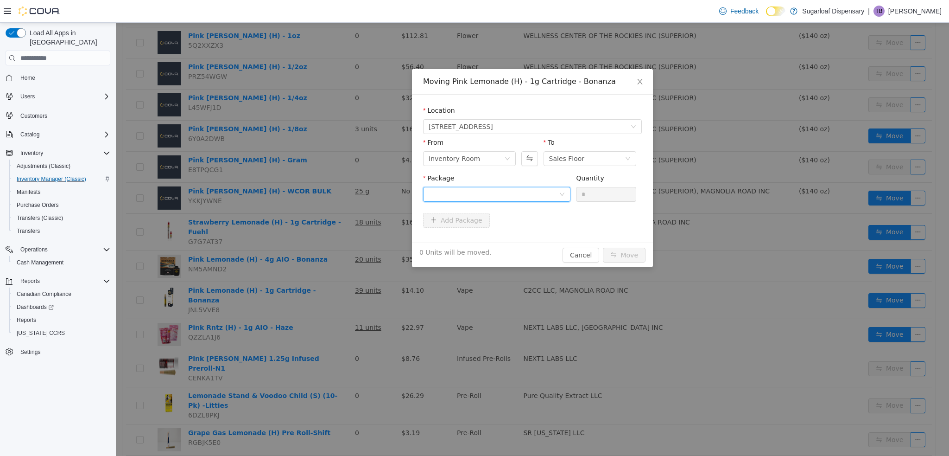
click at [464, 190] on div at bounding box center [494, 194] width 130 height 14
click at [479, 238] on span "Quantity : 20 Units" at bounding box center [457, 237] width 57 height 7
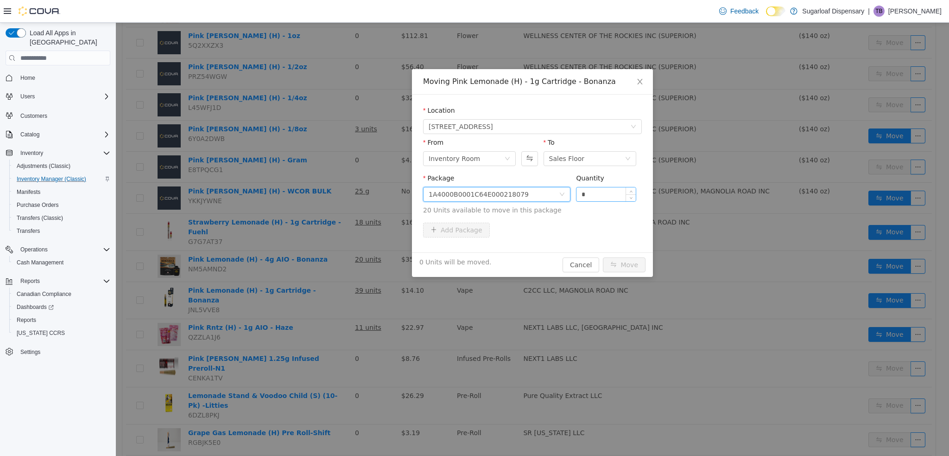
click at [593, 194] on input "*" at bounding box center [606, 194] width 59 height 14
type input "**"
click at [616, 266] on button "Move" at bounding box center [624, 264] width 43 height 15
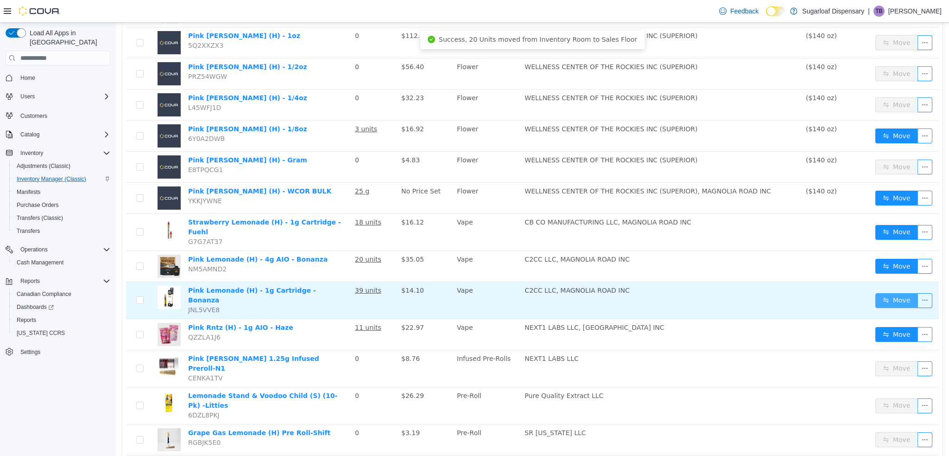
click at [888, 293] on button "Move" at bounding box center [897, 300] width 43 height 15
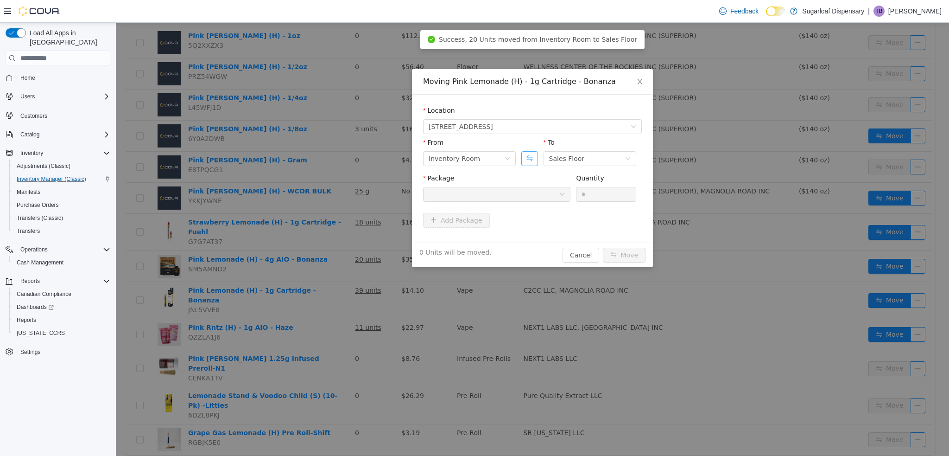
click at [526, 161] on button "Swap" at bounding box center [530, 158] width 16 height 15
click at [526, 192] on div at bounding box center [494, 194] width 130 height 14
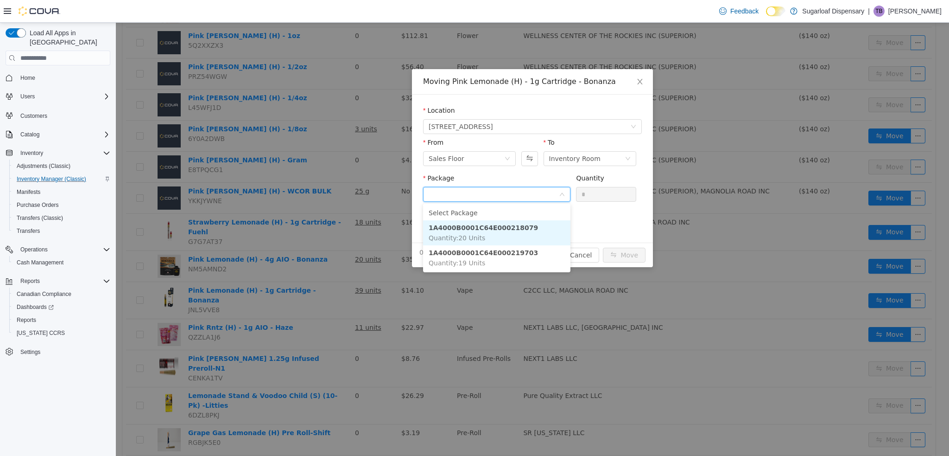
click at [522, 225] on li "1A4000B0001C64E000218079 Quantity : 20 Units" at bounding box center [496, 232] width 147 height 25
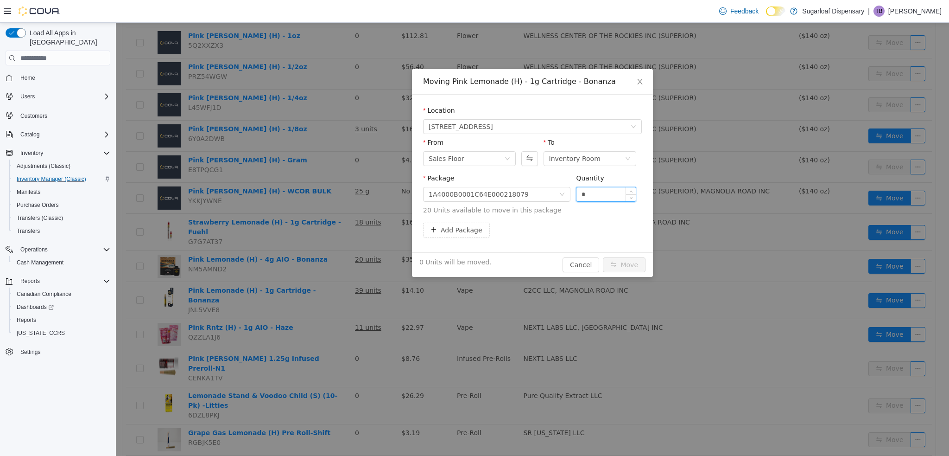
click at [591, 193] on input "*" at bounding box center [606, 194] width 59 height 14
type input "**"
click at [620, 267] on button "Move" at bounding box center [624, 264] width 43 height 15
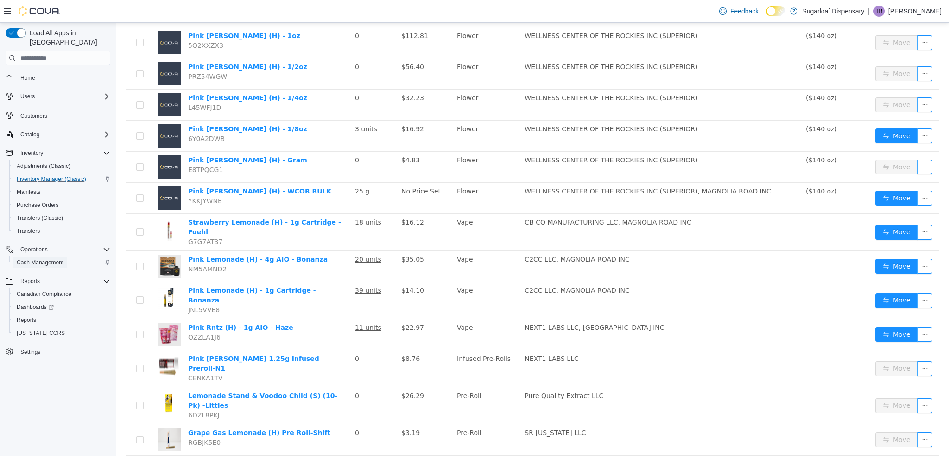
click at [57, 259] on span "Cash Management" at bounding box center [40, 262] width 47 height 7
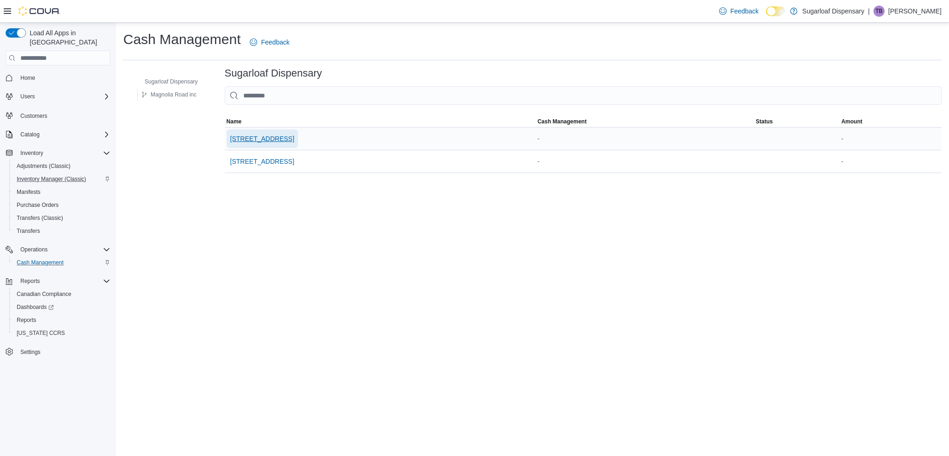
click at [236, 138] on span "[STREET_ADDRESS]" at bounding box center [262, 138] width 64 height 9
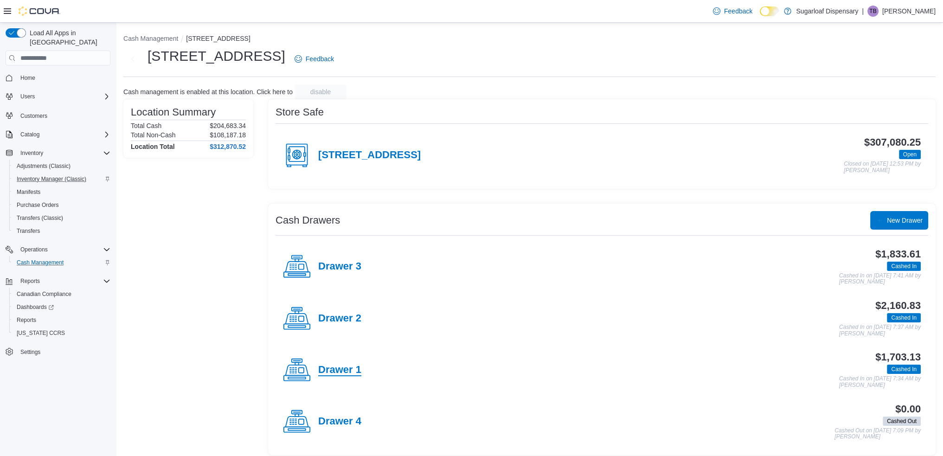
click at [347, 372] on h4 "Drawer 1" at bounding box center [339, 370] width 43 height 12
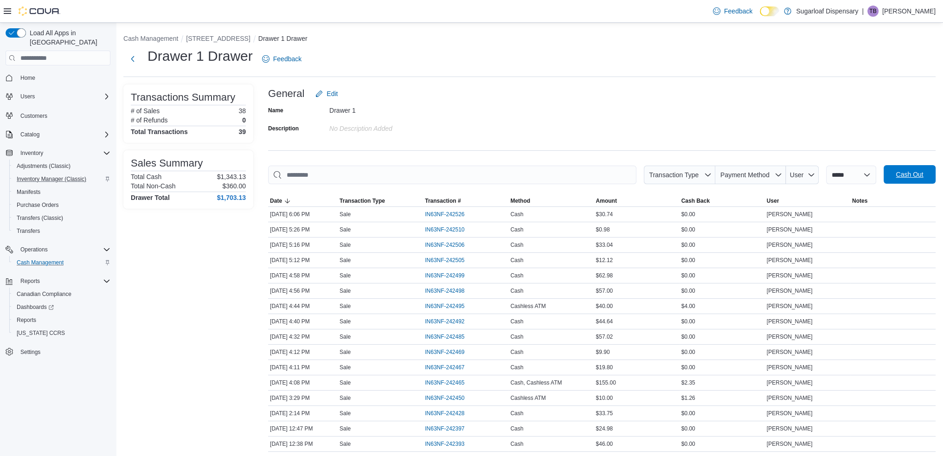
click at [914, 174] on span "Cash Out" at bounding box center [908, 174] width 27 height 9
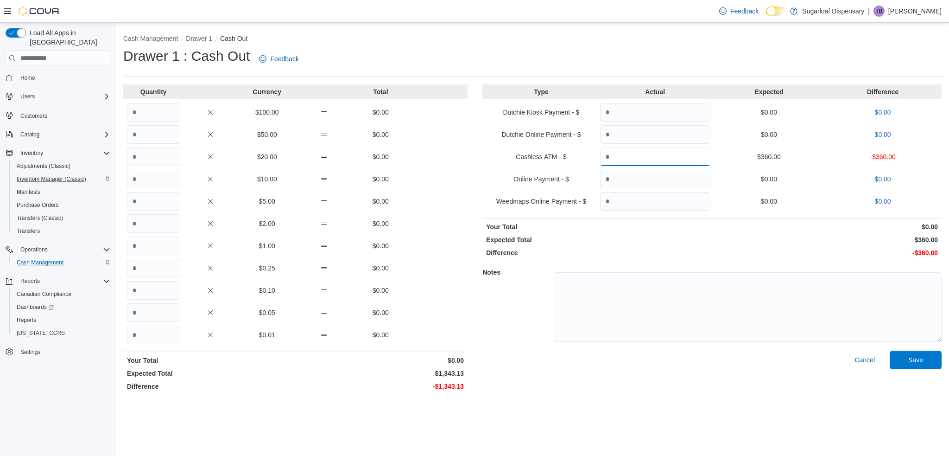
click at [615, 155] on input "Quantity" at bounding box center [655, 156] width 110 height 19
type input "***"
click at [165, 113] on input "Quantity" at bounding box center [153, 112] width 53 height 19
click at [159, 244] on input "Quantity" at bounding box center [153, 245] width 53 height 19
type input "****"
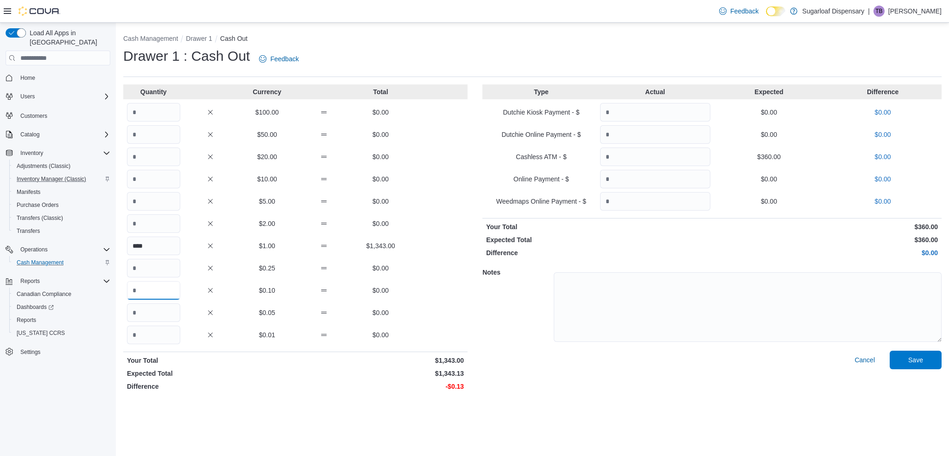
click at [156, 292] on input "Quantity" at bounding box center [153, 290] width 53 height 19
type input "*"
click at [156, 334] on input "Quantity" at bounding box center [153, 334] width 53 height 19
type input "*"
click at [145, 284] on input "*" at bounding box center [153, 290] width 53 height 19
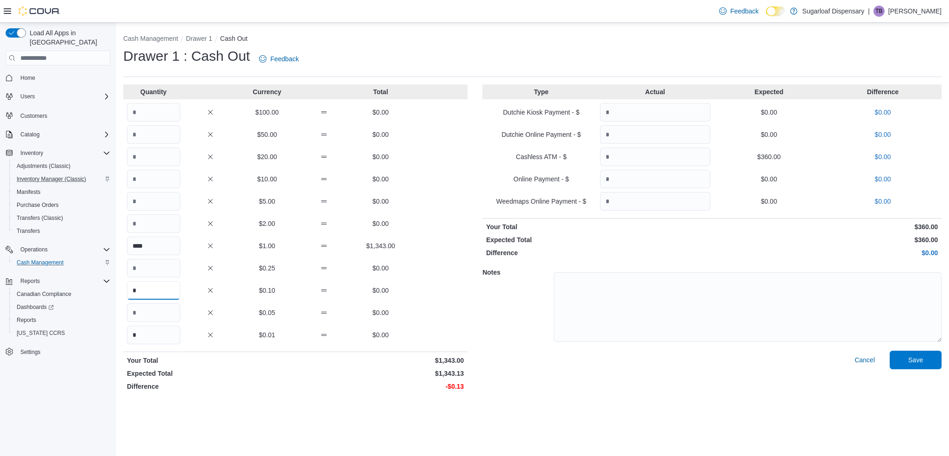
type input "*"
click at [166, 331] on input "*" at bounding box center [153, 334] width 53 height 19
type input "*"
click at [914, 359] on span "Save" at bounding box center [916, 359] width 15 height 9
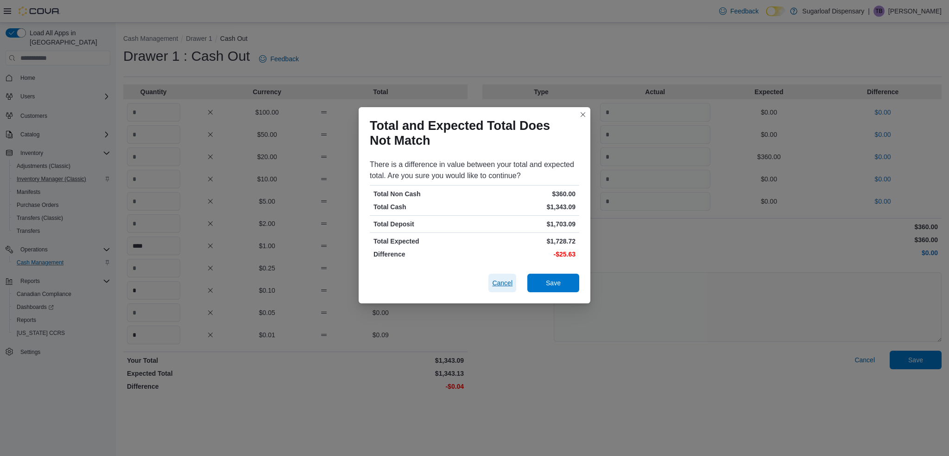
click at [495, 285] on span "Cancel" at bounding box center [502, 282] width 20 height 9
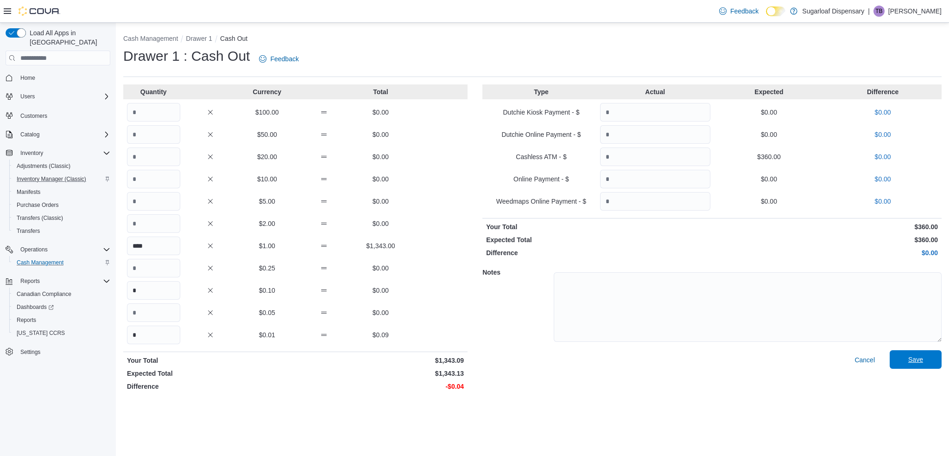
click at [921, 357] on span "Save" at bounding box center [916, 359] width 15 height 9
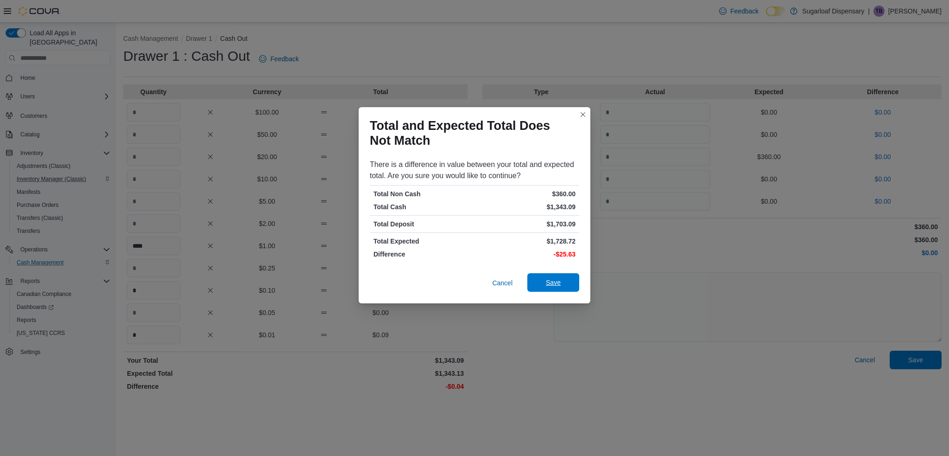
click at [546, 281] on span "Save" at bounding box center [553, 282] width 15 height 9
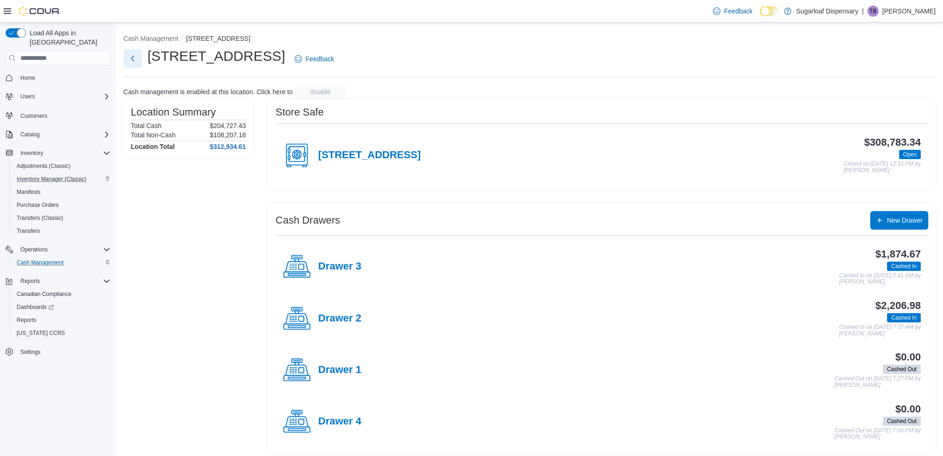
click at [135, 61] on button "Next" at bounding box center [132, 58] width 19 height 19
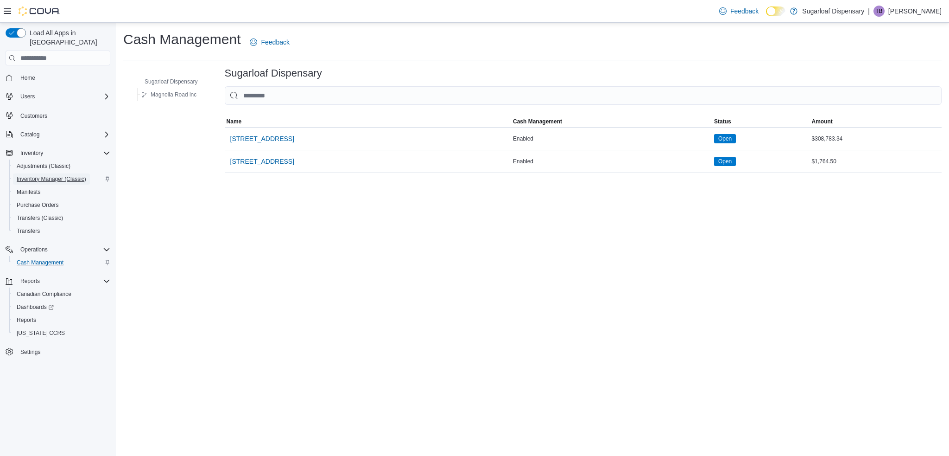
click at [50, 175] on span "Inventory Manager (Classic)" at bounding box center [52, 178] width 70 height 7
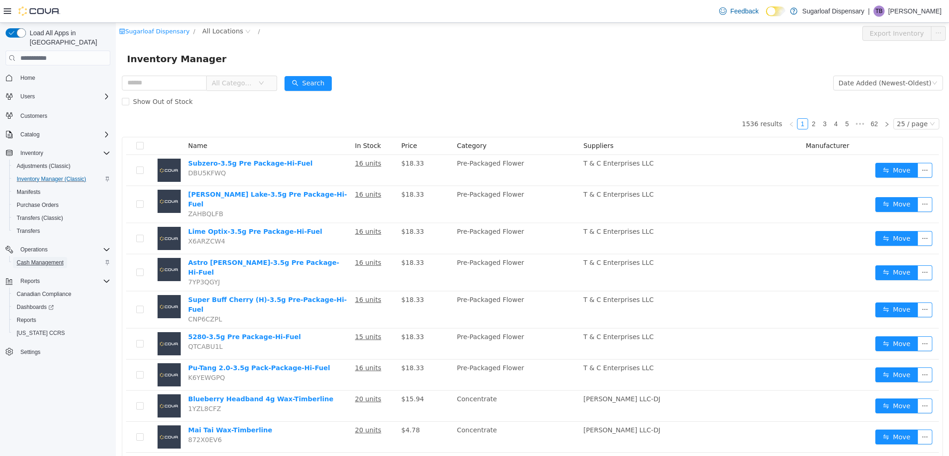
click at [44, 259] on span "Cash Management" at bounding box center [40, 262] width 47 height 7
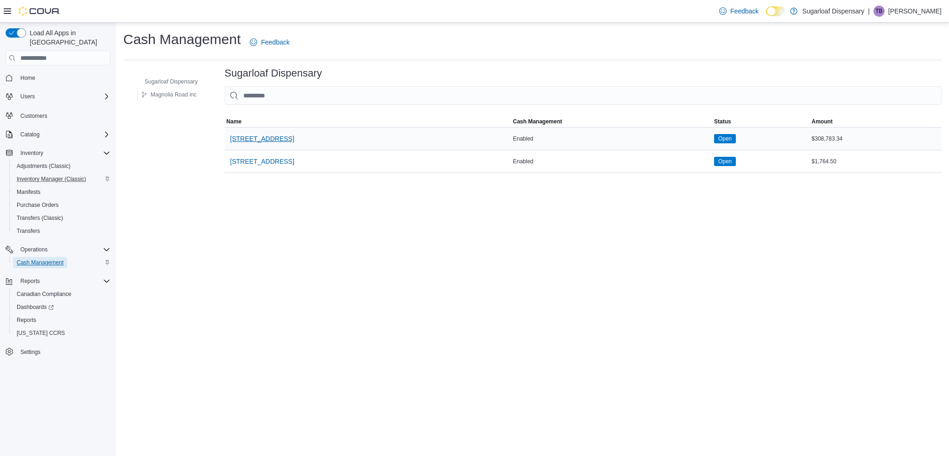
drag, startPoint x: 44, startPoint y: 249, endPoint x: 261, endPoint y: 141, distance: 242.8
click at [261, 141] on div "Load All Apps in New Hub Home Users Customers Catalog Inventory Adjustments (Cl…" at bounding box center [474, 239] width 949 height 433
click at [261, 141] on span "[STREET_ADDRESS]" at bounding box center [262, 138] width 64 height 9
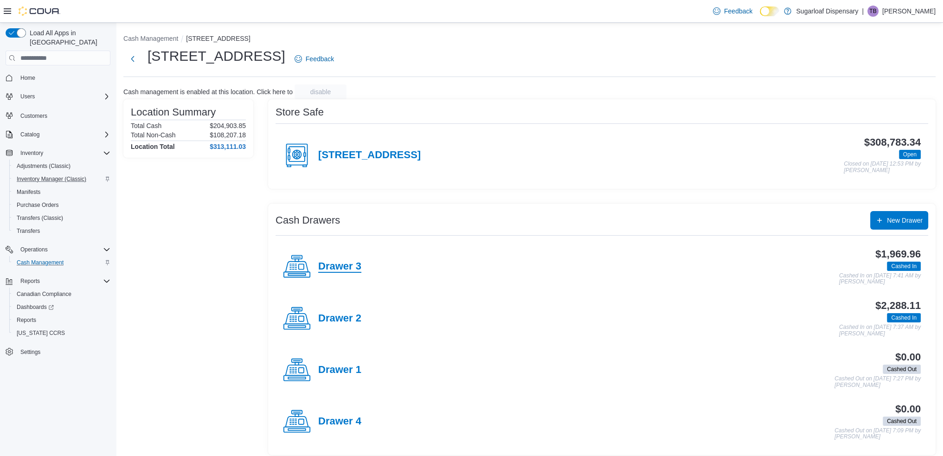
click at [322, 264] on h4 "Drawer 3" at bounding box center [339, 267] width 43 height 12
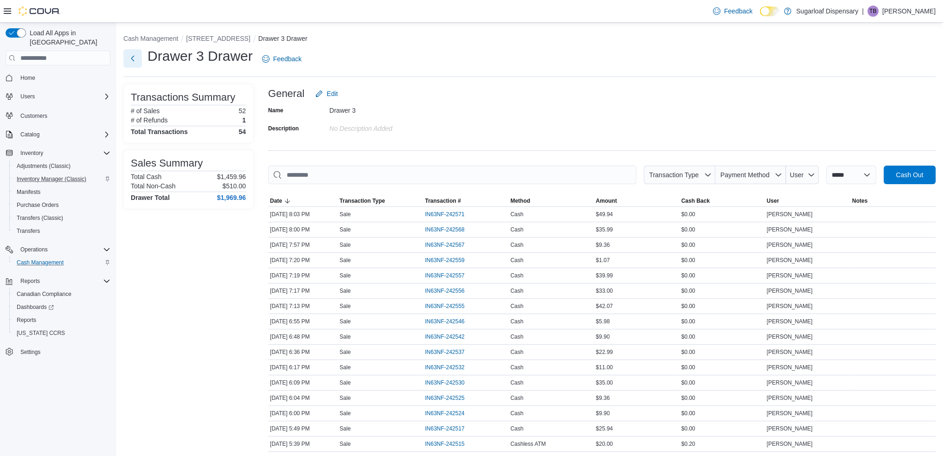
click at [136, 60] on button "Next" at bounding box center [132, 58] width 19 height 19
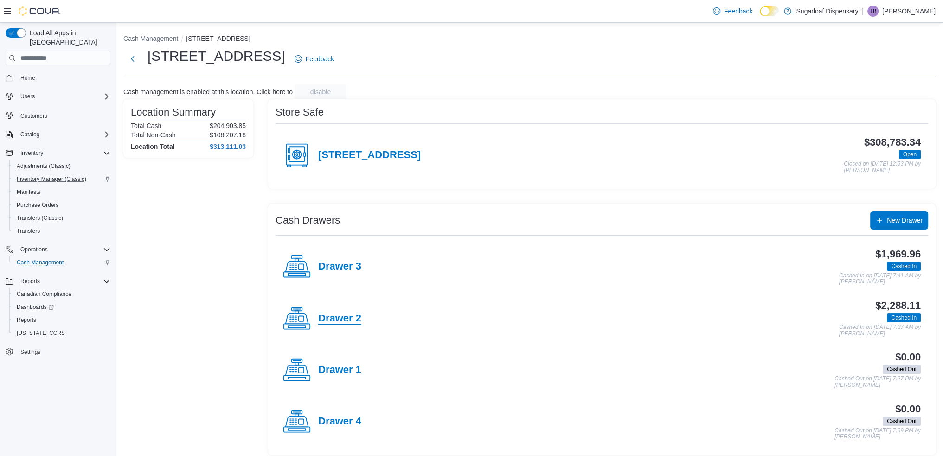
click at [345, 320] on h4 "Drawer 2" at bounding box center [339, 318] width 43 height 12
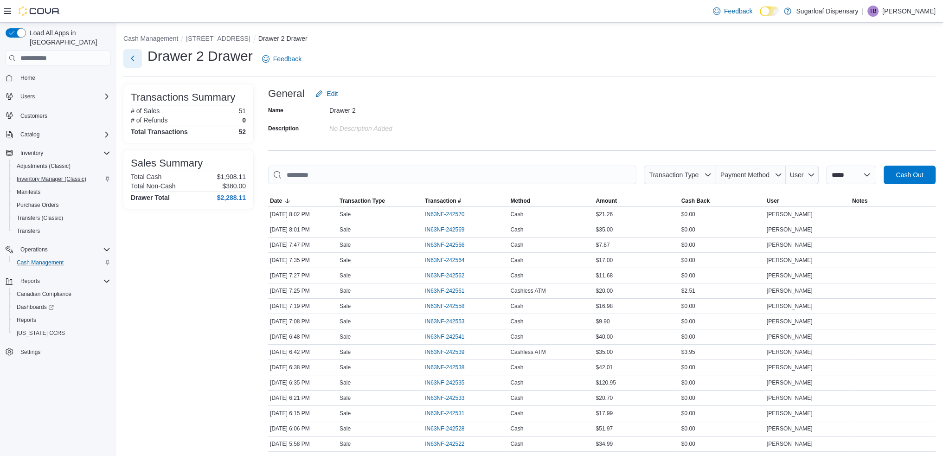
click at [132, 58] on button "Next" at bounding box center [132, 58] width 19 height 19
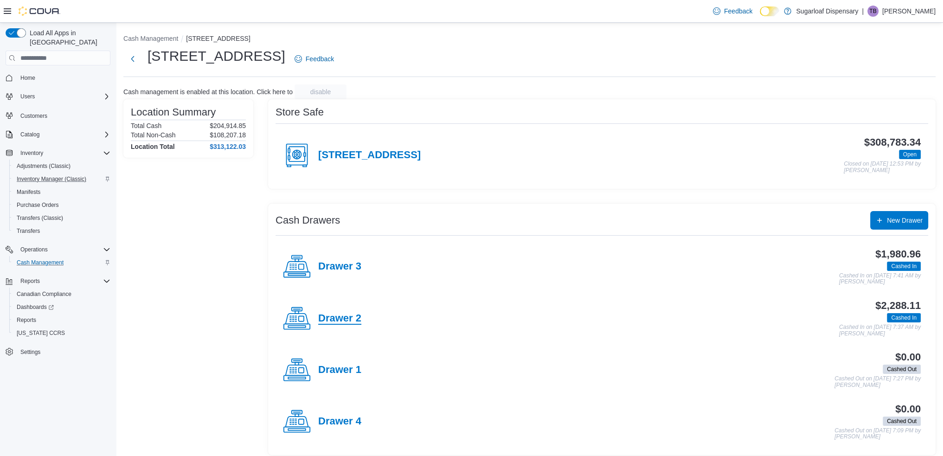
click at [338, 321] on h4 "Drawer 2" at bounding box center [339, 318] width 43 height 12
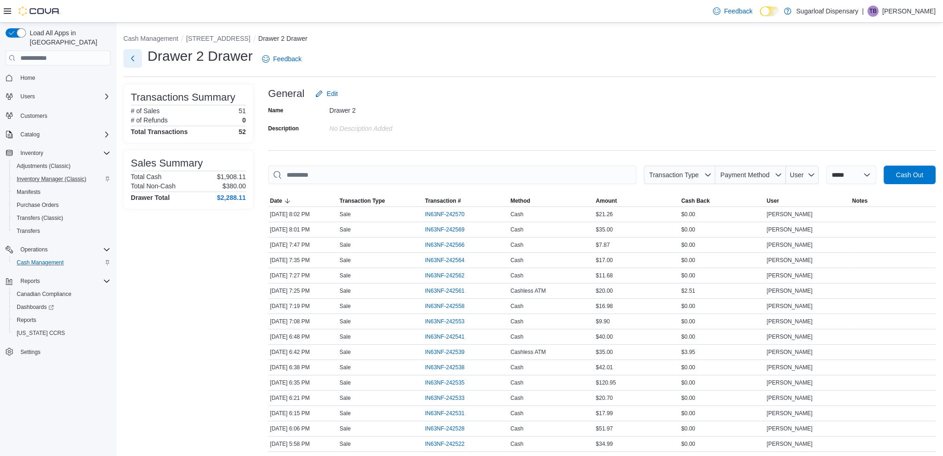
click at [134, 61] on button "Next" at bounding box center [132, 58] width 19 height 19
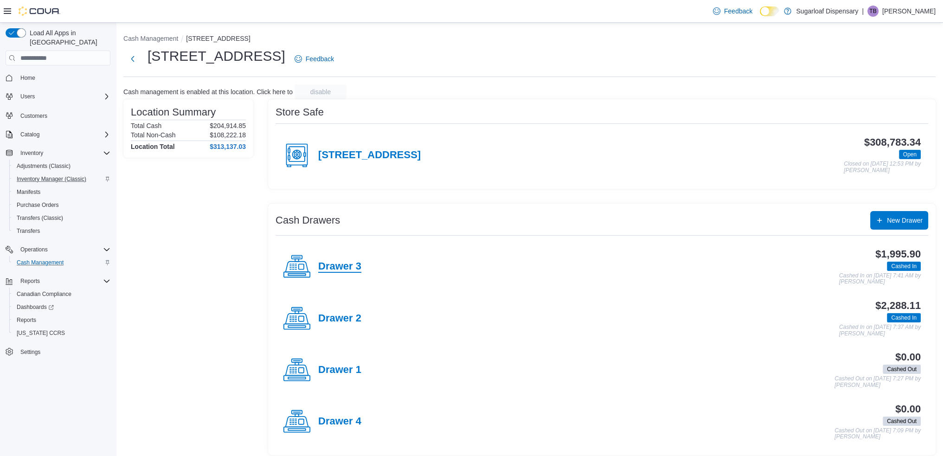
click at [337, 272] on div "Drawer 3" at bounding box center [322, 267] width 78 height 28
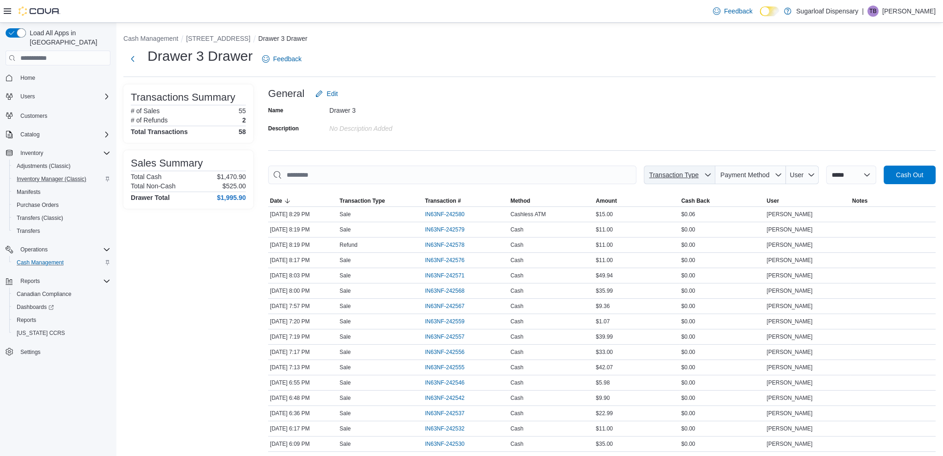
click at [707, 178] on icon "button" at bounding box center [707, 174] width 7 height 7
click at [751, 179] on span "Payment Method" at bounding box center [750, 175] width 63 height 19
click at [731, 199] on span "Cashless ATM" at bounding box center [754, 195] width 109 height 11
type input "**********"
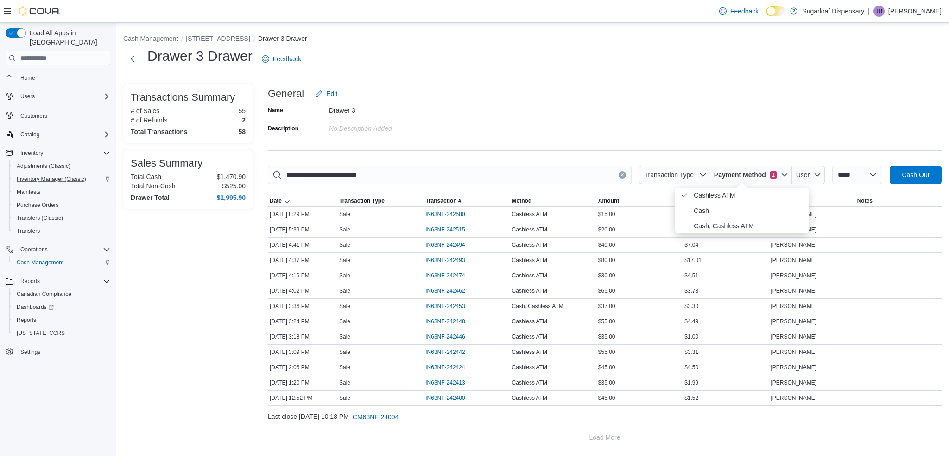
click at [671, 106] on div "Name Drawer 3 Description No Description added" at bounding box center [605, 119] width 674 height 32
click at [613, 304] on span "$37.00" at bounding box center [607, 305] width 17 height 7
click at [457, 305] on span "IN63NF-242453" at bounding box center [445, 305] width 39 height 7
click at [445, 259] on span "IN63NF-242493" at bounding box center [445, 259] width 39 height 7
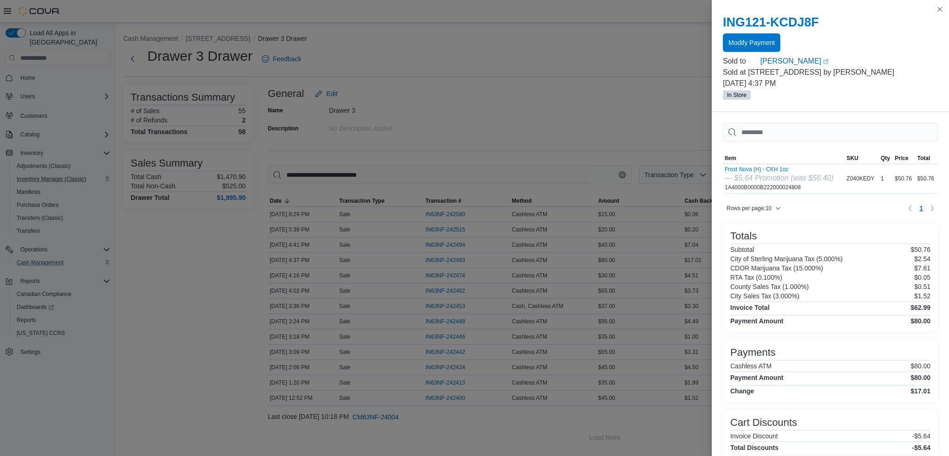
scroll to position [33, 0]
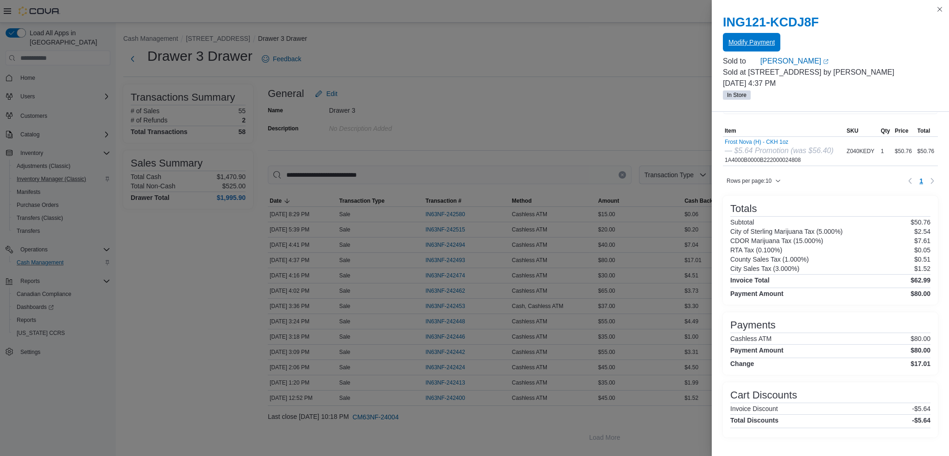
click at [769, 39] on span "Modify Payment" at bounding box center [752, 42] width 46 height 9
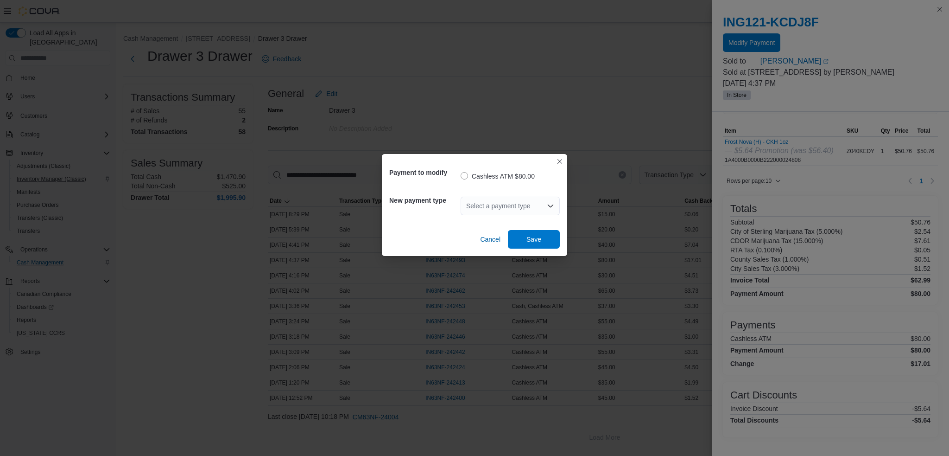
click at [549, 206] on icon "Open list of options" at bounding box center [551, 205] width 6 height 3
click at [449, 231] on div "Cancel Save" at bounding box center [474, 236] width 171 height 26
click at [517, 204] on div "Select a payment type" at bounding box center [510, 206] width 99 height 19
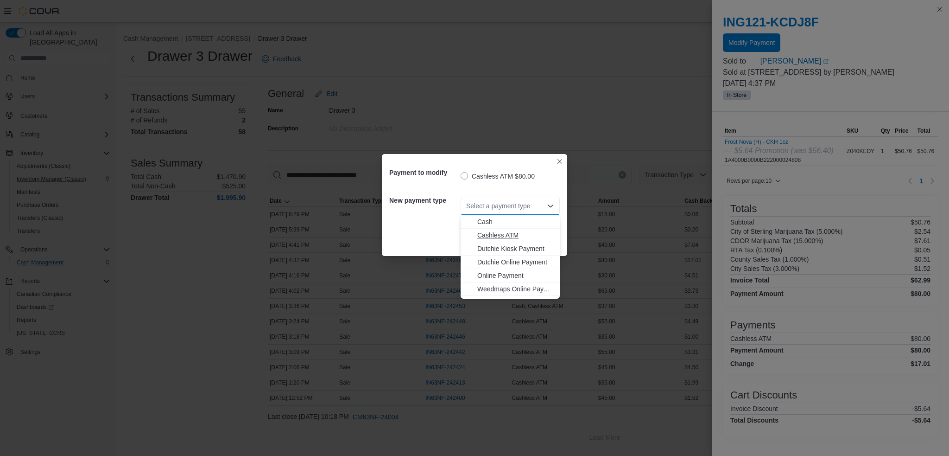
click at [496, 232] on span "Cashless ATM" at bounding box center [516, 234] width 77 height 9
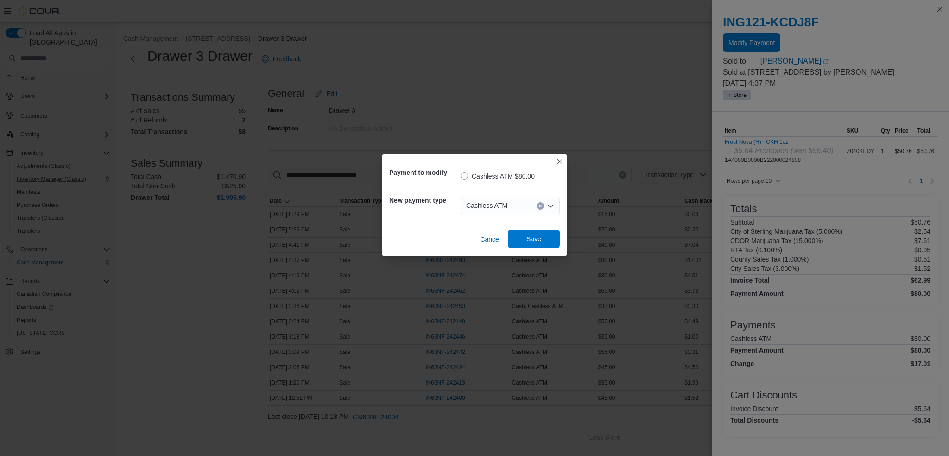
click at [527, 242] on span "Save" at bounding box center [534, 238] width 15 height 9
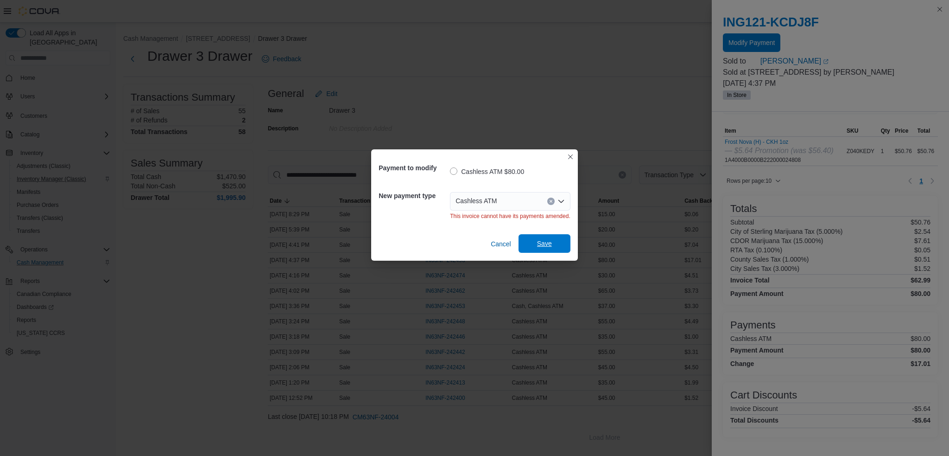
scroll to position [0, 0]
click at [555, 202] on div "Cashless ATM" at bounding box center [510, 201] width 120 height 19
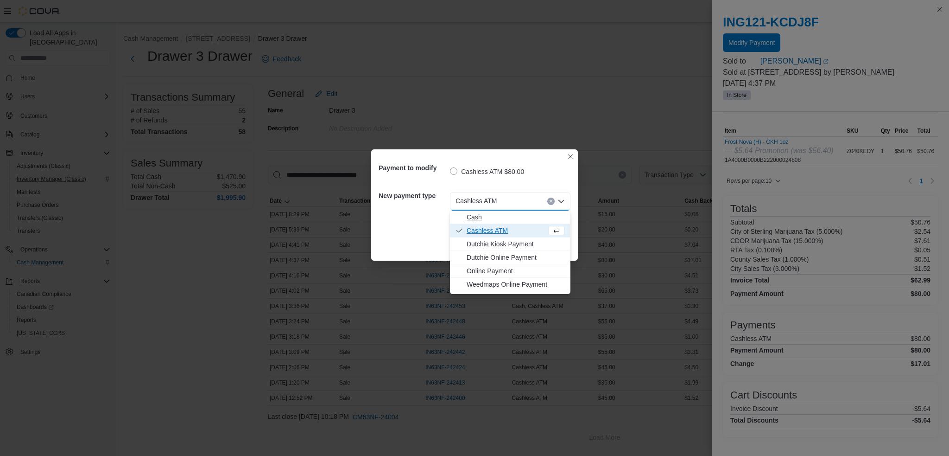
click at [505, 215] on span "Cash" at bounding box center [516, 216] width 98 height 9
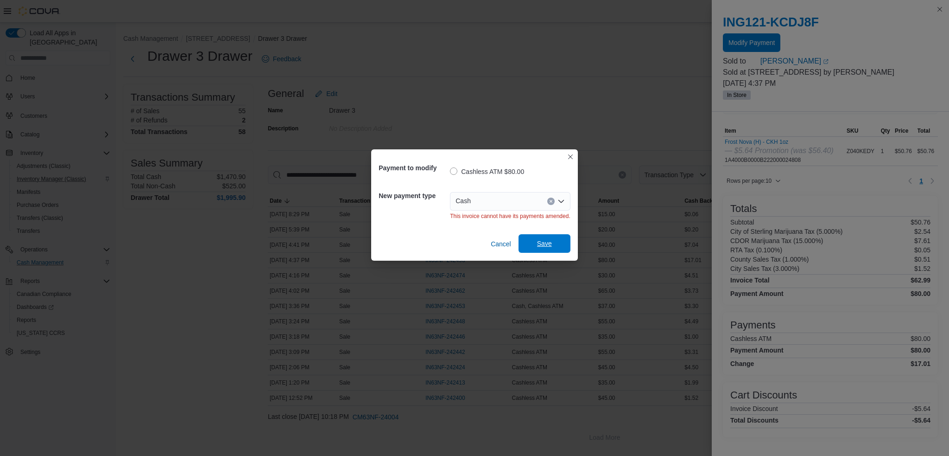
click at [535, 245] on span "Save" at bounding box center [544, 243] width 41 height 19
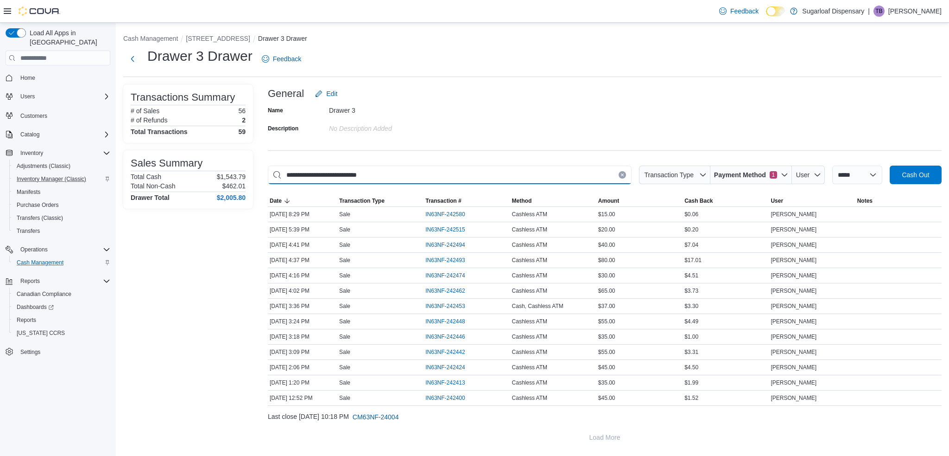
drag, startPoint x: 401, startPoint y: 178, endPoint x: 279, endPoint y: 177, distance: 121.5
click at [279, 177] on input "**********" at bounding box center [450, 175] width 364 height 19
click at [621, 175] on icon "Clear input" at bounding box center [622, 175] width 2 height 2
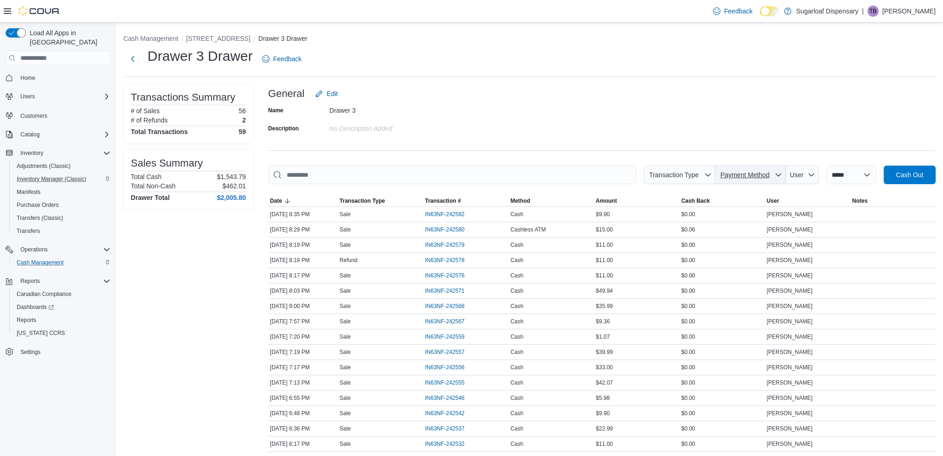
click at [740, 179] on span "Payment Method" at bounding box center [745, 174] width 52 height 9
click at [725, 197] on span "Cashless ATM" at bounding box center [744, 195] width 88 height 11
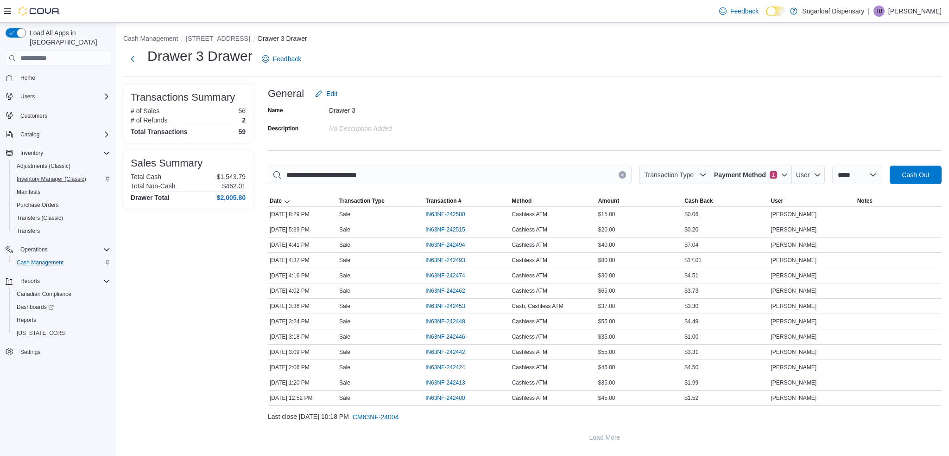
click at [662, 101] on div "General Edit" at bounding box center [605, 93] width 674 height 19
click at [453, 244] on span "IN63NF-242494" at bounding box center [445, 244] width 39 height 7
click at [439, 214] on span "IN63NF-242580" at bounding box center [445, 213] width 39 height 7
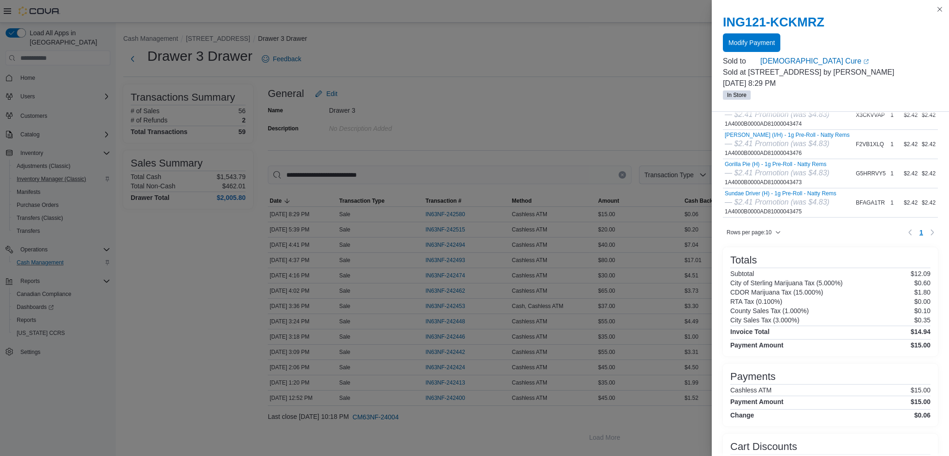
scroll to position [92, 0]
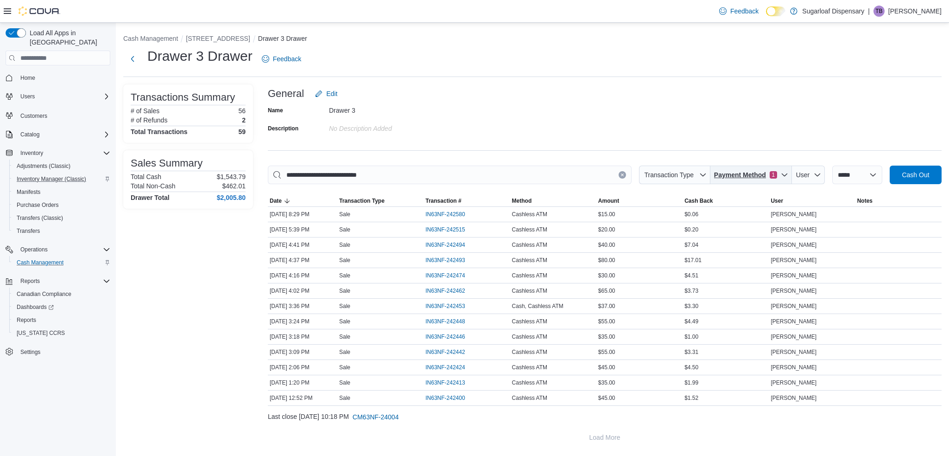
click at [781, 177] on icon "button" at bounding box center [784, 174] width 7 height 7
click at [714, 226] on span "Cash, Cashless ATM" at bounding box center [738, 225] width 88 height 11
click at [718, 210] on span "Cash, Cashless ATM . Checked option." at bounding box center [738, 210] width 88 height 11
type input "**********"
click at [794, 144] on div "**********" at bounding box center [605, 265] width 674 height 362
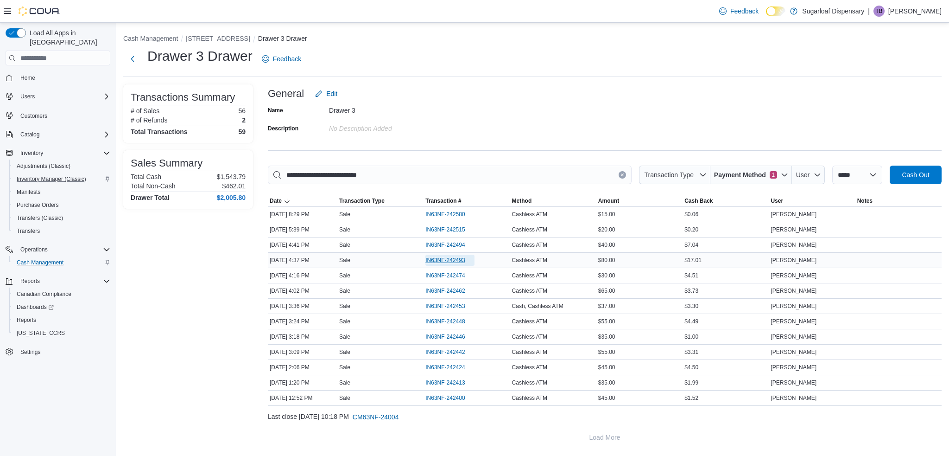
click at [458, 259] on span "IN63NF-242493" at bounding box center [445, 259] width 39 height 7
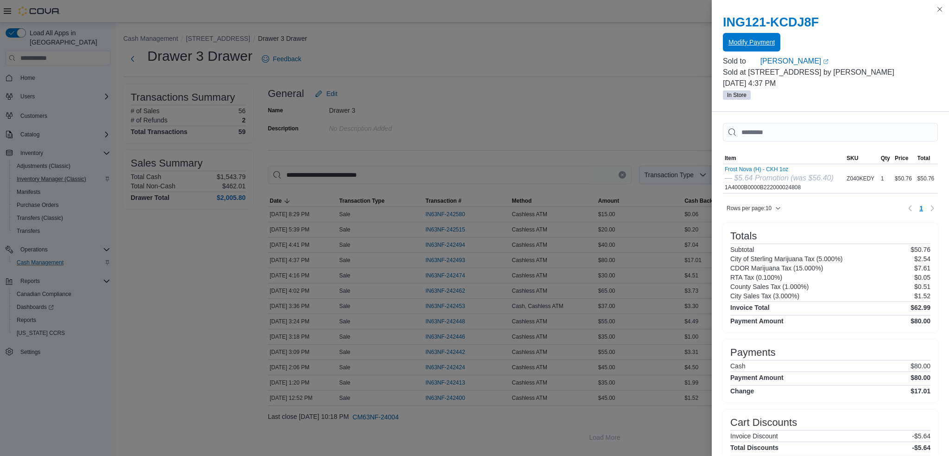
click at [751, 44] on span "Modify Payment" at bounding box center [752, 42] width 46 height 9
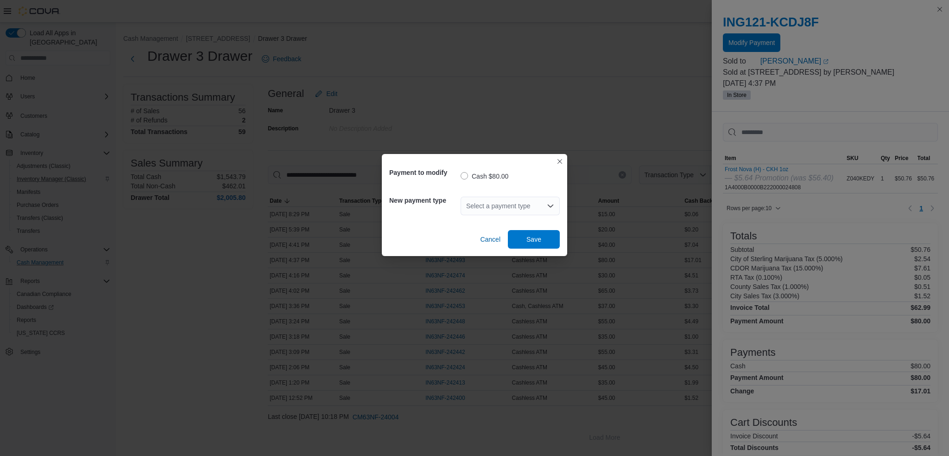
click at [498, 211] on div "Select a payment type" at bounding box center [510, 206] width 99 height 19
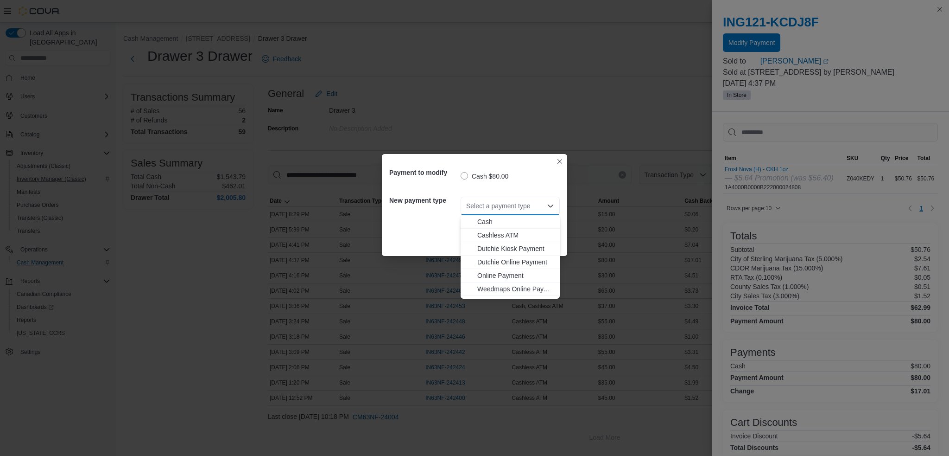
click at [589, 102] on div "Payment to modify Cash $80.00 New payment type Select a payment type Combo box.…" at bounding box center [474, 228] width 949 height 456
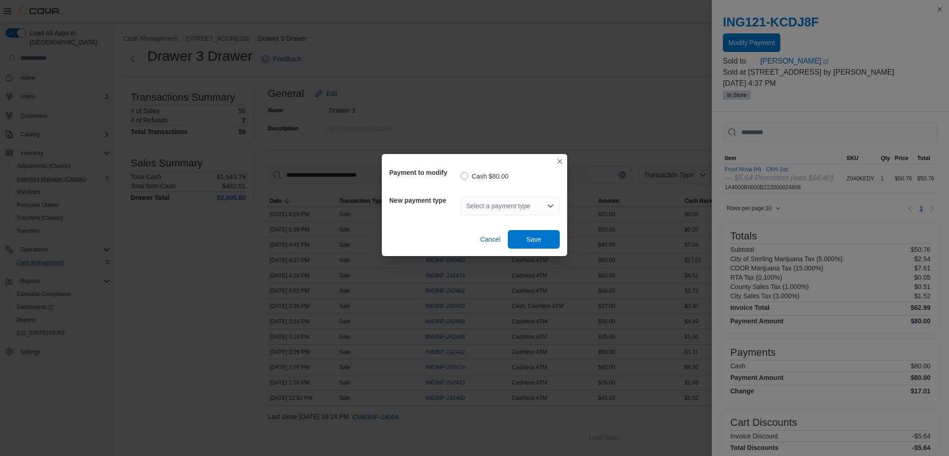
click at [589, 102] on div "Payment to modify Cash $80.00 New payment type Select a payment type Cancel Save" at bounding box center [474, 228] width 949 height 456
click at [490, 236] on span "Cancel" at bounding box center [490, 239] width 20 height 9
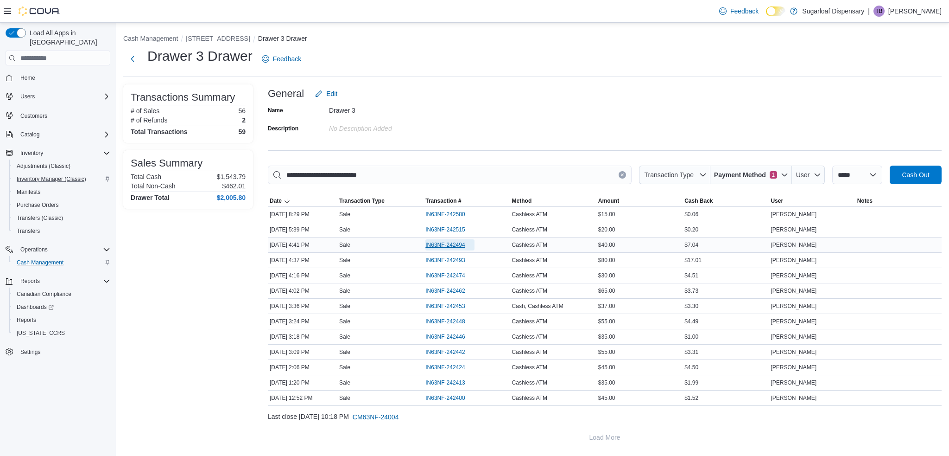
click at [462, 241] on span "IN63NF-242494" at bounding box center [445, 244] width 39 height 7
click at [137, 57] on button "Next" at bounding box center [132, 58] width 19 height 19
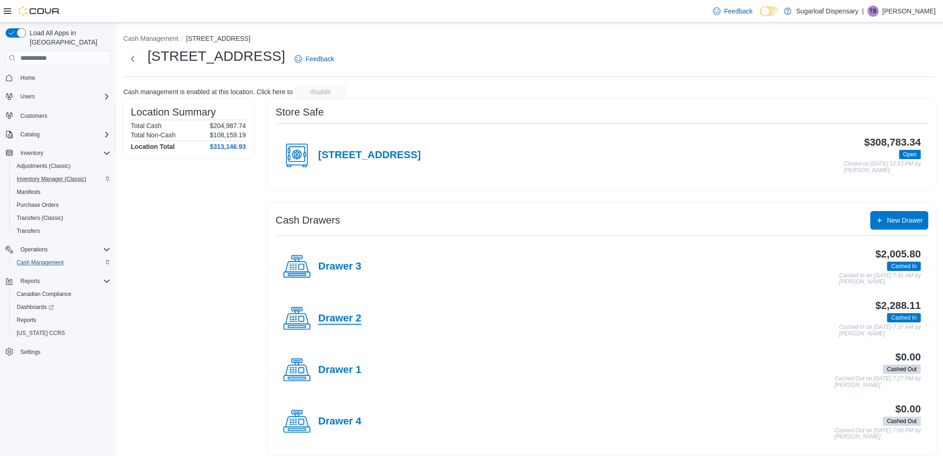
click at [339, 319] on h4 "Drawer 2" at bounding box center [339, 318] width 43 height 12
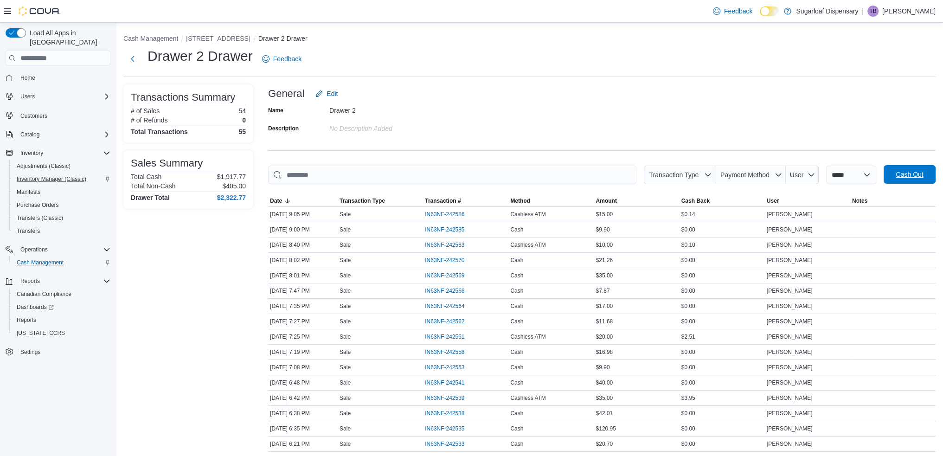
click at [904, 172] on span "Cash Out" at bounding box center [908, 174] width 27 height 9
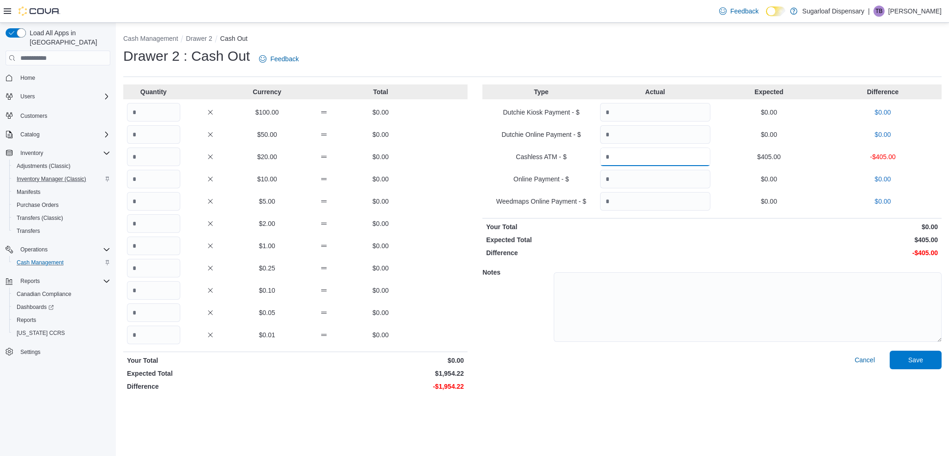
click at [647, 160] on input "Quantity" at bounding box center [655, 156] width 110 height 19
type input "***"
click at [149, 248] on input "Quantity" at bounding box center [153, 245] width 53 height 19
type input "****"
click at [153, 292] on input "Quantity" at bounding box center [153, 290] width 53 height 19
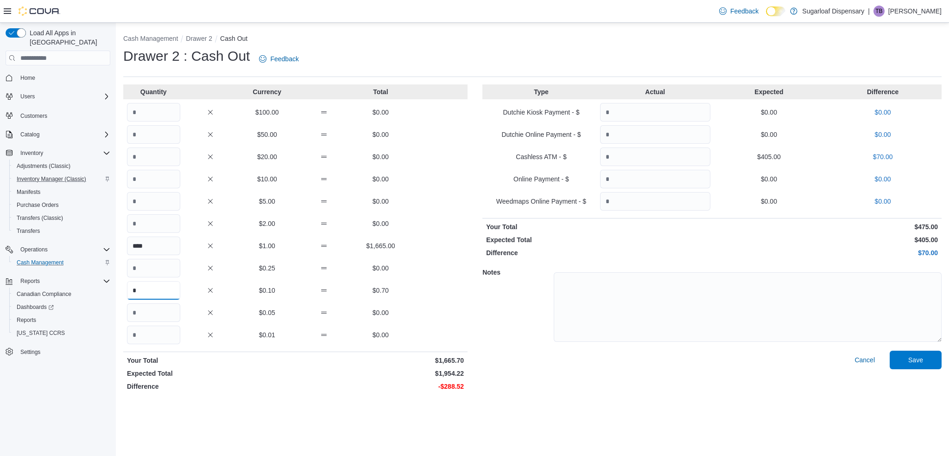
type input "*"
click at [605, 296] on textarea at bounding box center [748, 307] width 388 height 70
click at [740, 292] on textarea "**********" at bounding box center [748, 307] width 388 height 70
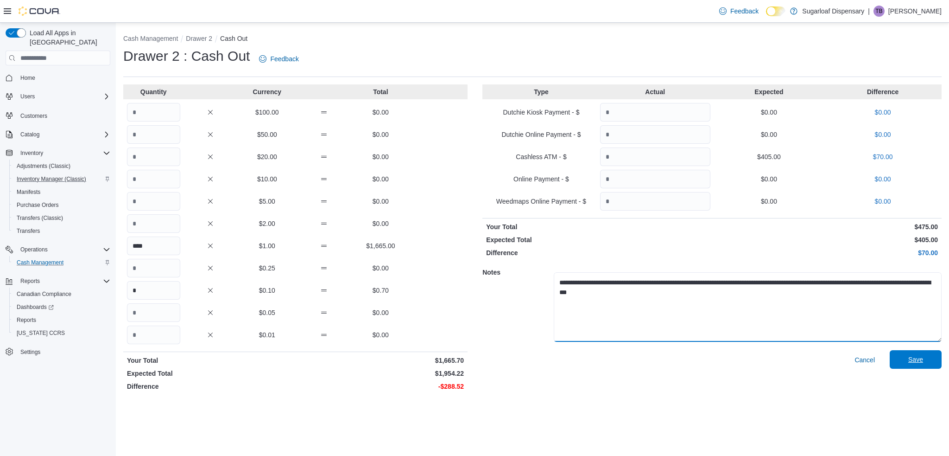
type textarea "**********"
click at [911, 365] on span "Save" at bounding box center [916, 359] width 41 height 19
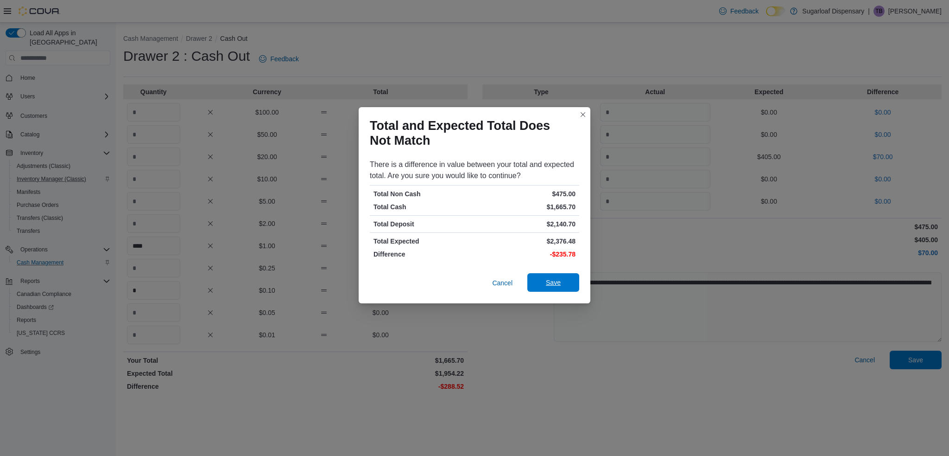
click at [566, 283] on span "Save" at bounding box center [553, 282] width 41 height 19
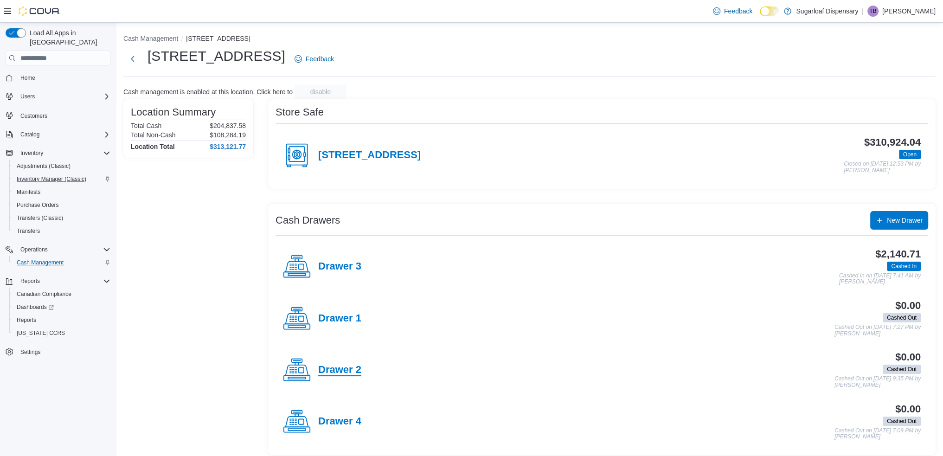
click at [341, 370] on h4 "Drawer 2" at bounding box center [339, 370] width 43 height 12
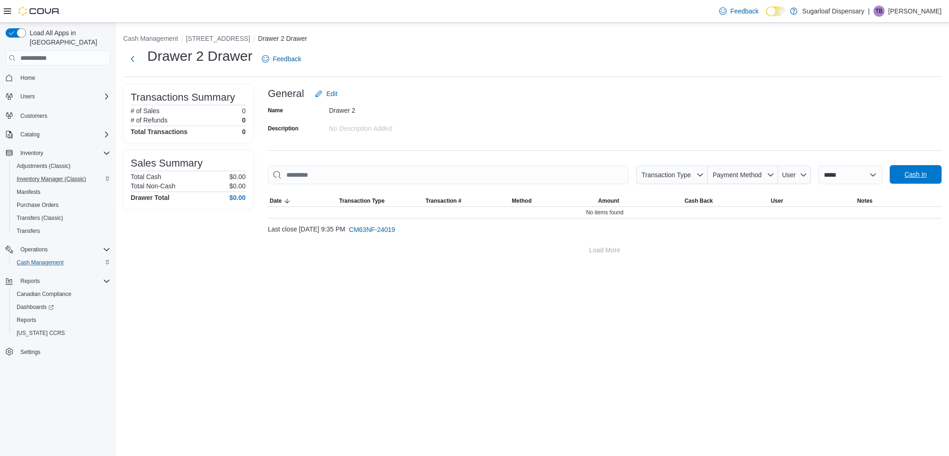
click at [911, 174] on span "Cash In" at bounding box center [916, 174] width 22 height 9
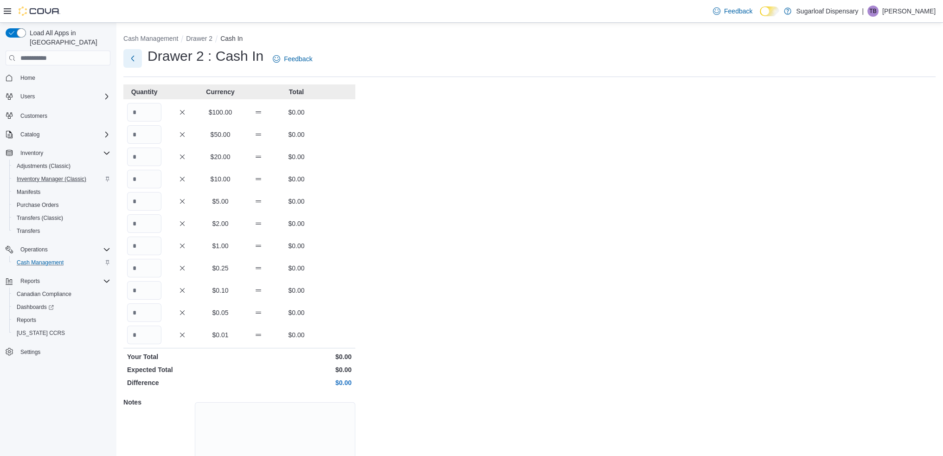
click at [134, 62] on button "Next" at bounding box center [132, 58] width 19 height 19
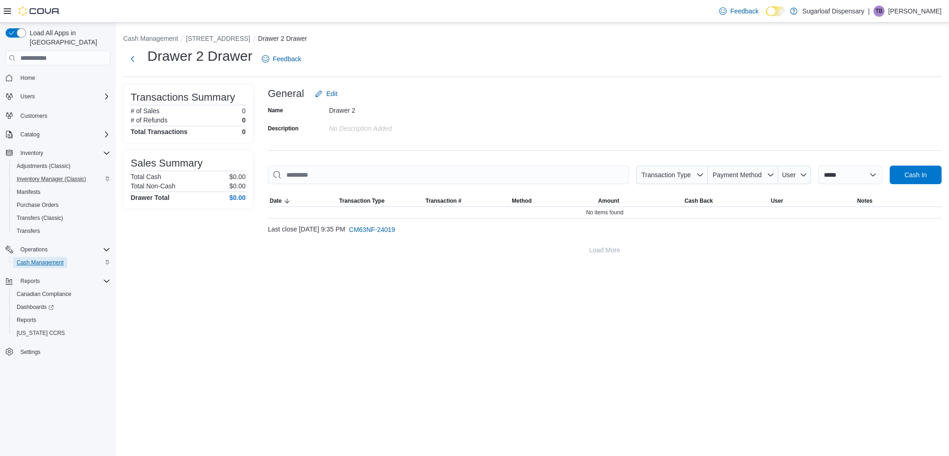
click at [43, 259] on span "Cash Management" at bounding box center [40, 262] width 47 height 7
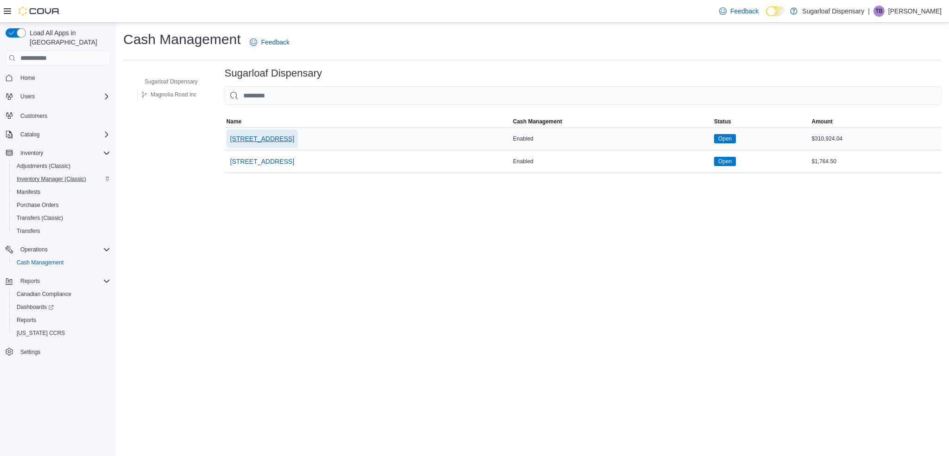
click at [273, 141] on span "[STREET_ADDRESS]" at bounding box center [262, 138] width 64 height 9
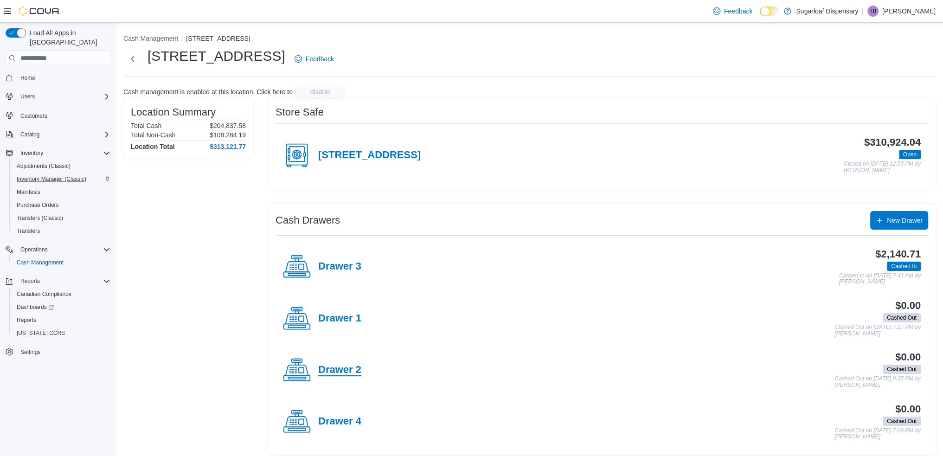
click at [337, 370] on h4 "Drawer 2" at bounding box center [339, 370] width 43 height 12
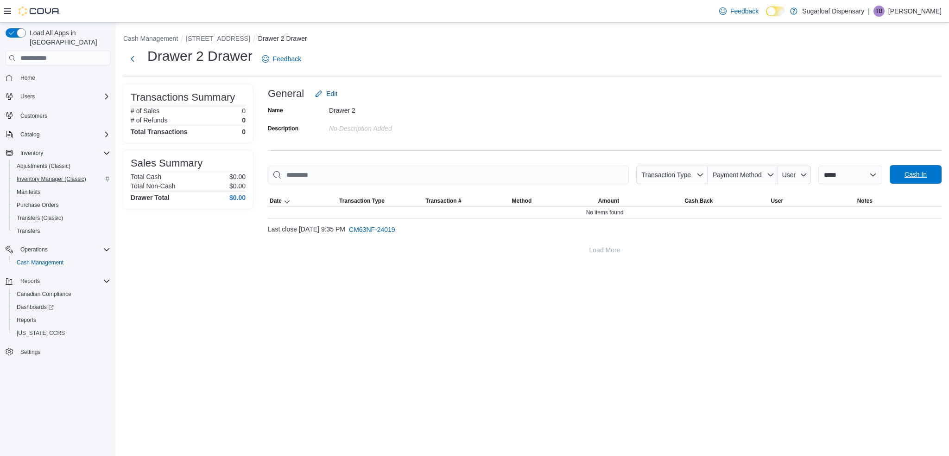
click at [896, 179] on span "Cash In" at bounding box center [916, 174] width 41 height 19
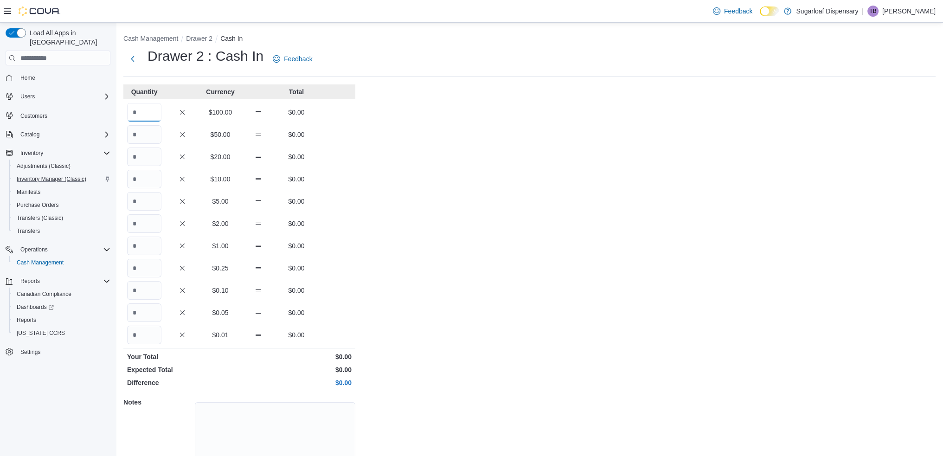
click at [144, 114] on input "Quantity" at bounding box center [144, 112] width 34 height 19
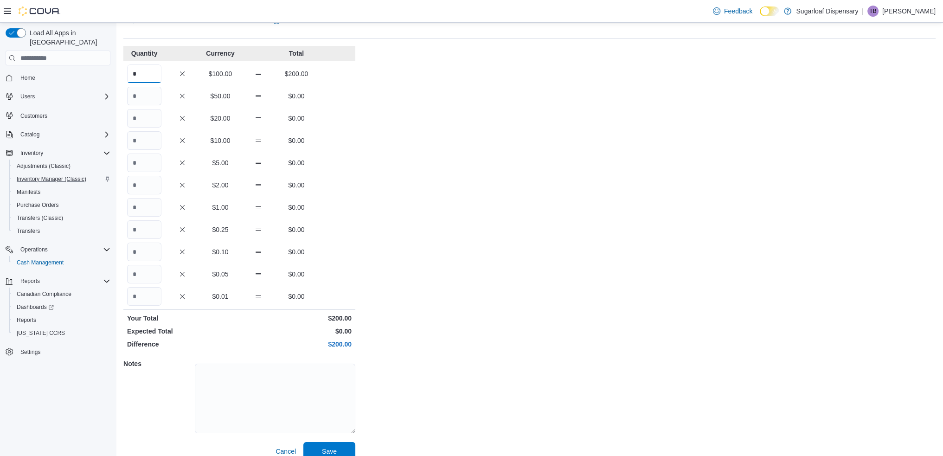
scroll to position [50, 0]
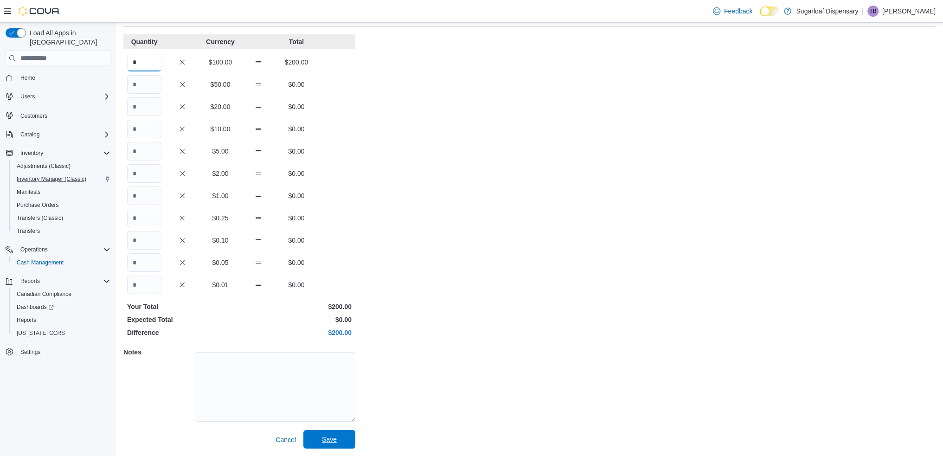
type input "*"
click at [313, 436] on span "Save" at bounding box center [329, 439] width 41 height 19
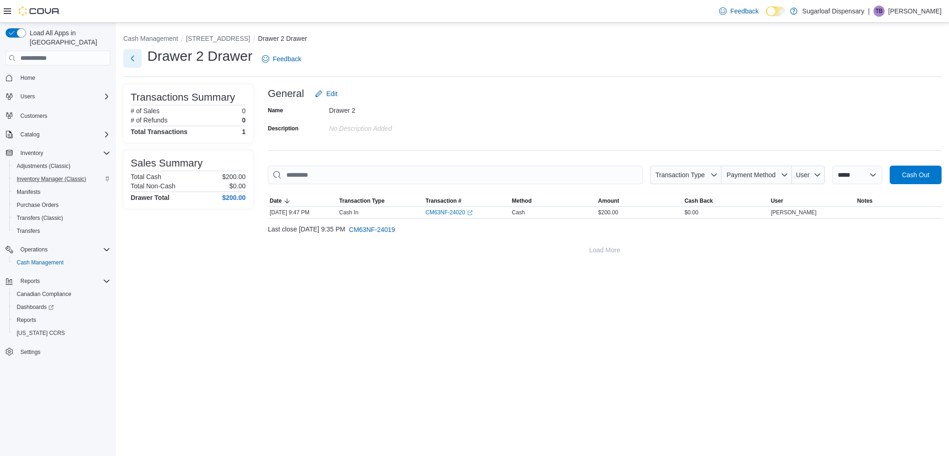
click at [130, 59] on button "Next" at bounding box center [132, 58] width 19 height 19
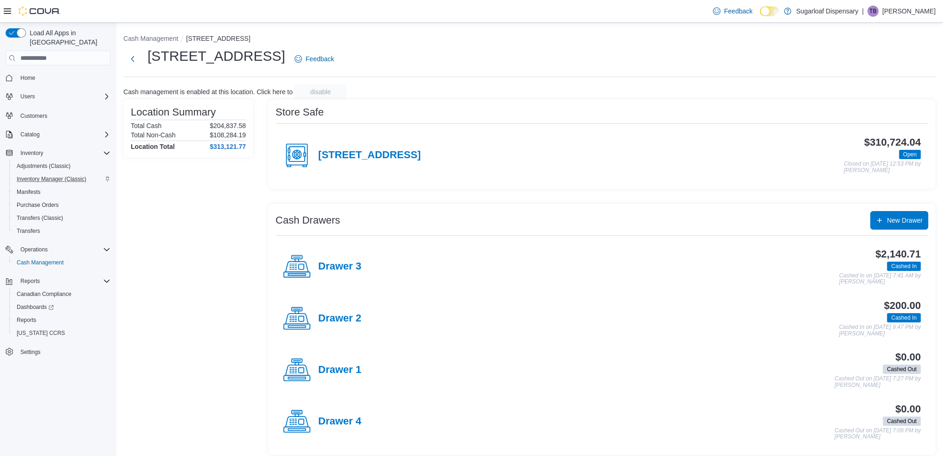
click at [855, 257] on div "$2,140.71 Cashed In Cashed In on October 11, 2025 7:41 AM by Trevor Bjerke" at bounding box center [640, 266] width 559 height 37
click at [330, 266] on h4 "Drawer 3" at bounding box center [339, 267] width 43 height 12
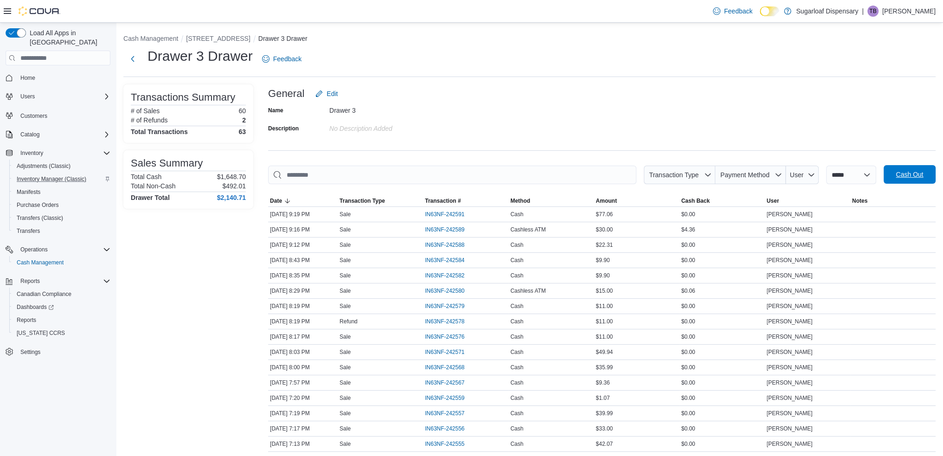
click at [902, 170] on span "Cash Out" at bounding box center [909, 174] width 41 height 19
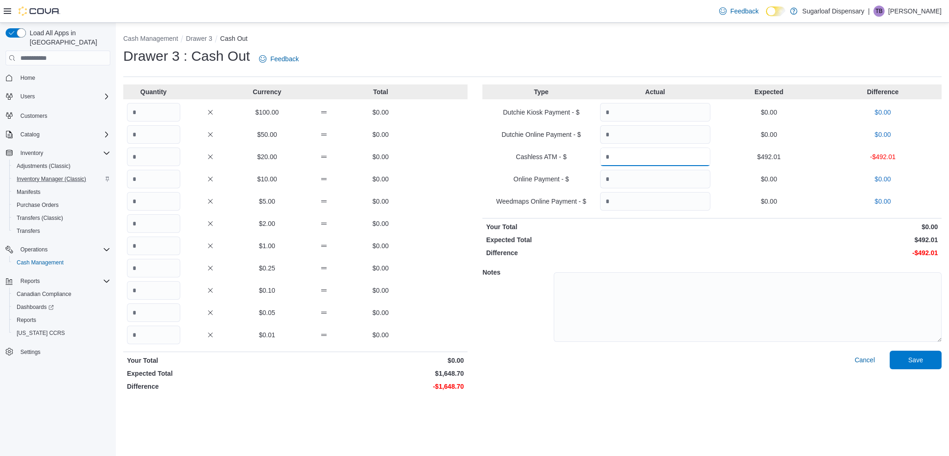
click at [639, 156] on input "Quantity" at bounding box center [655, 156] width 110 height 19
type input "***"
click at [154, 249] on input "Quantity" at bounding box center [153, 245] width 53 height 19
type input "****"
click at [146, 288] on input "Quantity" at bounding box center [153, 290] width 53 height 19
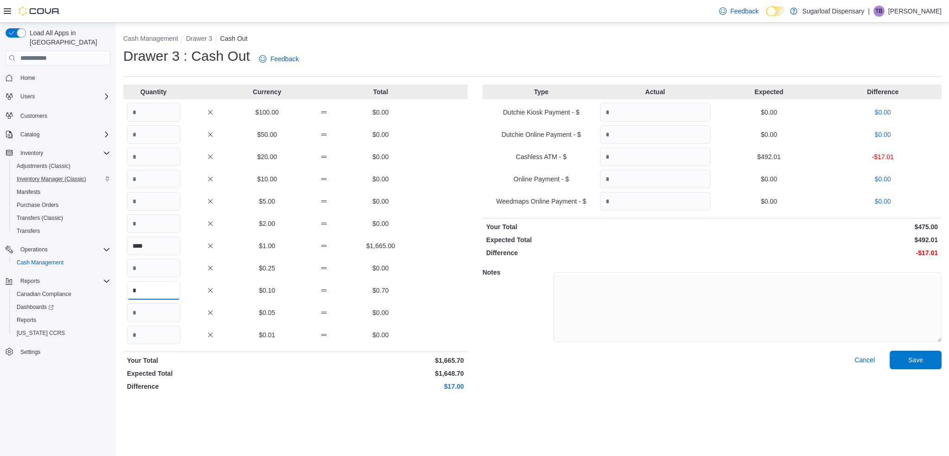
type input "*"
click at [594, 292] on textarea at bounding box center [748, 307] width 388 height 70
type textarea "**********"
click at [912, 359] on span "Save" at bounding box center [916, 359] width 15 height 9
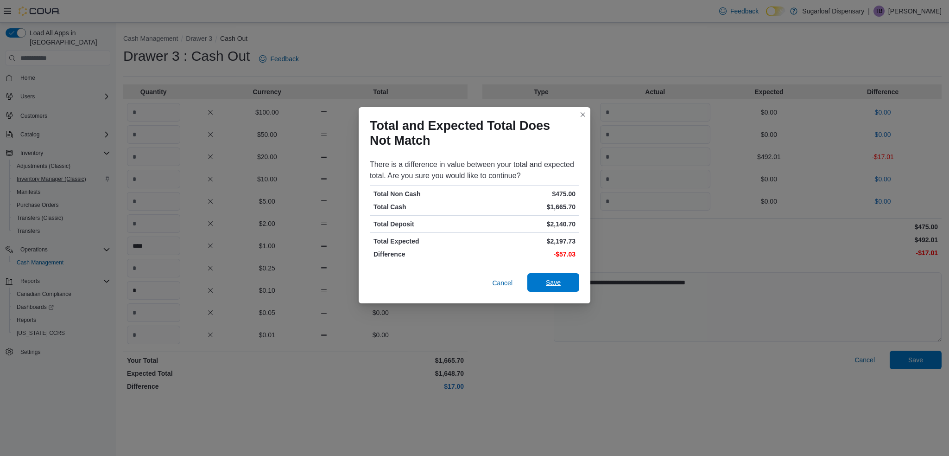
click at [542, 282] on span "Save" at bounding box center [553, 282] width 41 height 19
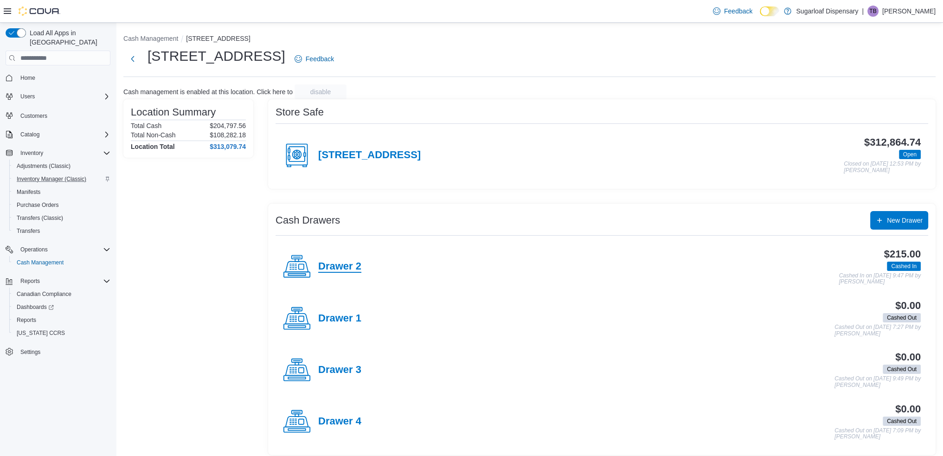
click at [344, 266] on h4 "Drawer 2" at bounding box center [339, 267] width 43 height 12
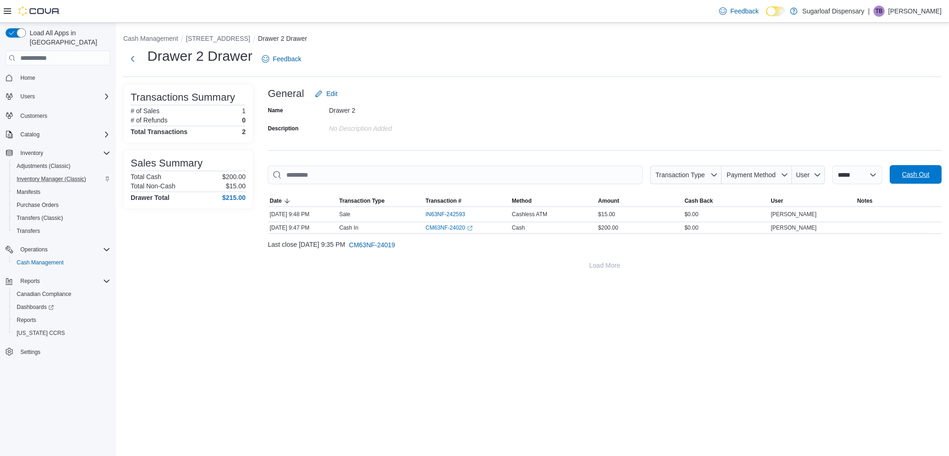
click at [909, 169] on span "Cash Out" at bounding box center [916, 174] width 41 height 19
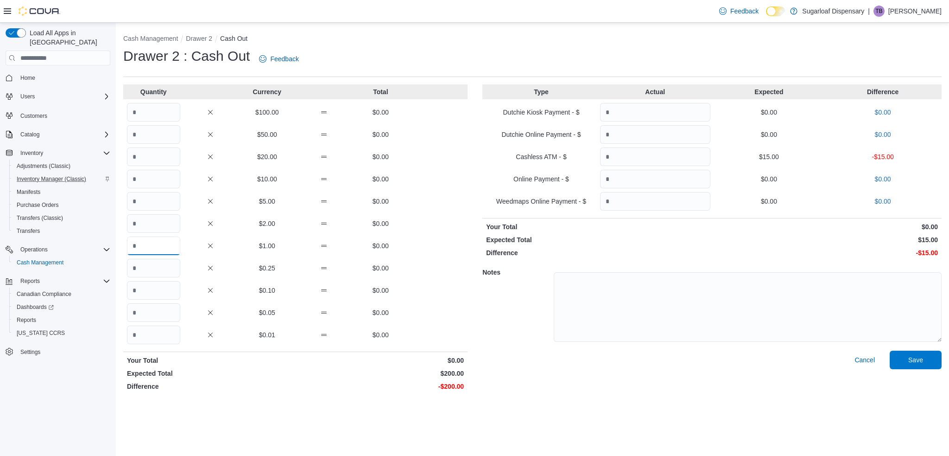
click at [148, 242] on input "Quantity" at bounding box center [153, 245] width 53 height 19
type input "****"
click at [154, 338] on input "Quantity" at bounding box center [153, 334] width 53 height 19
type input "**"
click at [630, 159] on input "Quantity" at bounding box center [655, 156] width 110 height 19
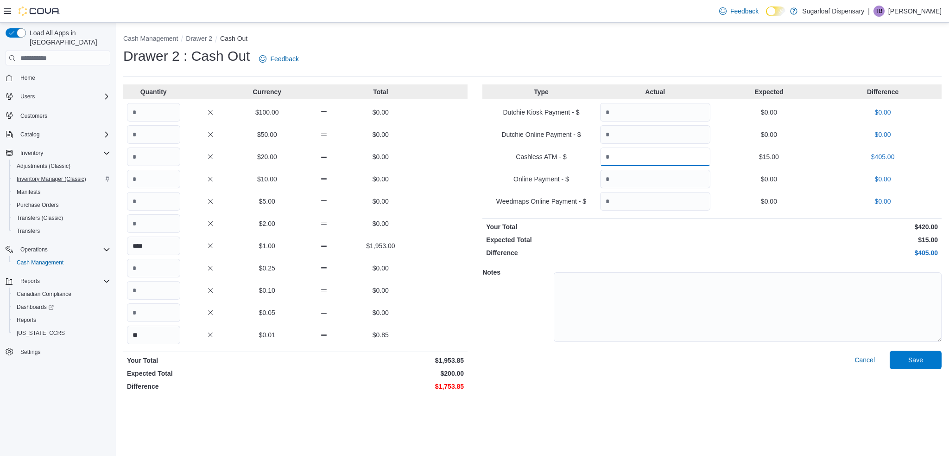
type input "***"
click at [630, 280] on textarea at bounding box center [748, 307] width 388 height 70
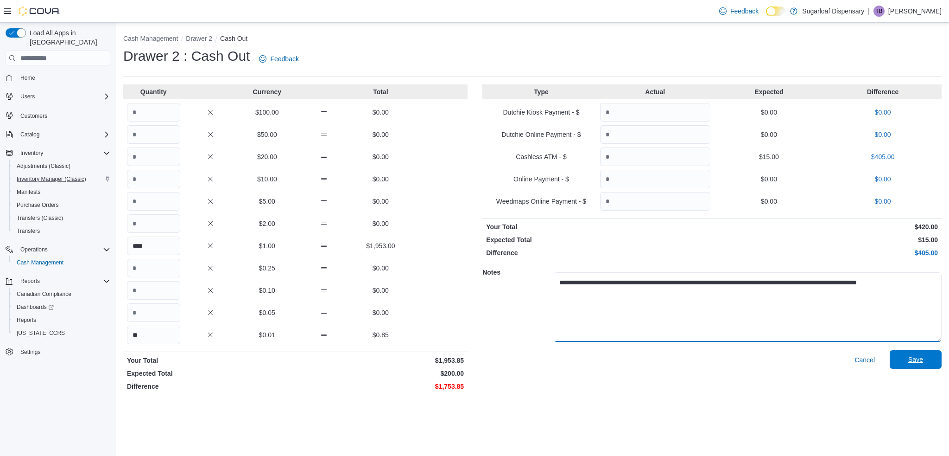
type textarea "**********"
click at [909, 363] on span "Save" at bounding box center [916, 359] width 15 height 9
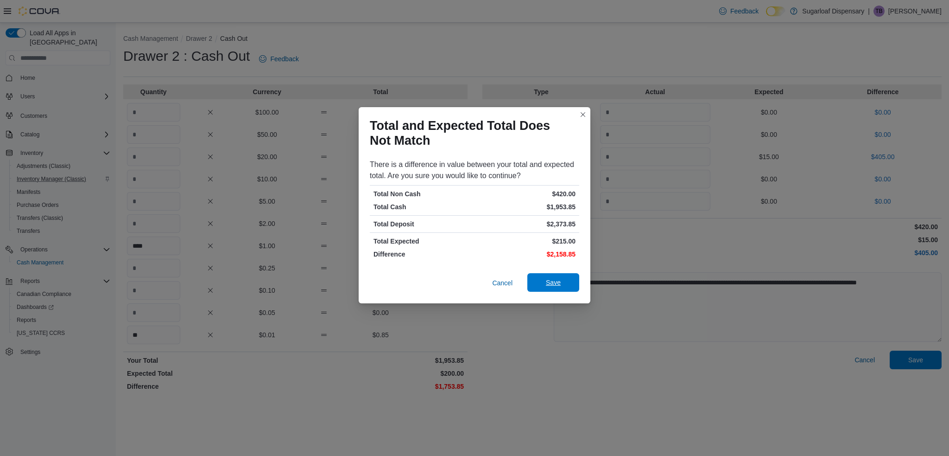
click at [545, 278] on span "Save" at bounding box center [553, 282] width 41 height 19
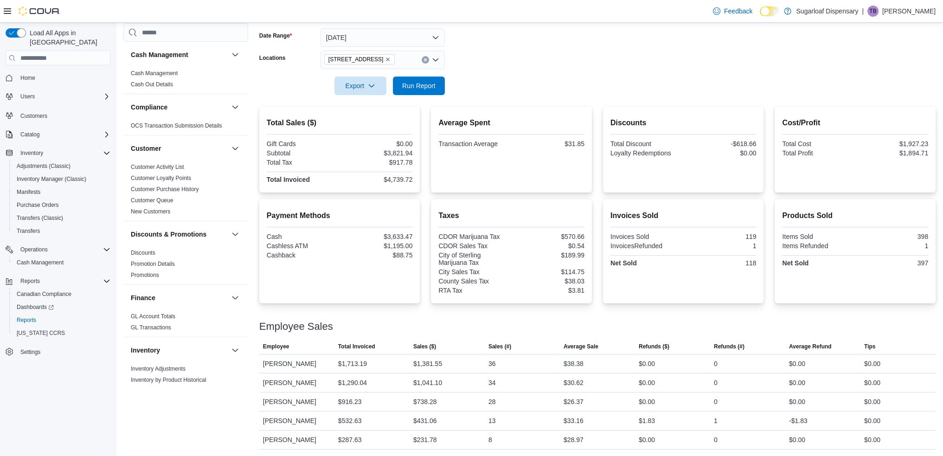
scroll to position [540, 0]
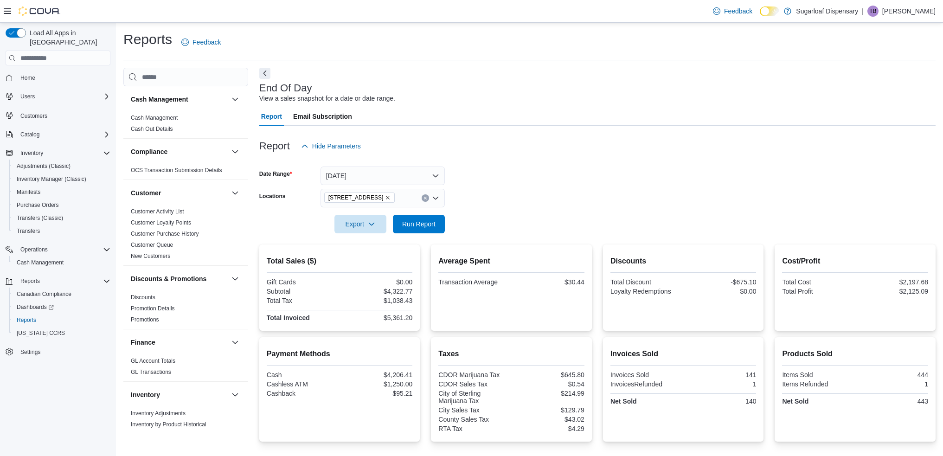
scroll to position [138, 0]
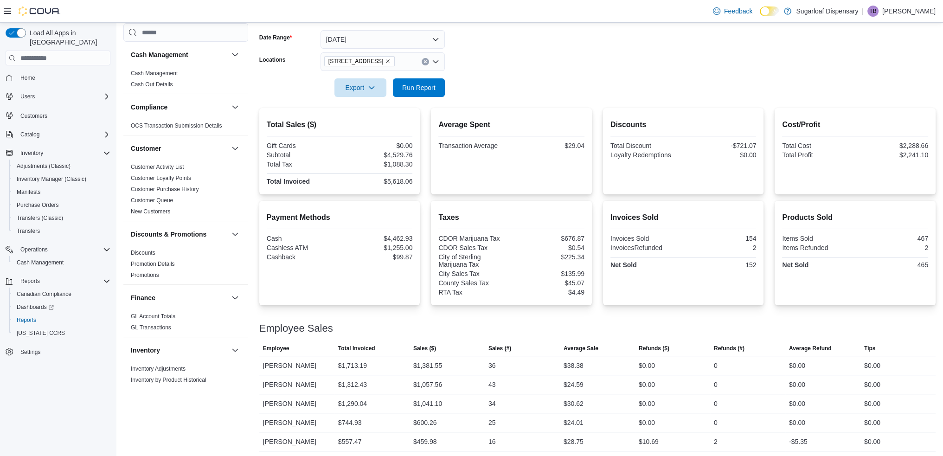
scroll to position [138, 0]
